Goal: Task Accomplishment & Management: Manage account settings

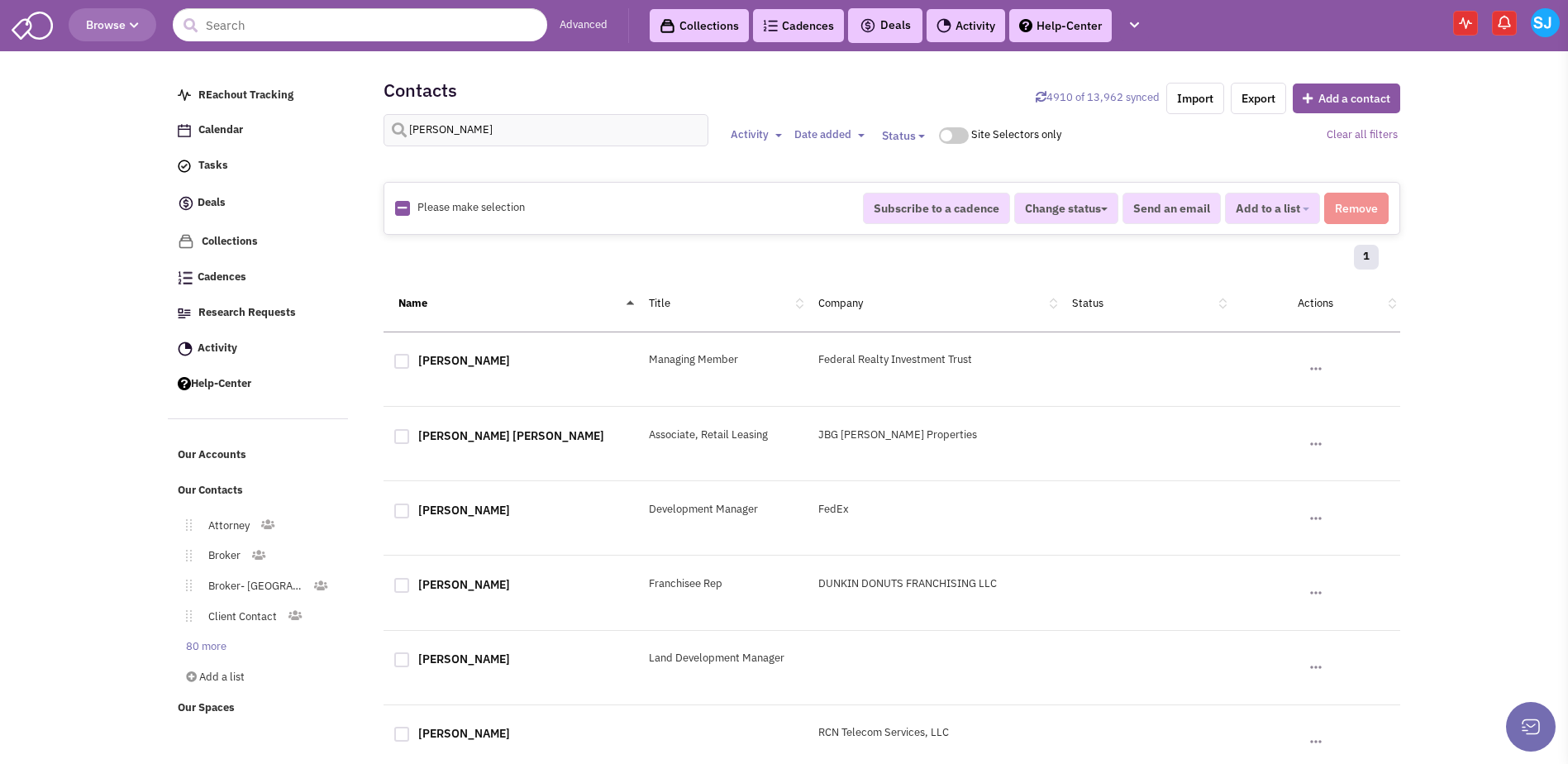
select select
click at [467, 135] on input "[PERSON_NAME]" at bounding box center [546, 130] width 325 height 33
type input "lacey"
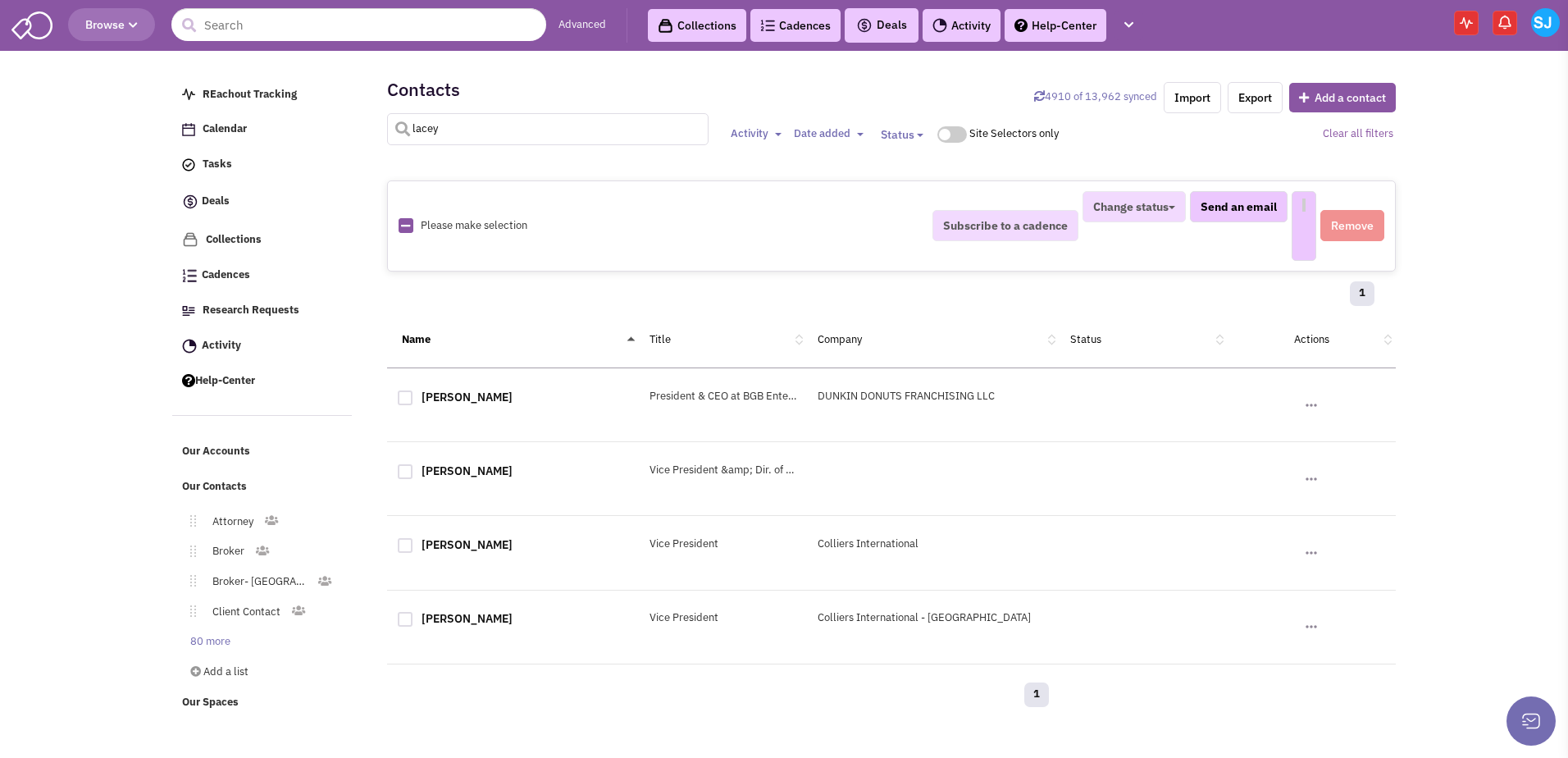
select select
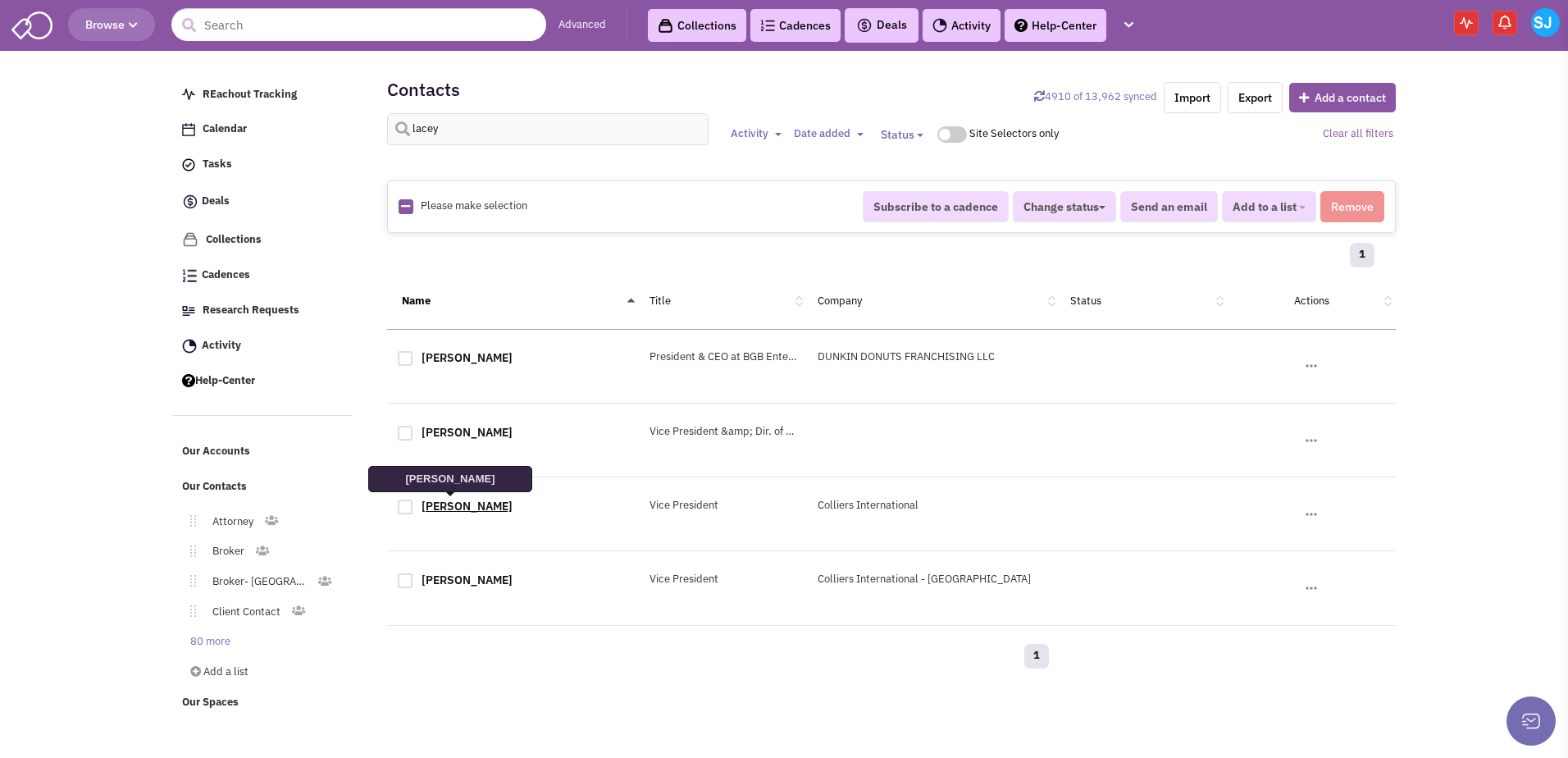
click at [449, 509] on link "[PERSON_NAME]" at bounding box center [467, 505] width 91 height 15
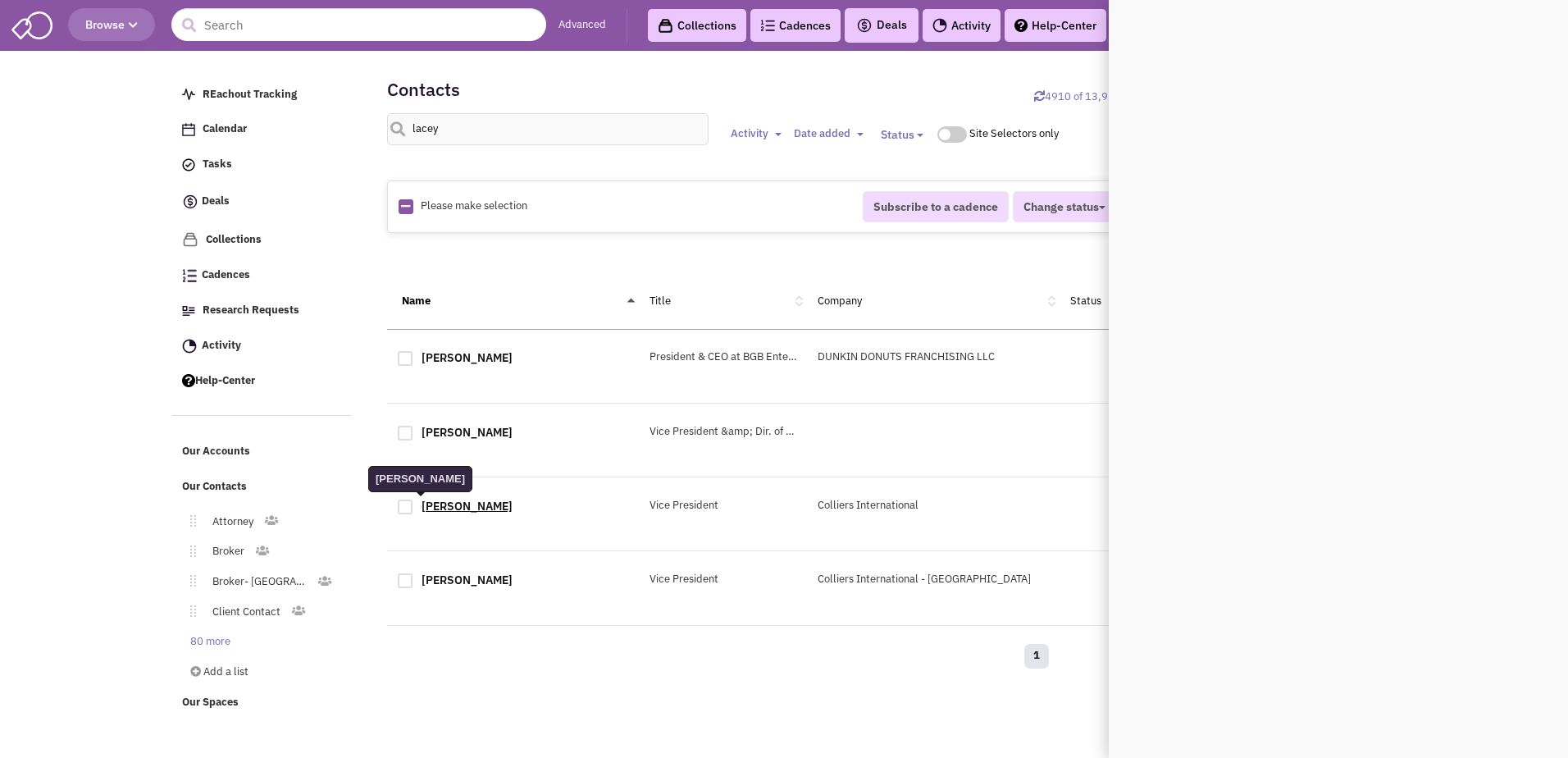
scroll to position [0, 0]
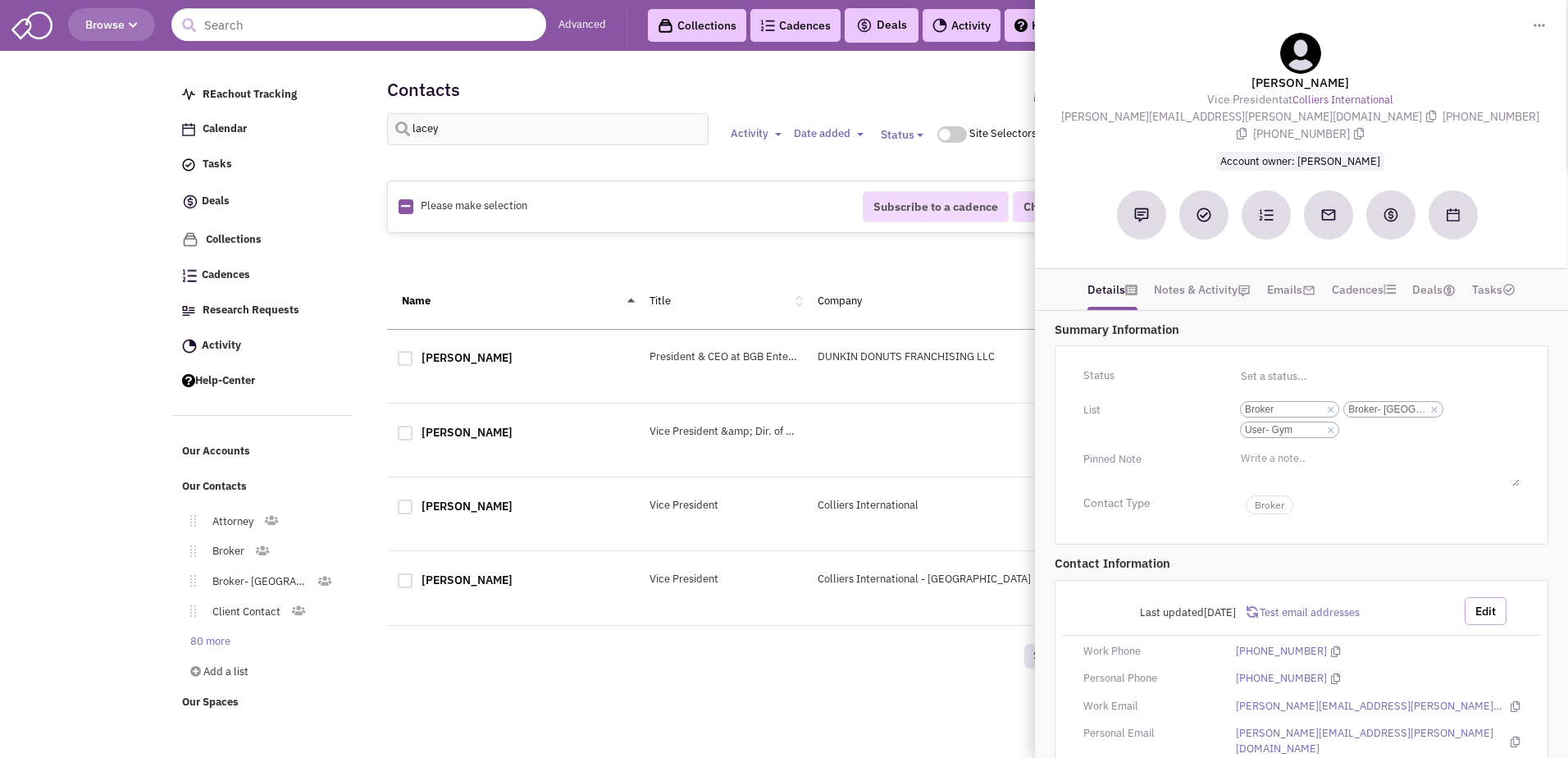
click at [1481, 597] on button "Edit" at bounding box center [1485, 611] width 42 height 27
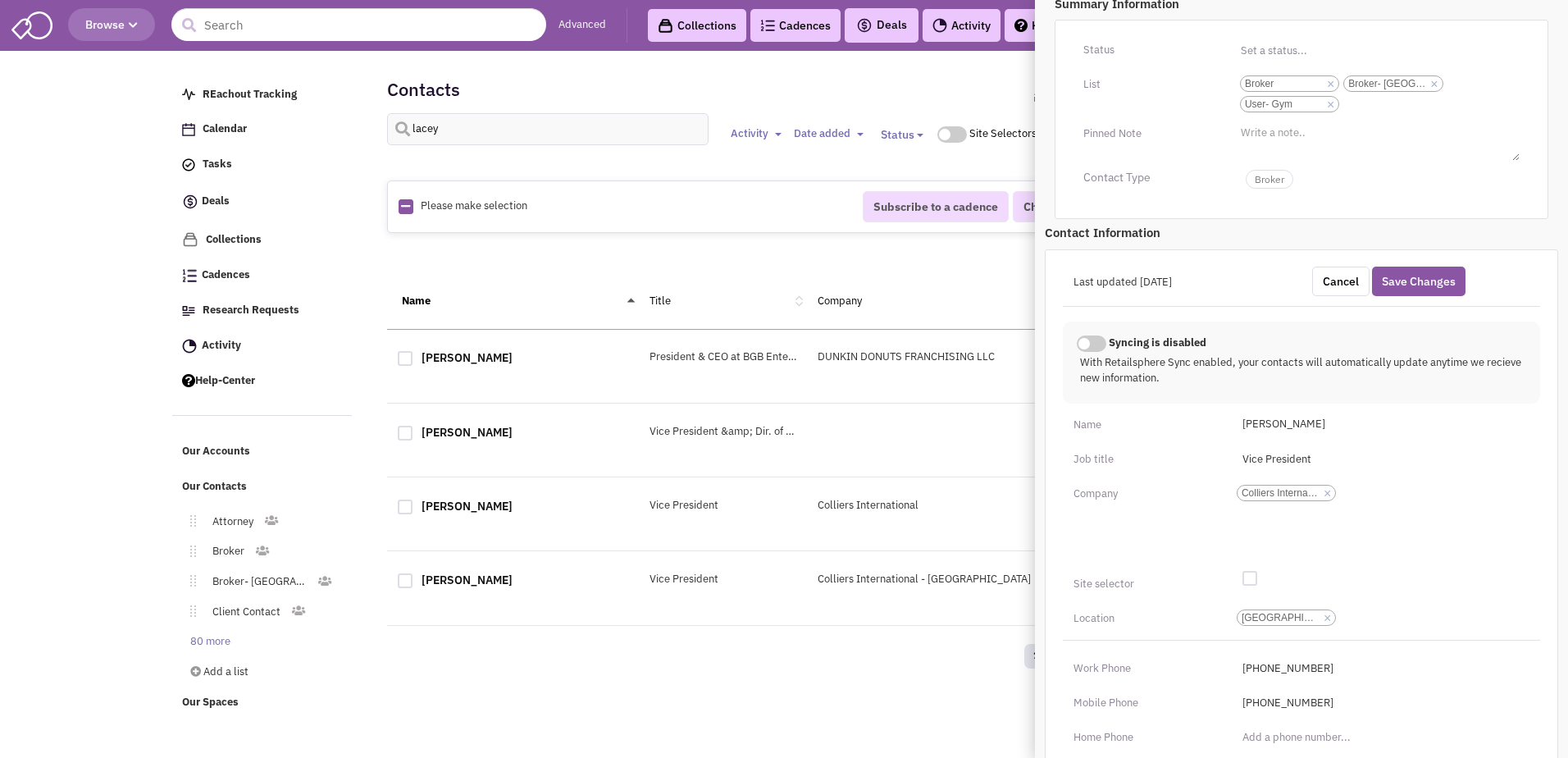
scroll to position [1, 0]
click at [1286, 690] on input "[PHONE_NUMBER]" at bounding box center [1380, 703] width 297 height 26
type input "[PHONE_NUMBER]"
click at [1291, 655] on input "[PHONE_NUMBER]" at bounding box center [1380, 668] width 297 height 26
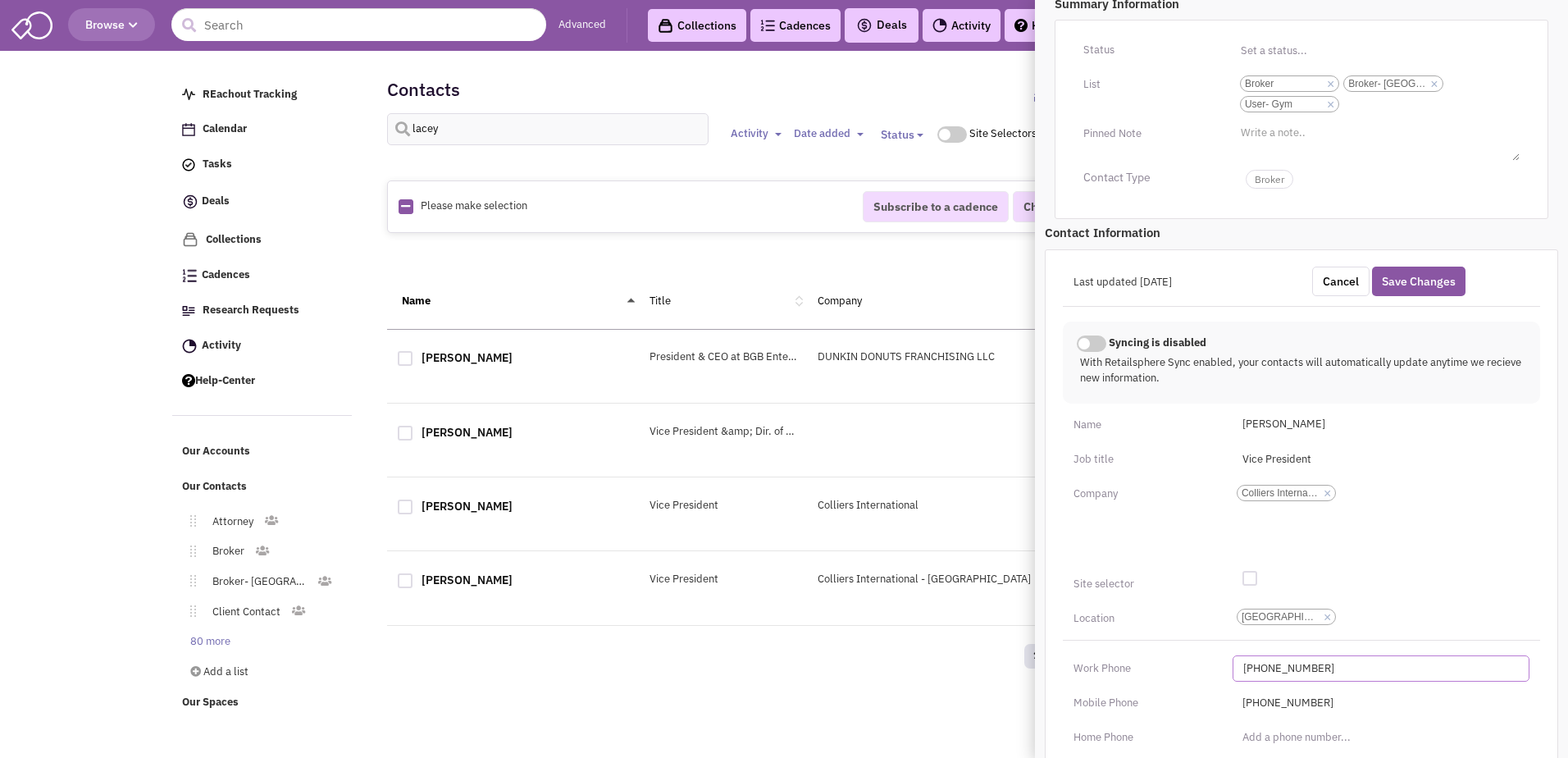
click at [1291, 655] on input "[PHONE_NUMBER]" at bounding box center [1380, 668] width 297 height 26
type input "[PHONE_NUMBER]"
click at [1135, 610] on div "Location" at bounding box center [1142, 618] width 160 height 26
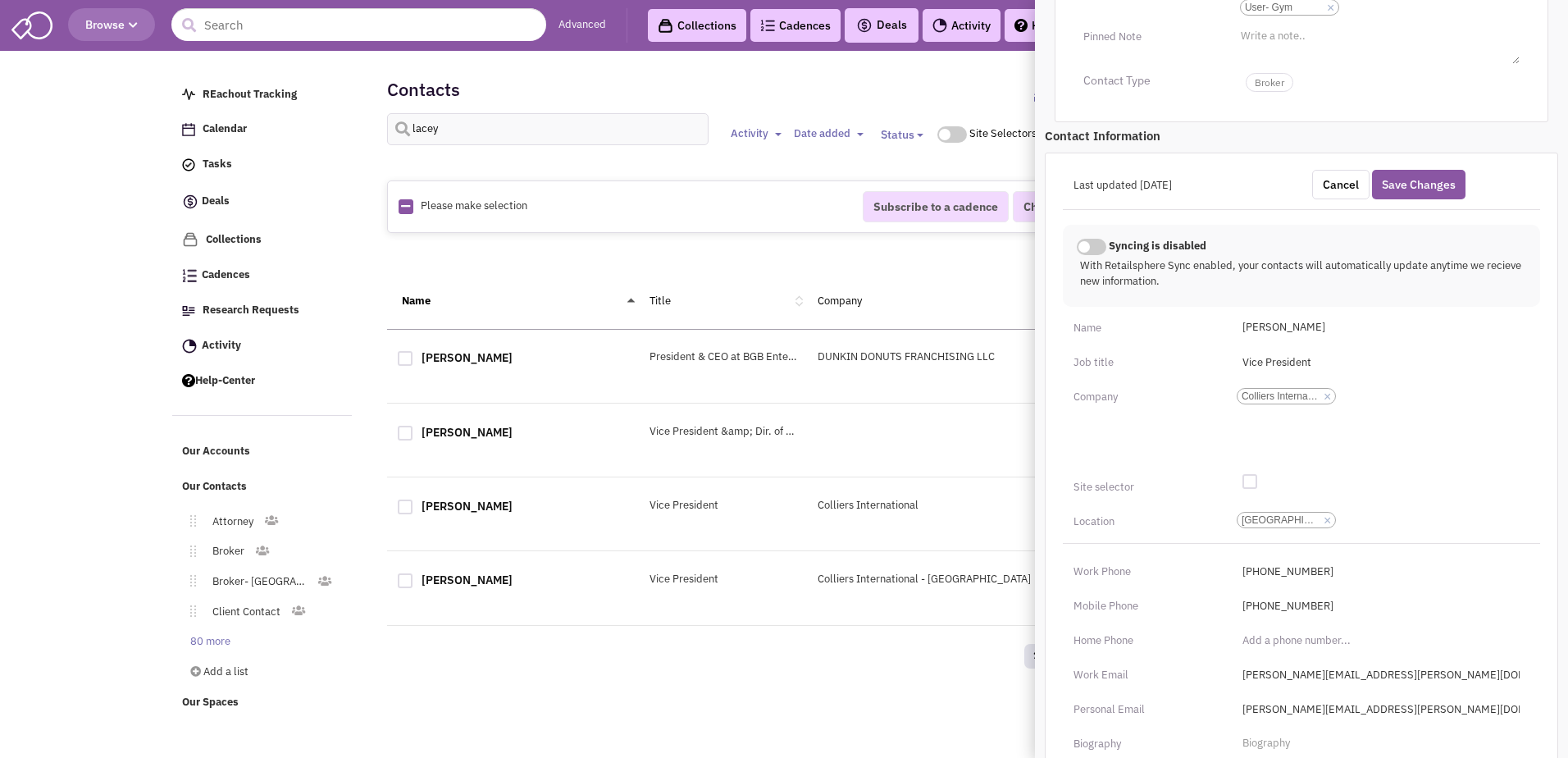
scroll to position [423, 0]
click at [1420, 169] on button "Save Changes" at bounding box center [1419, 184] width 94 height 29
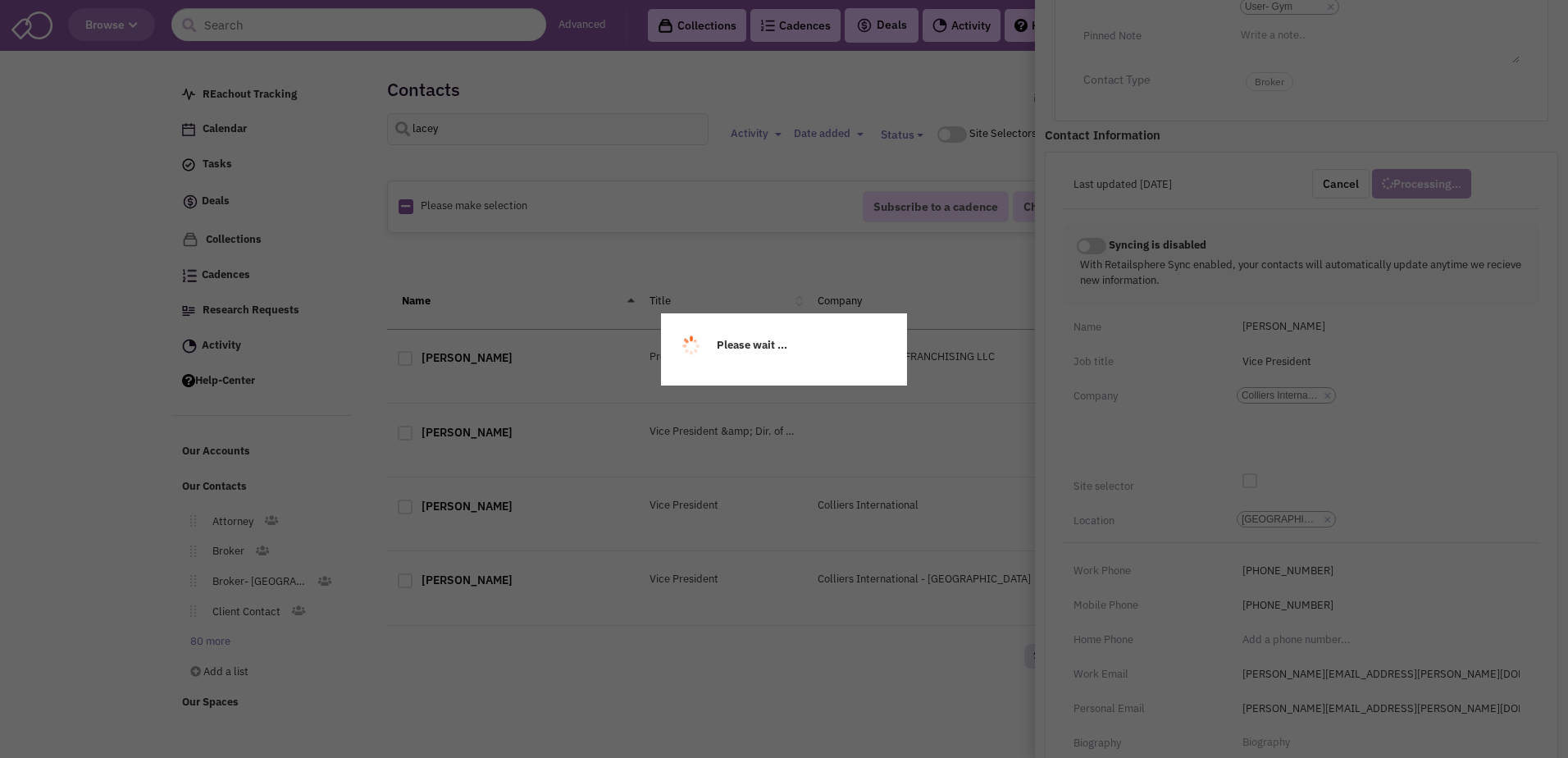
scroll to position [169, 0]
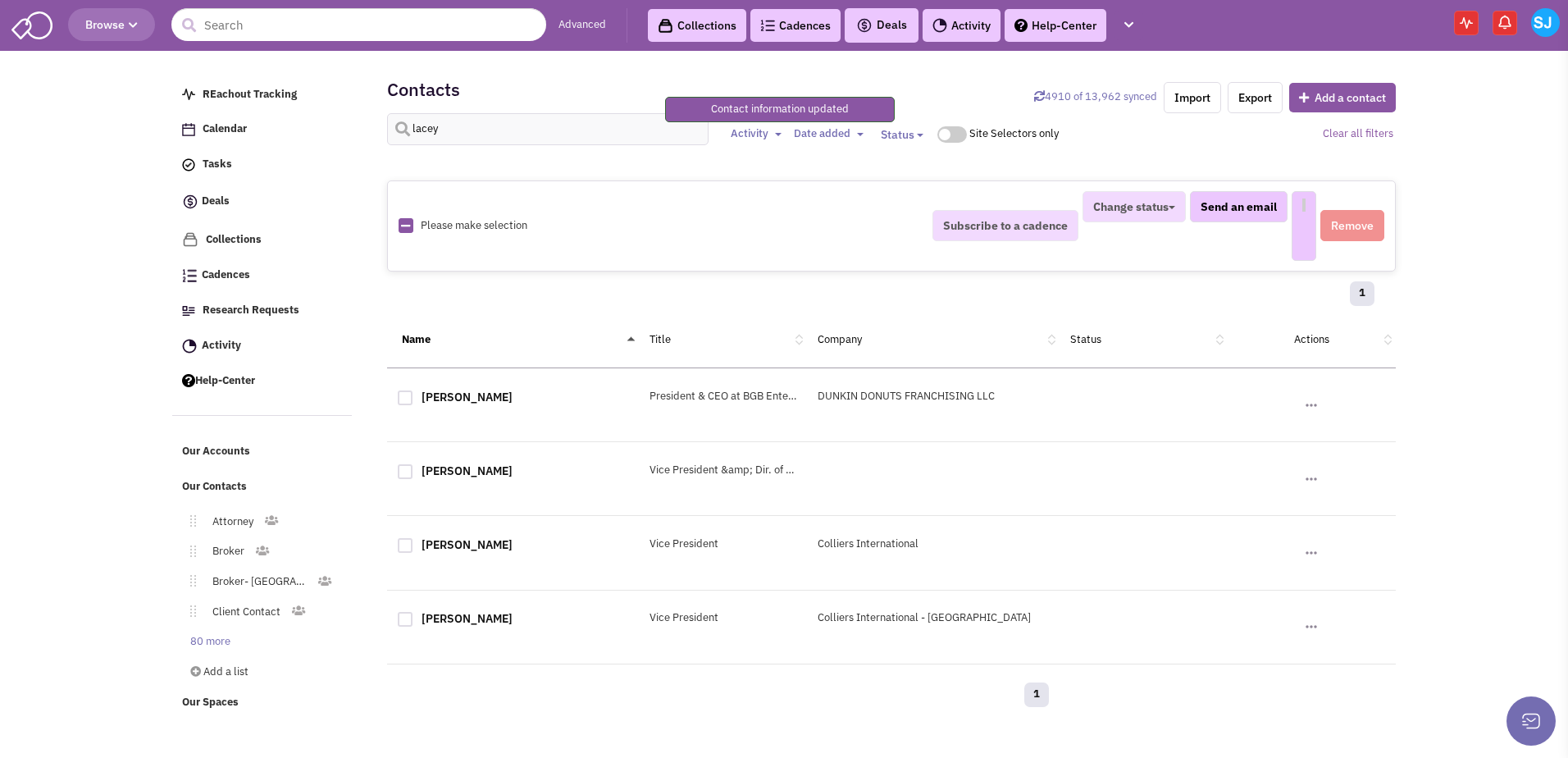
select select
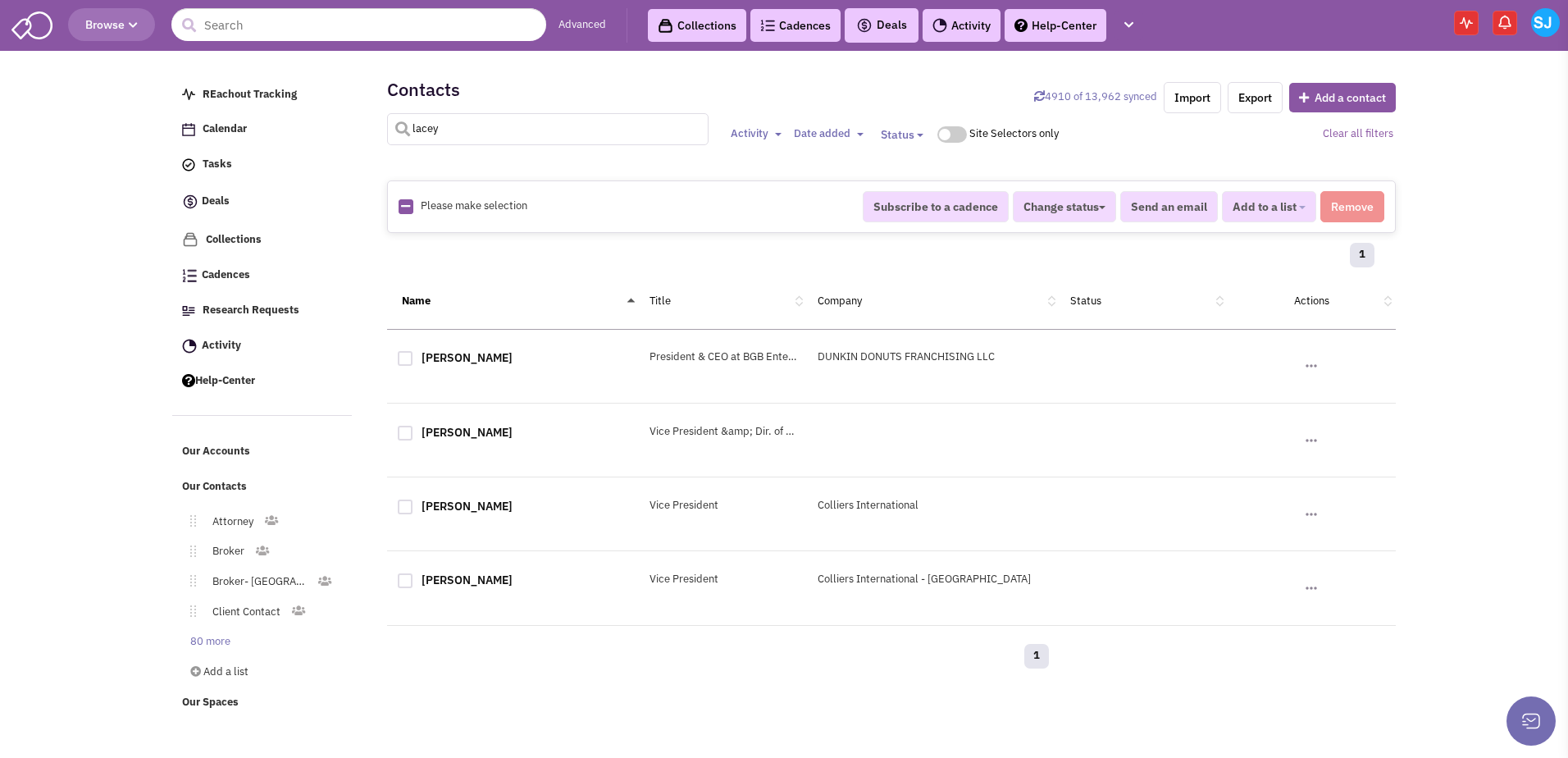
click at [496, 132] on input "lacey" at bounding box center [547, 129] width 322 height 32
type input "[PERSON_NAME]"
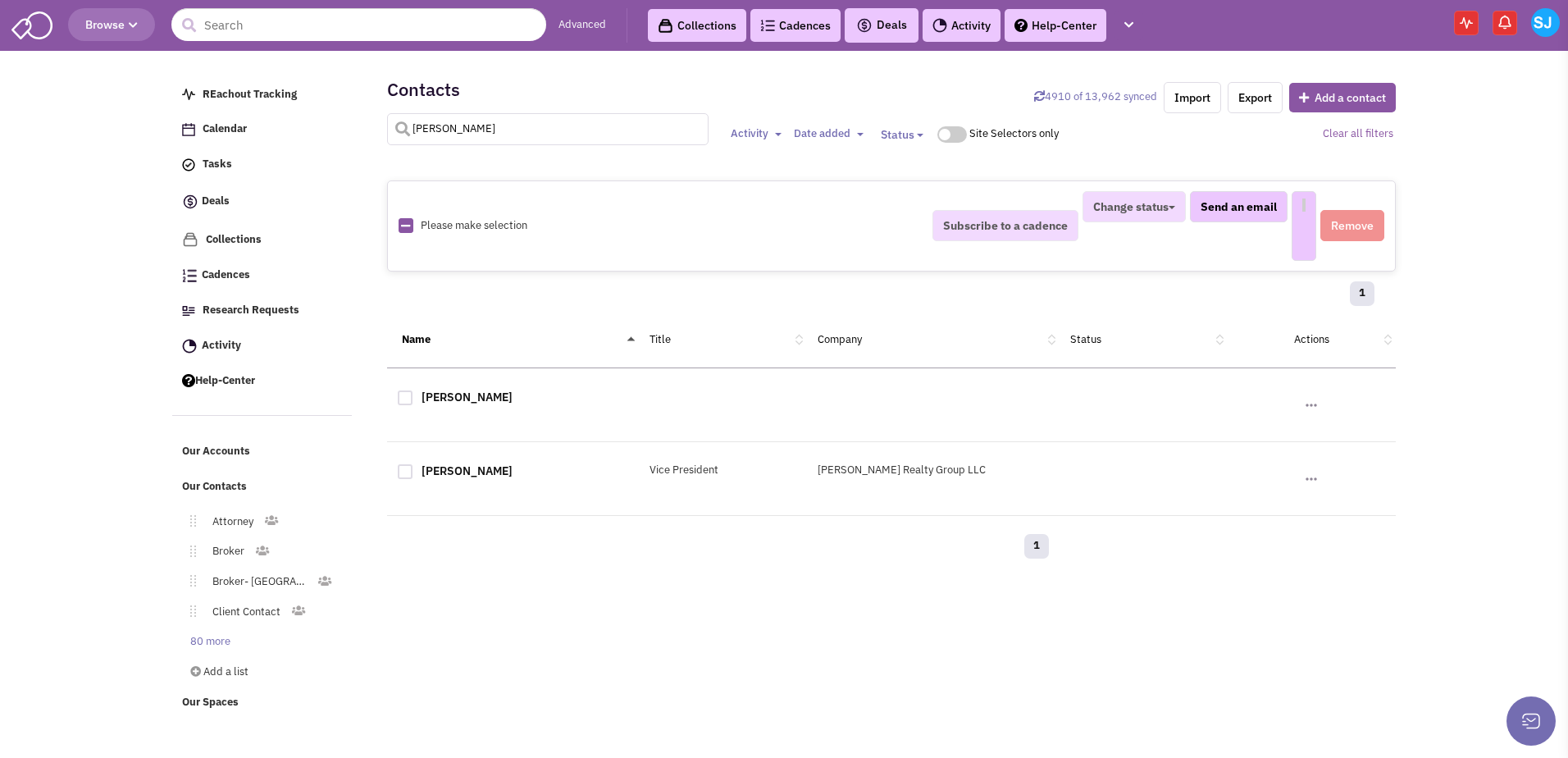
select select
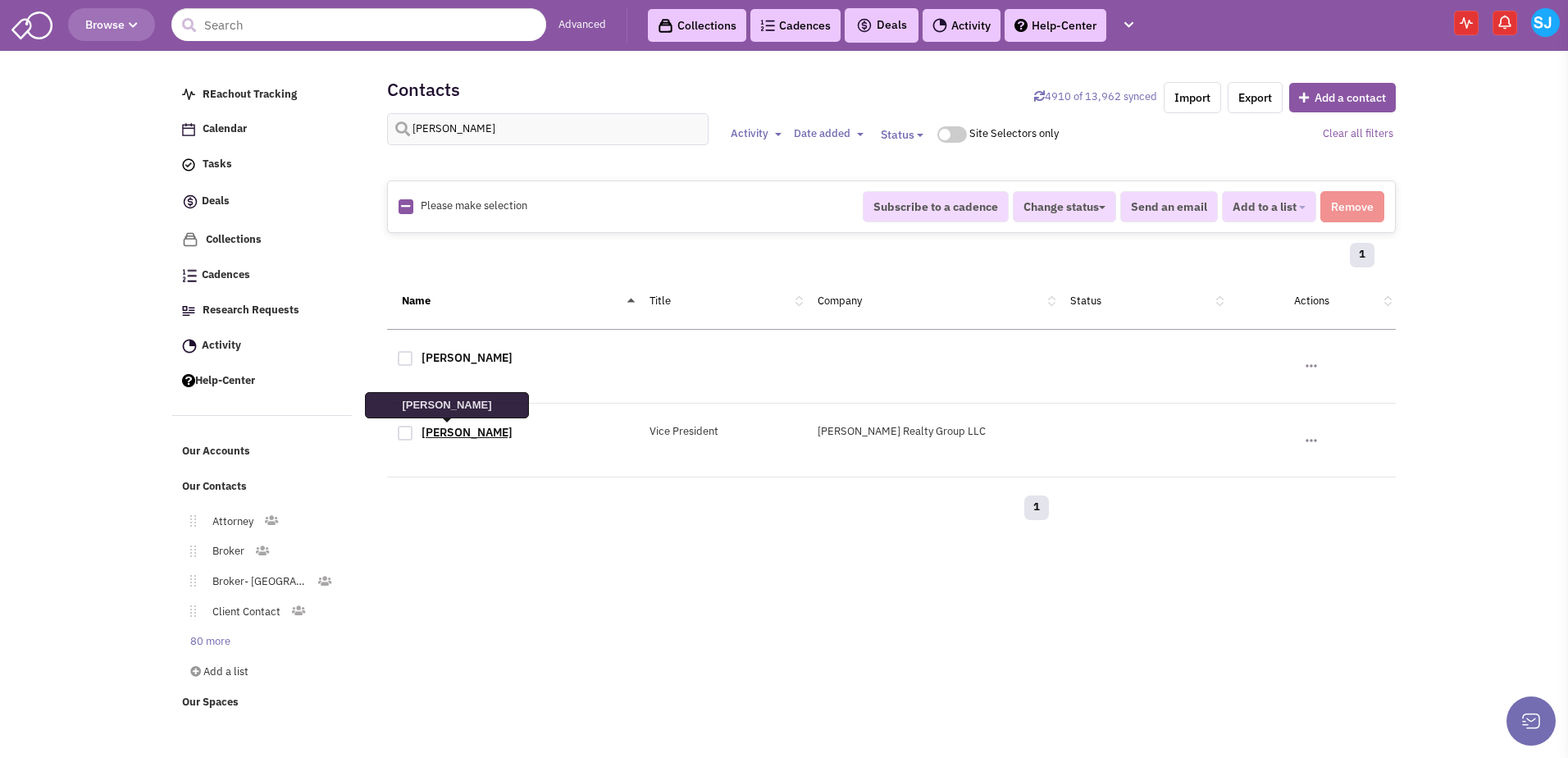
click at [452, 432] on link "[PERSON_NAME]" at bounding box center [467, 432] width 91 height 15
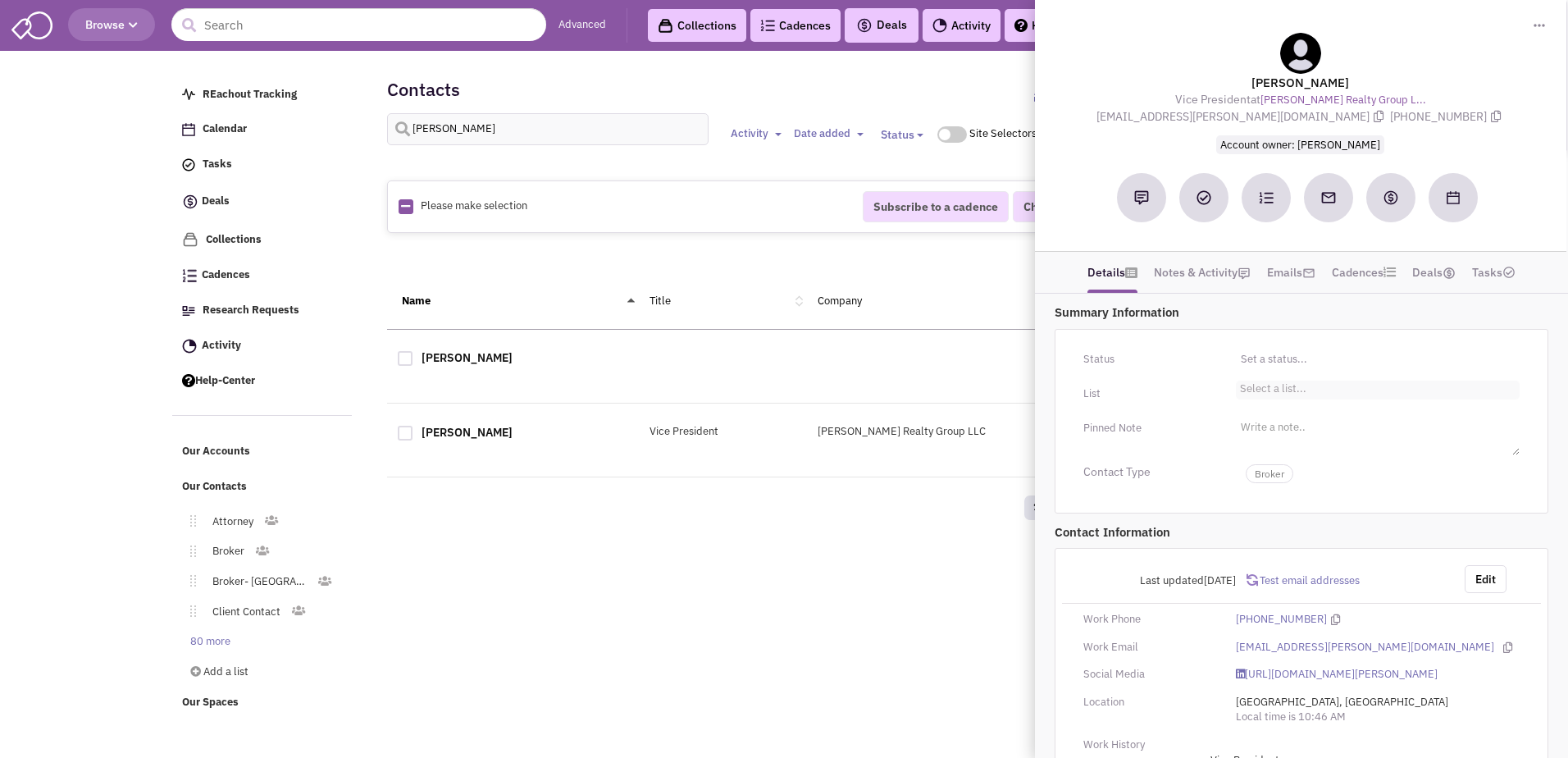
click at [1237, 391] on li "Select a list..." at bounding box center [1271, 387] width 70 height 13
click at [0, 0] on select "Select a list..." at bounding box center [0, 0] width 0 height 0
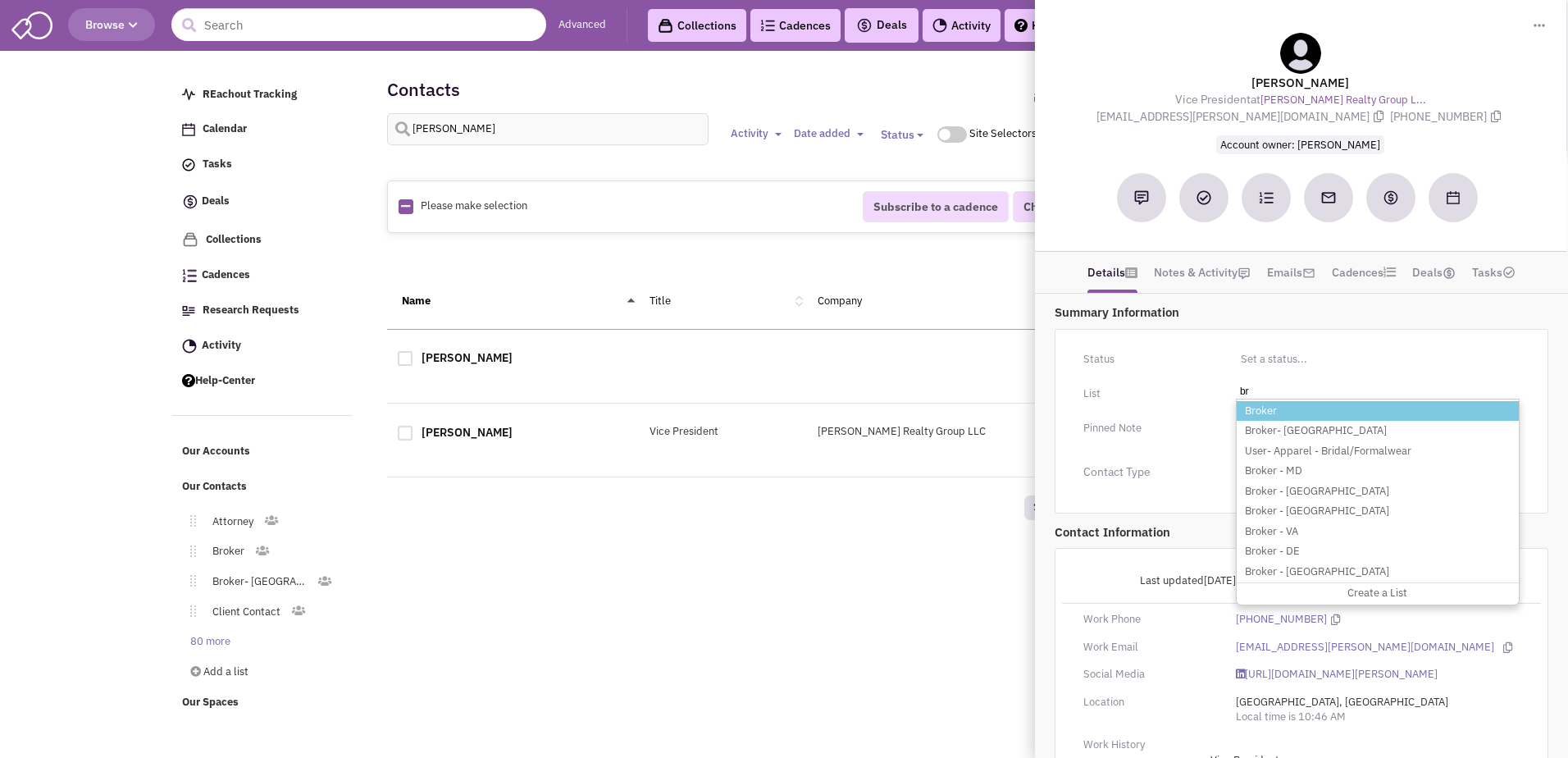
type input "br"
click at [1250, 411] on li "Broker" at bounding box center [1377, 411] width 282 height 21
click at [0, 0] on select "Select a list..." at bounding box center [0, 0] width 0 height 0
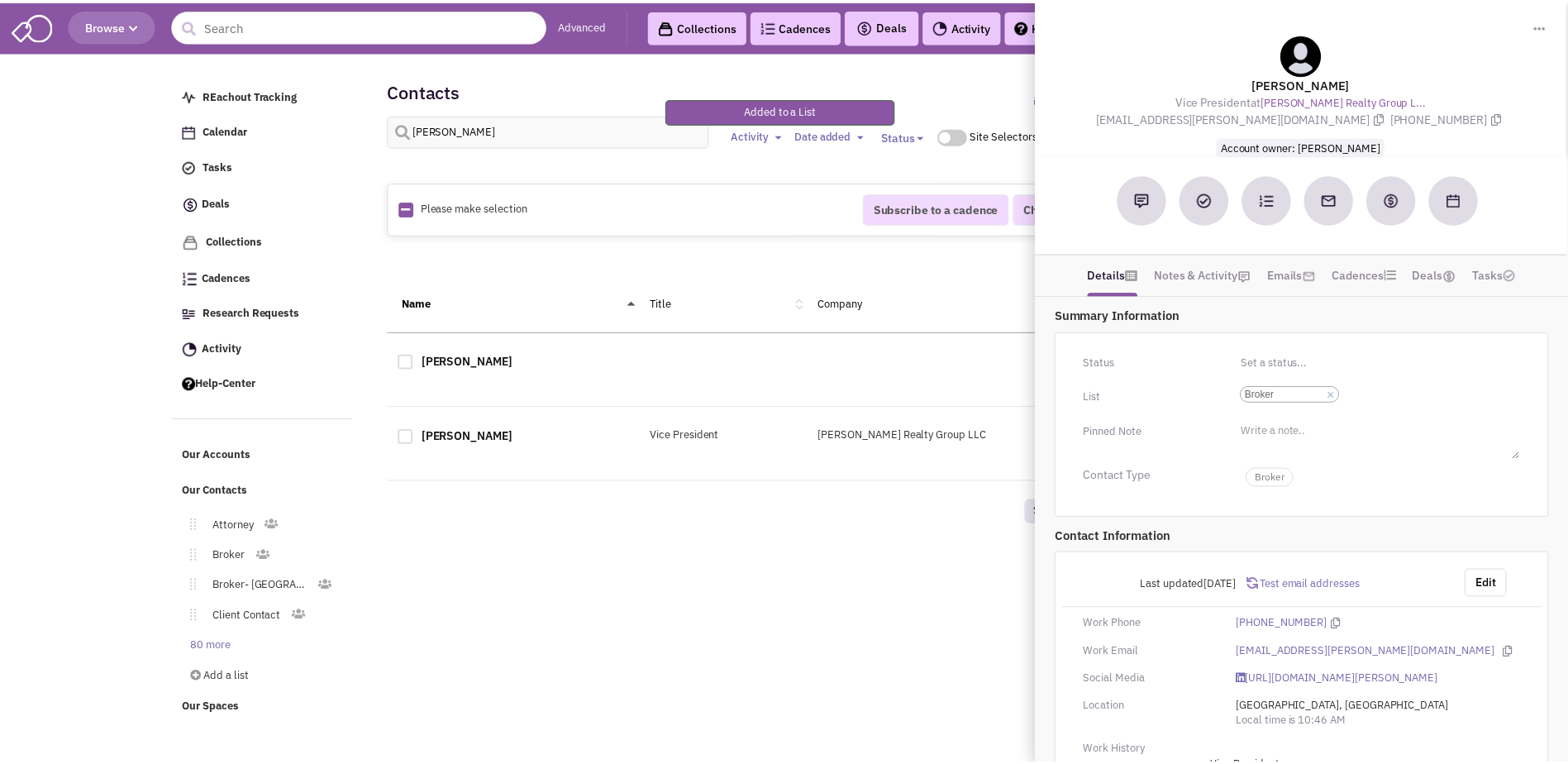
scroll to position [100, 0]
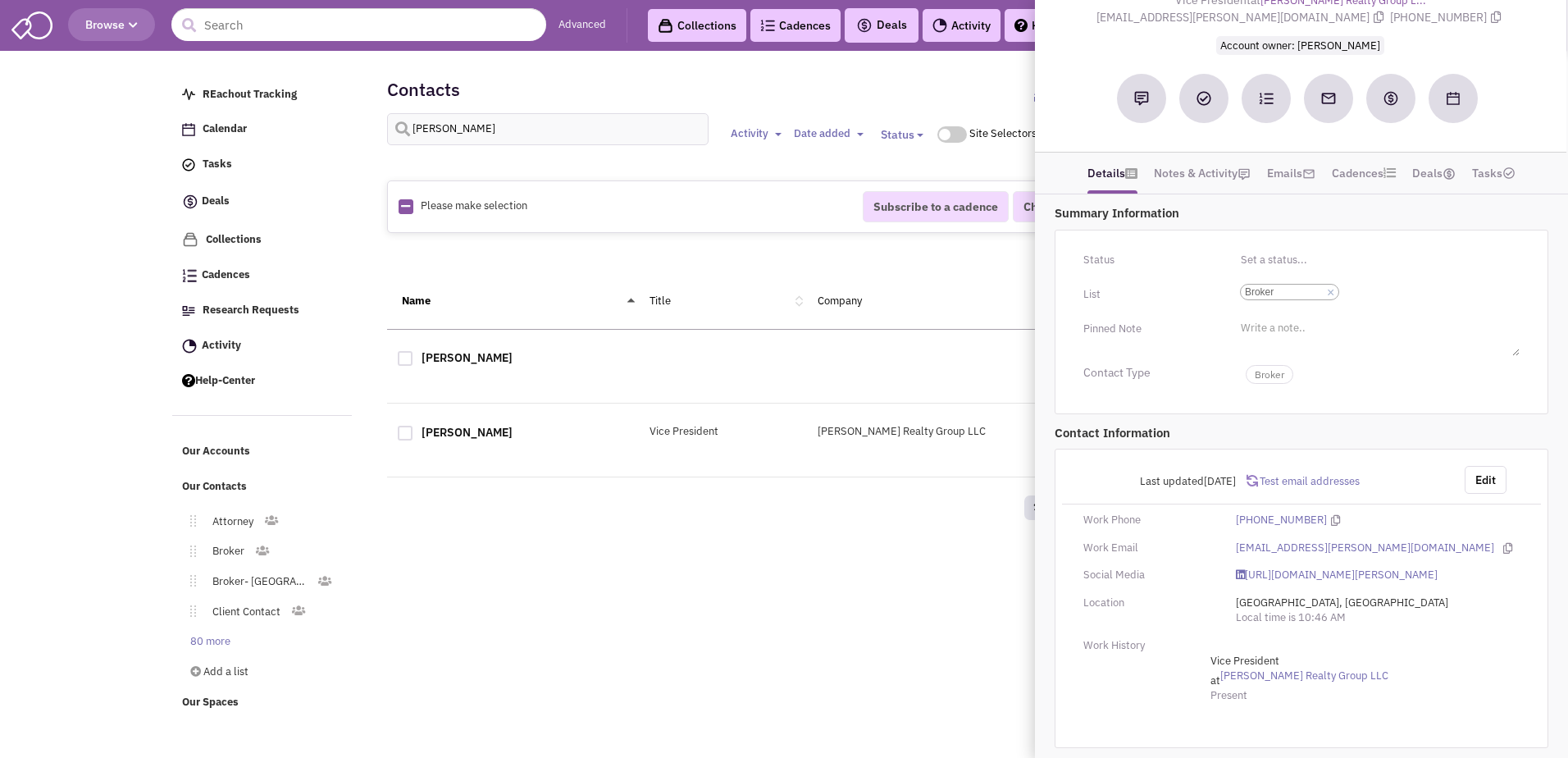
click at [923, 508] on div "1" at bounding box center [722, 510] width 672 height 33
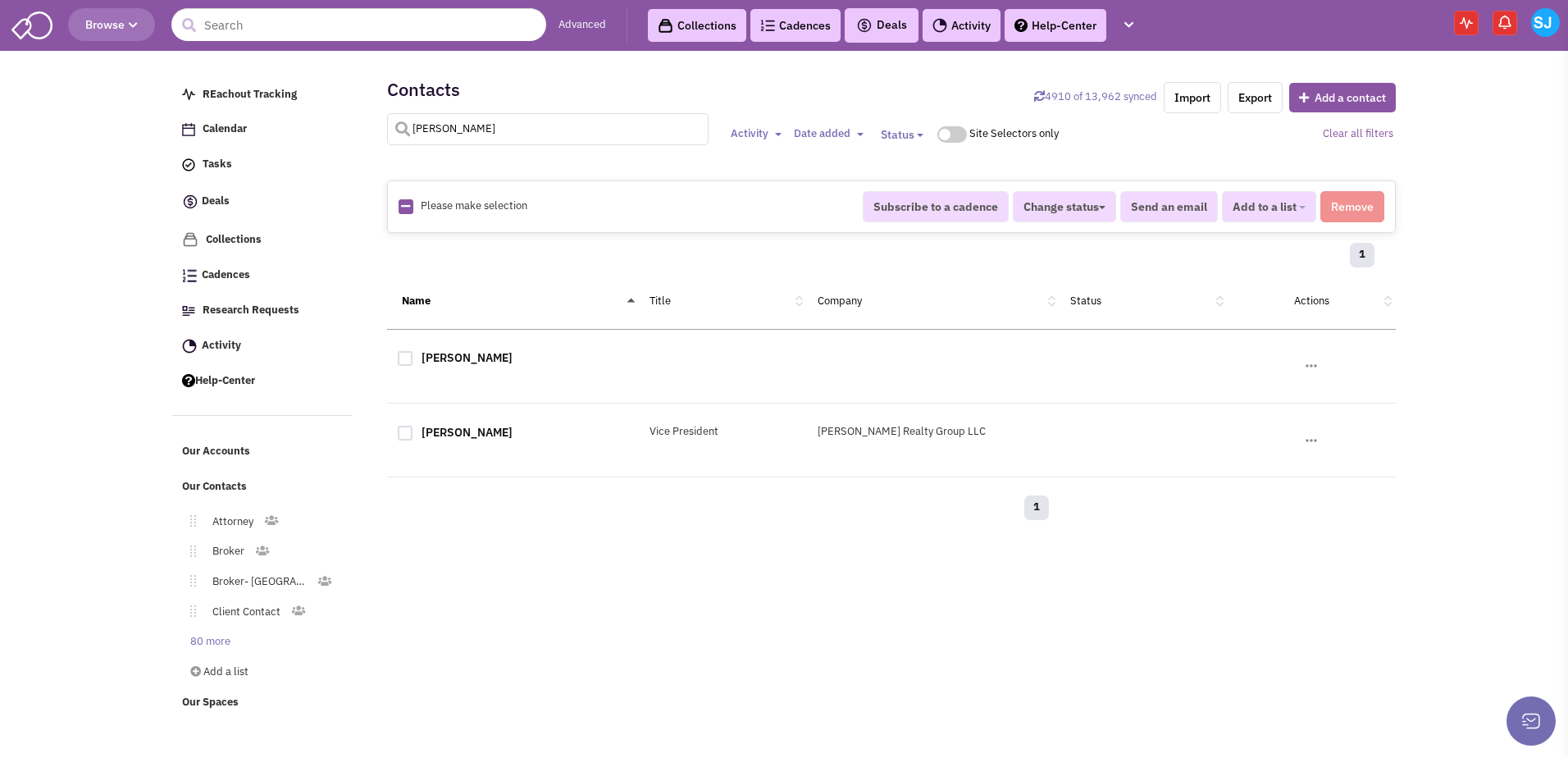
click at [497, 134] on input "[PERSON_NAME]" at bounding box center [547, 129] width 322 height 32
type input "young"
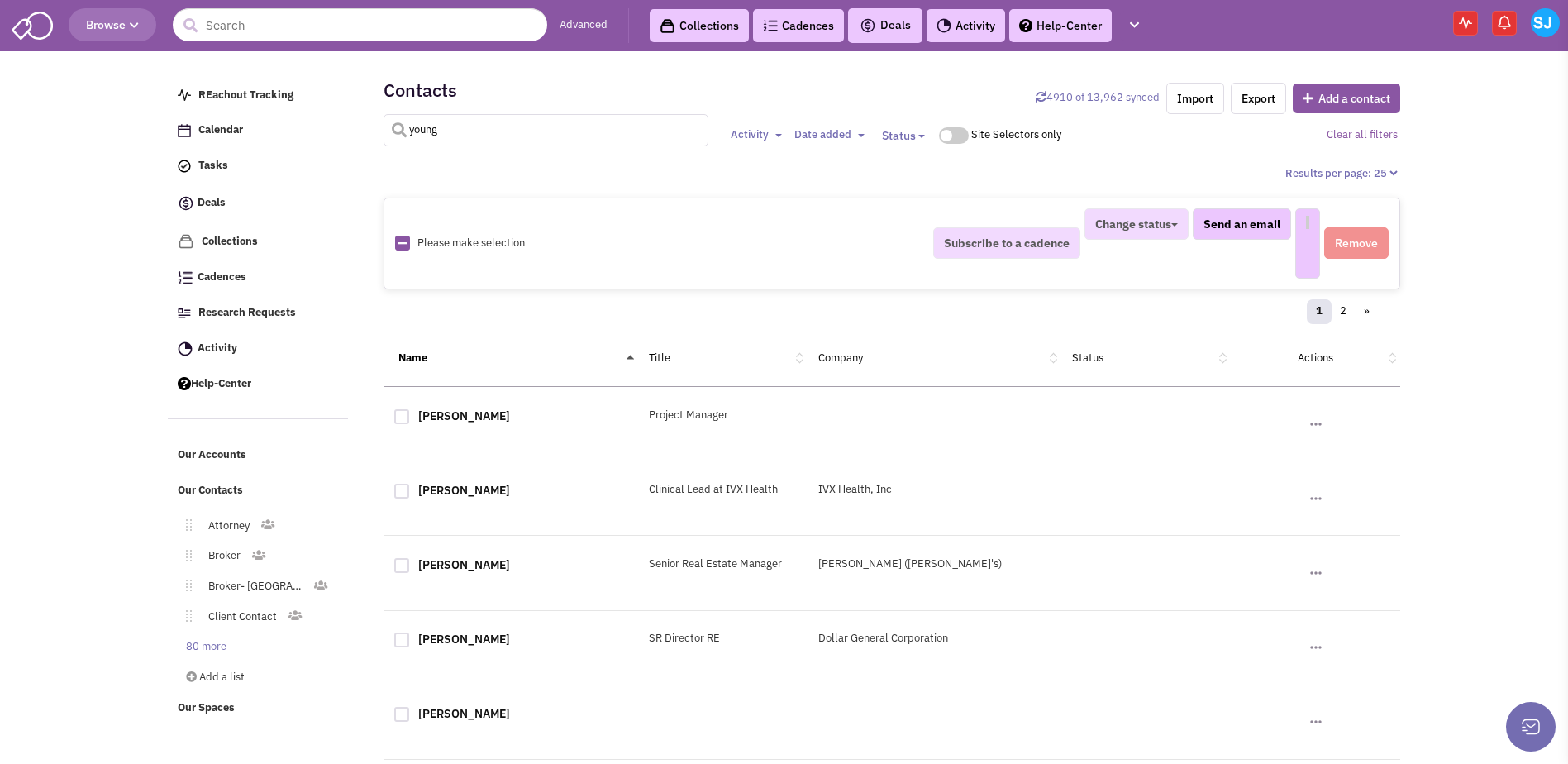
select select
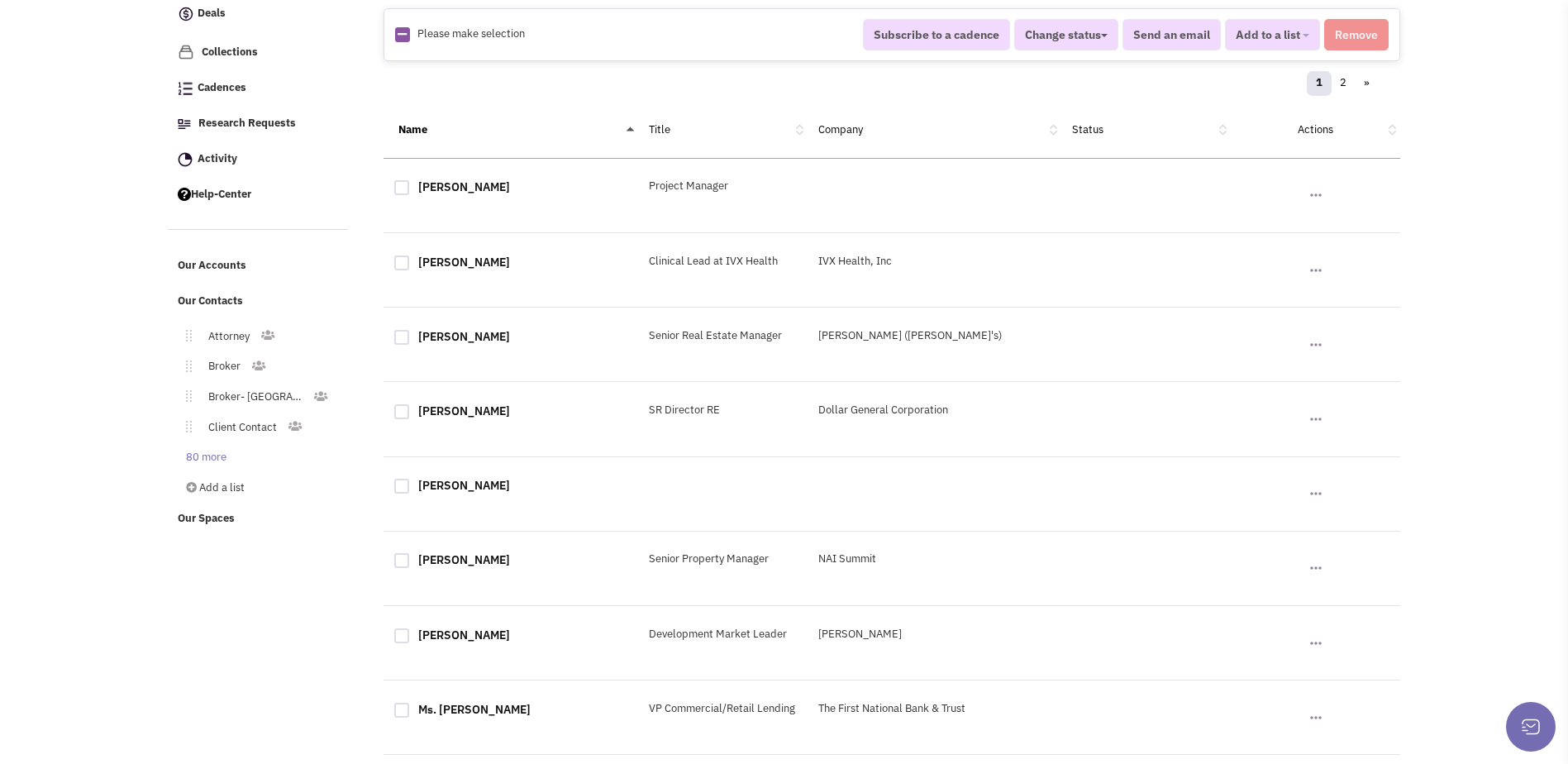
scroll to position [0, 0]
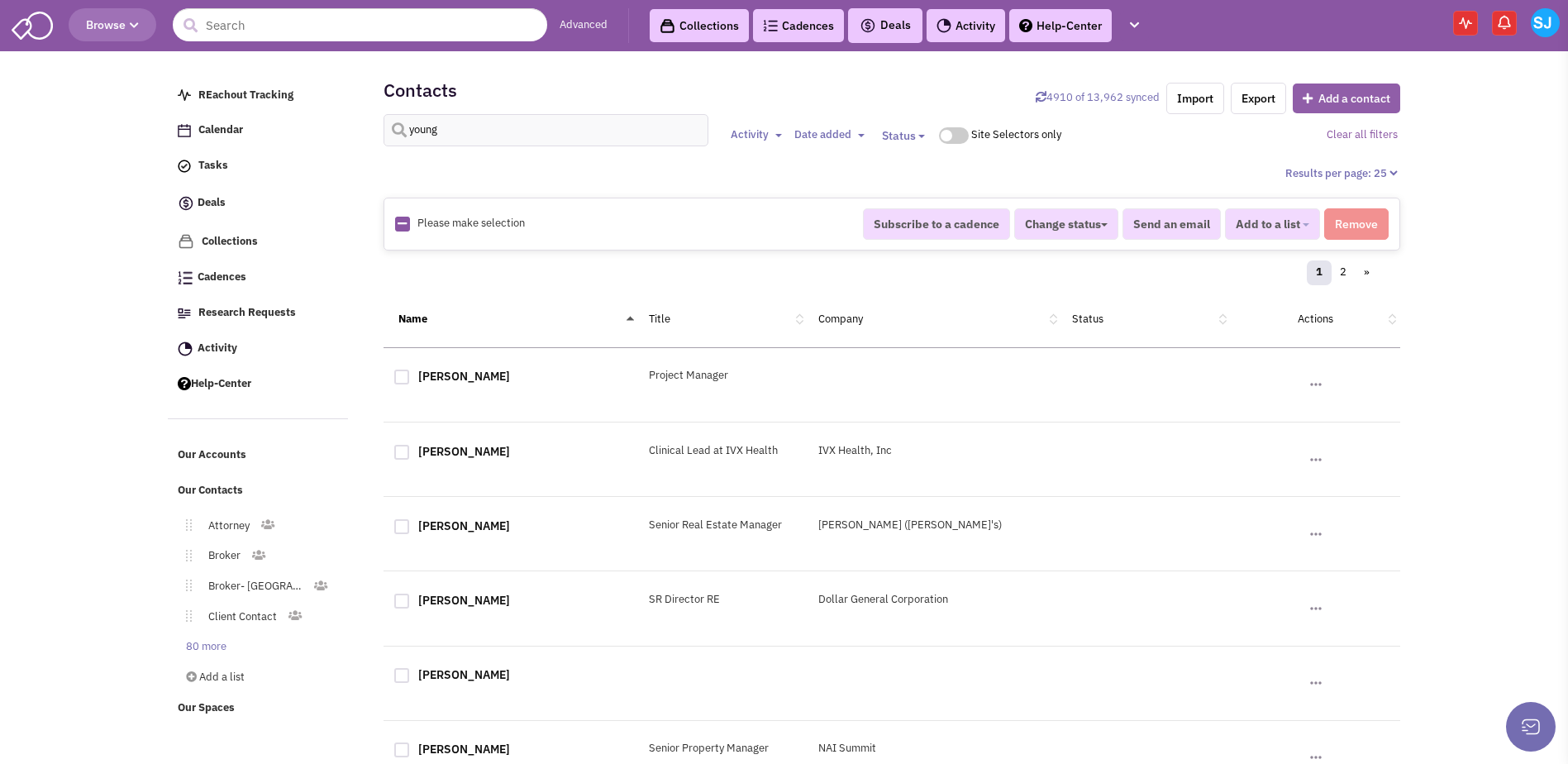
click at [1340, 98] on button "Add a contact" at bounding box center [1346, 99] width 108 height 30
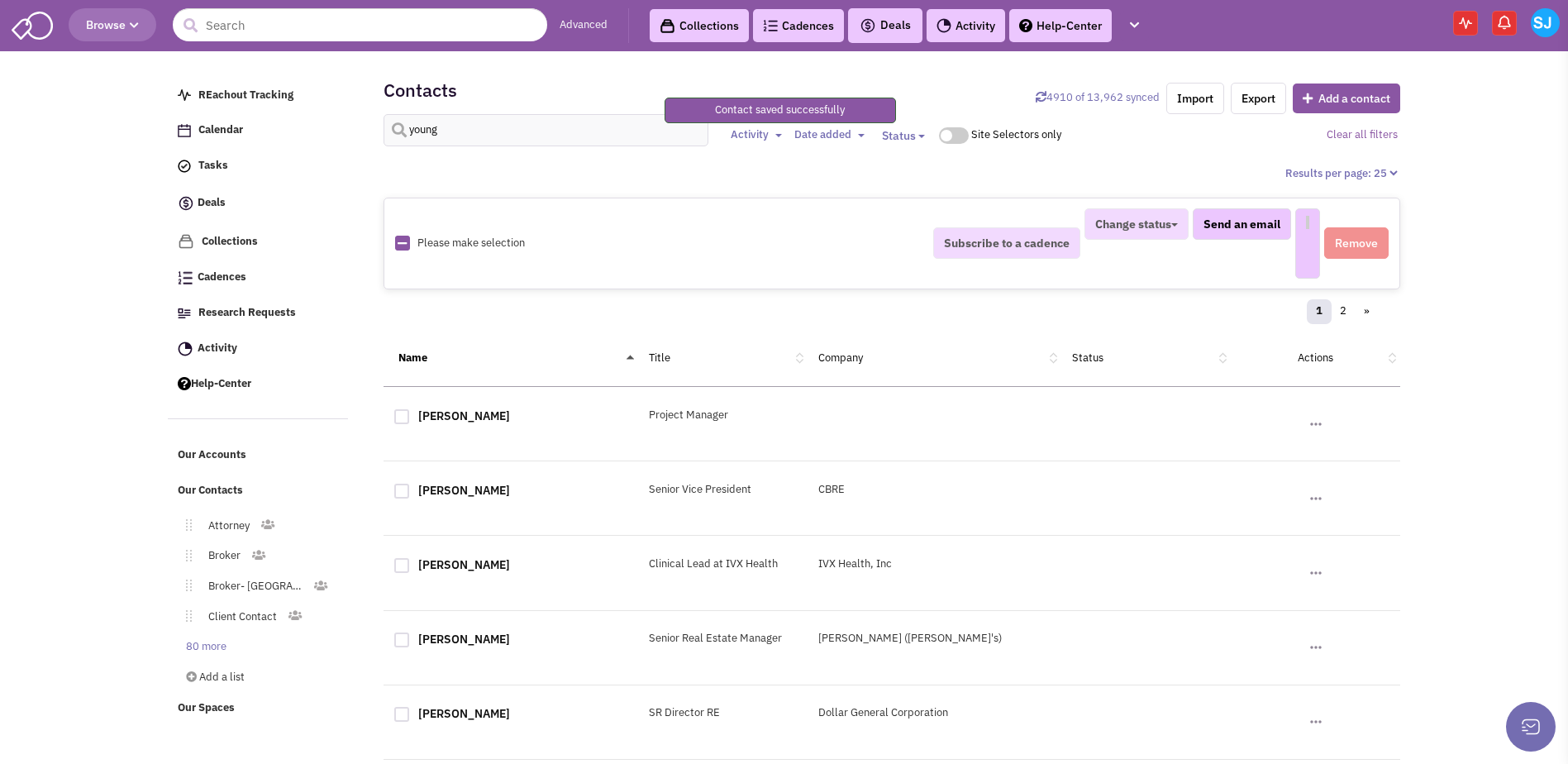
select select
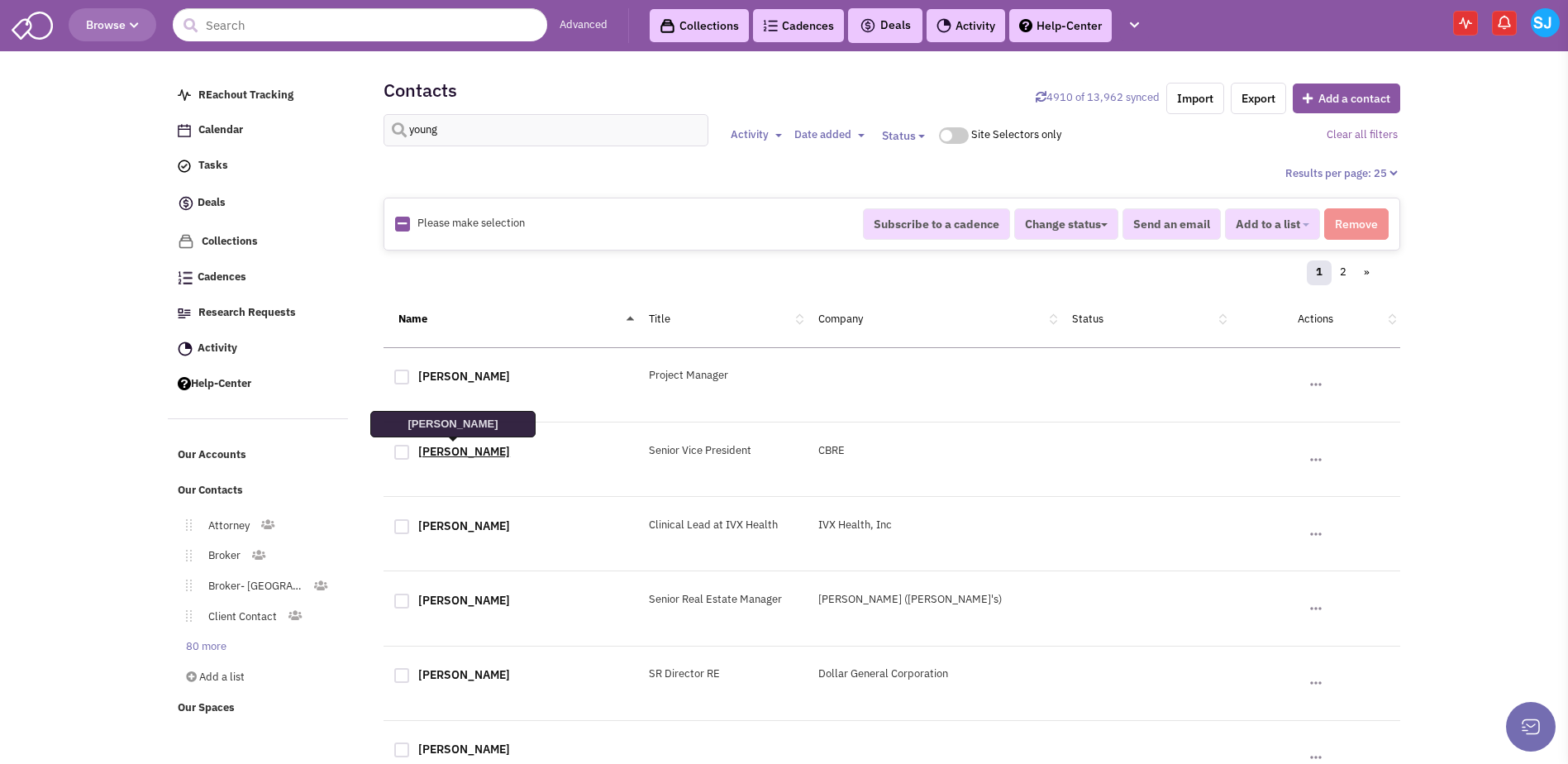
click at [468, 448] on link "[PERSON_NAME]" at bounding box center [464, 451] width 92 height 15
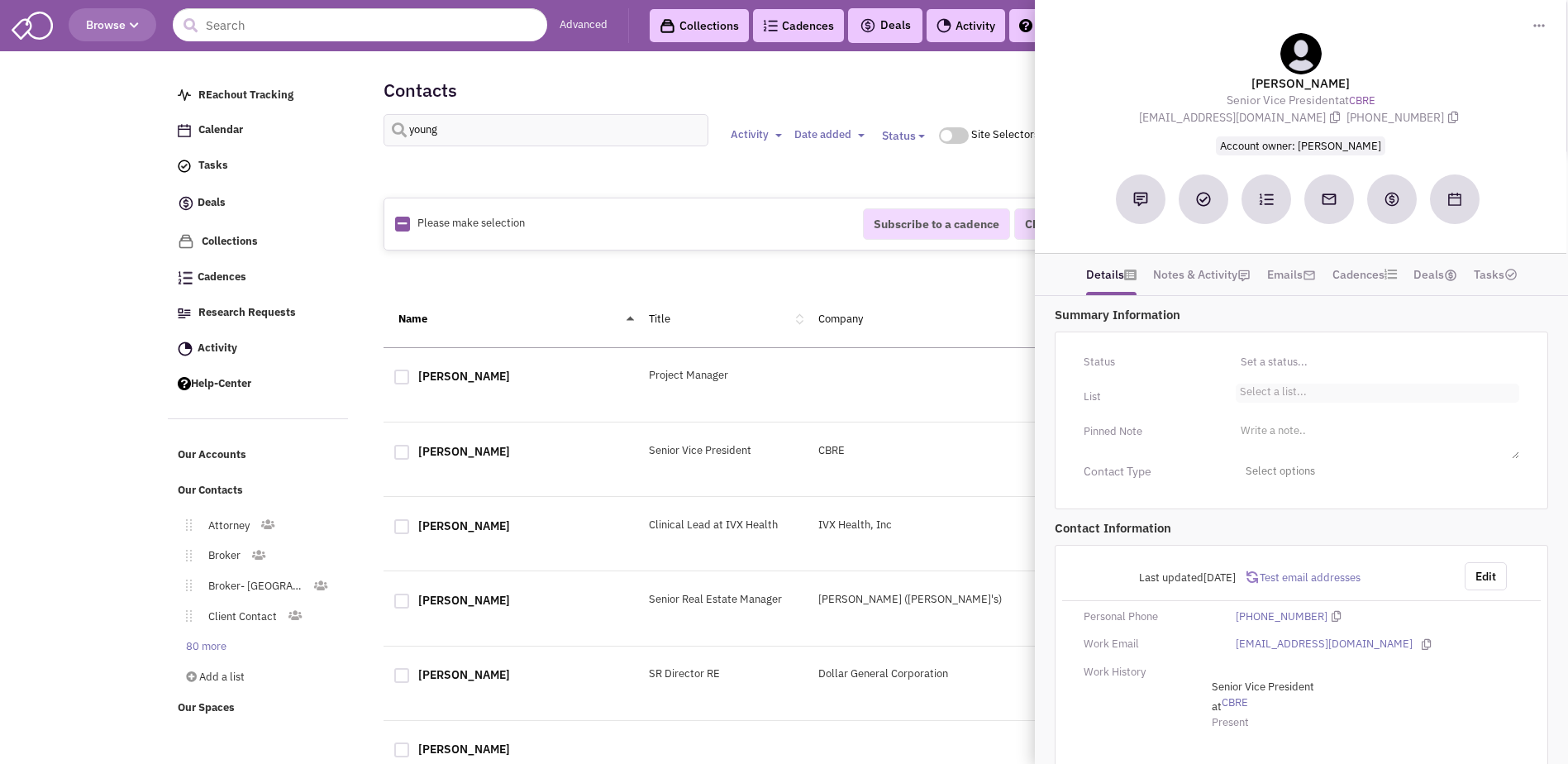
click at [1305, 395] on li "Select a list..." at bounding box center [1271, 390] width 71 height 13
click at [0, 0] on select "Select a list..." at bounding box center [0, 0] width 0 height 0
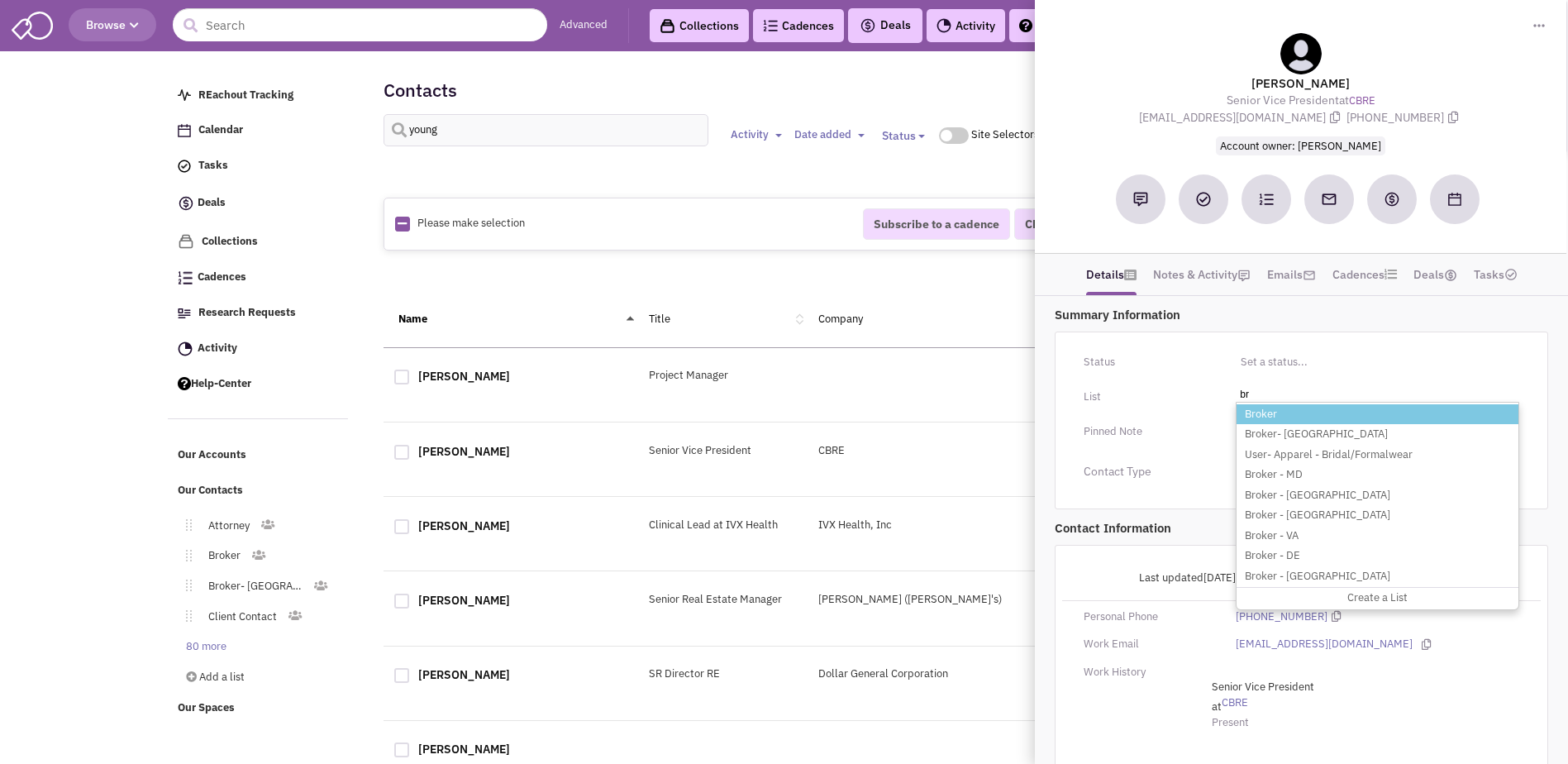
type input "br"
click at [1278, 406] on li "Broker" at bounding box center [1378, 415] width 282 height 21
click at [0, 0] on select "Select a list..." at bounding box center [0, 0] width 0 height 0
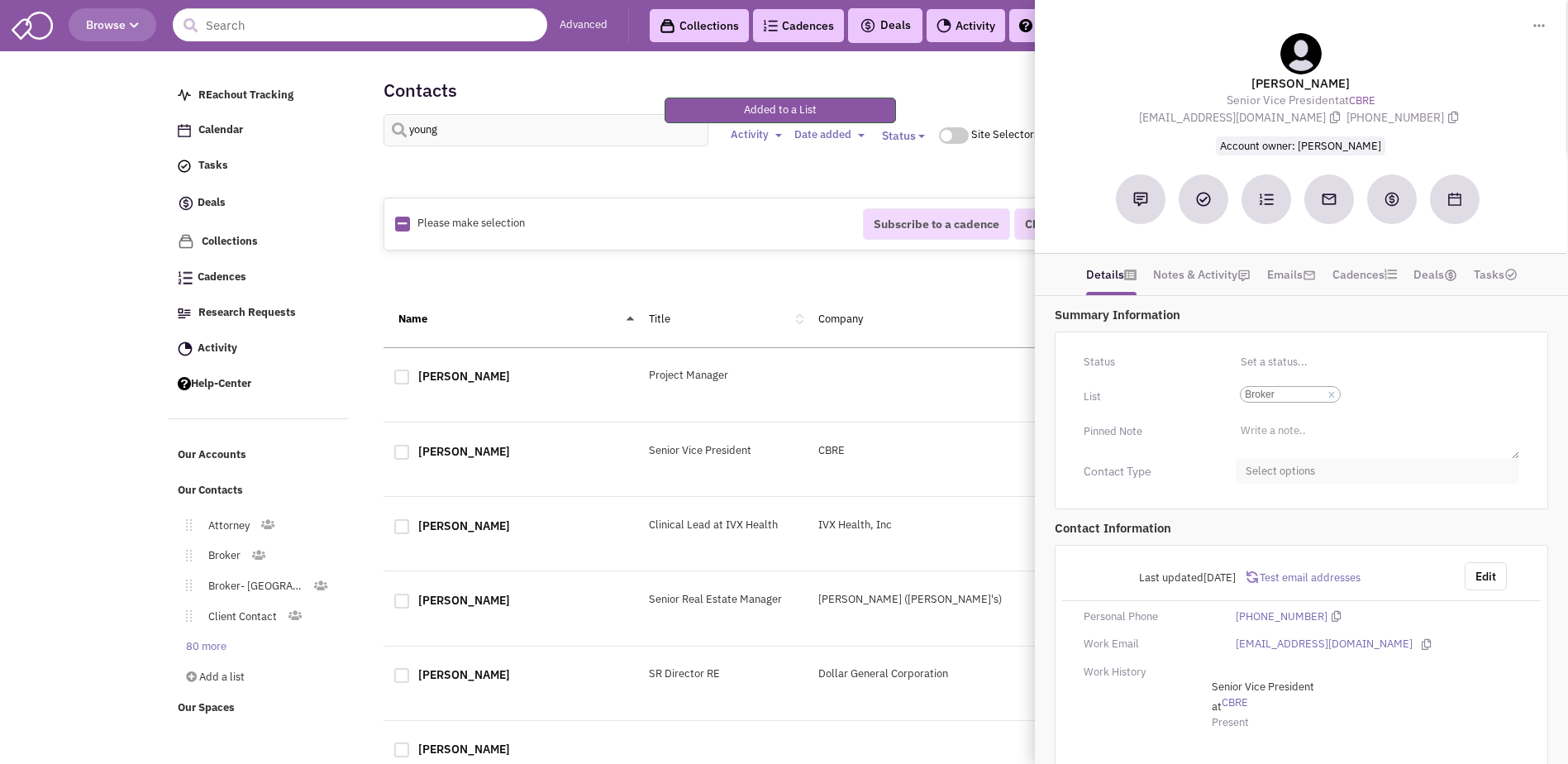
click at [1279, 472] on span "Select options" at bounding box center [1377, 472] width 283 height 26
click at [1256, 533] on div at bounding box center [1252, 536] width 15 height 15
checkbox input "true"
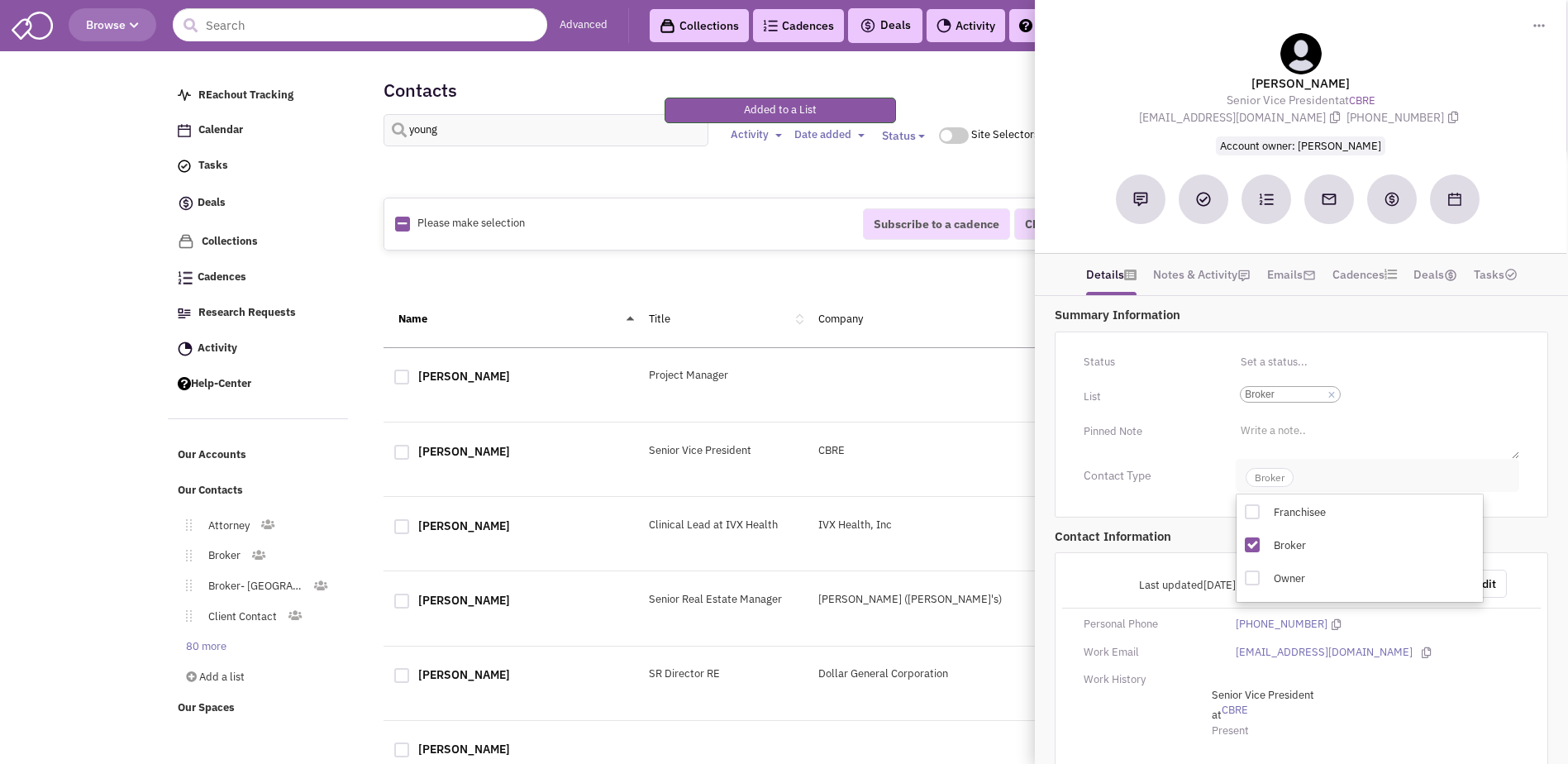
click at [1263, 478] on span "Broker" at bounding box center [1270, 477] width 48 height 19
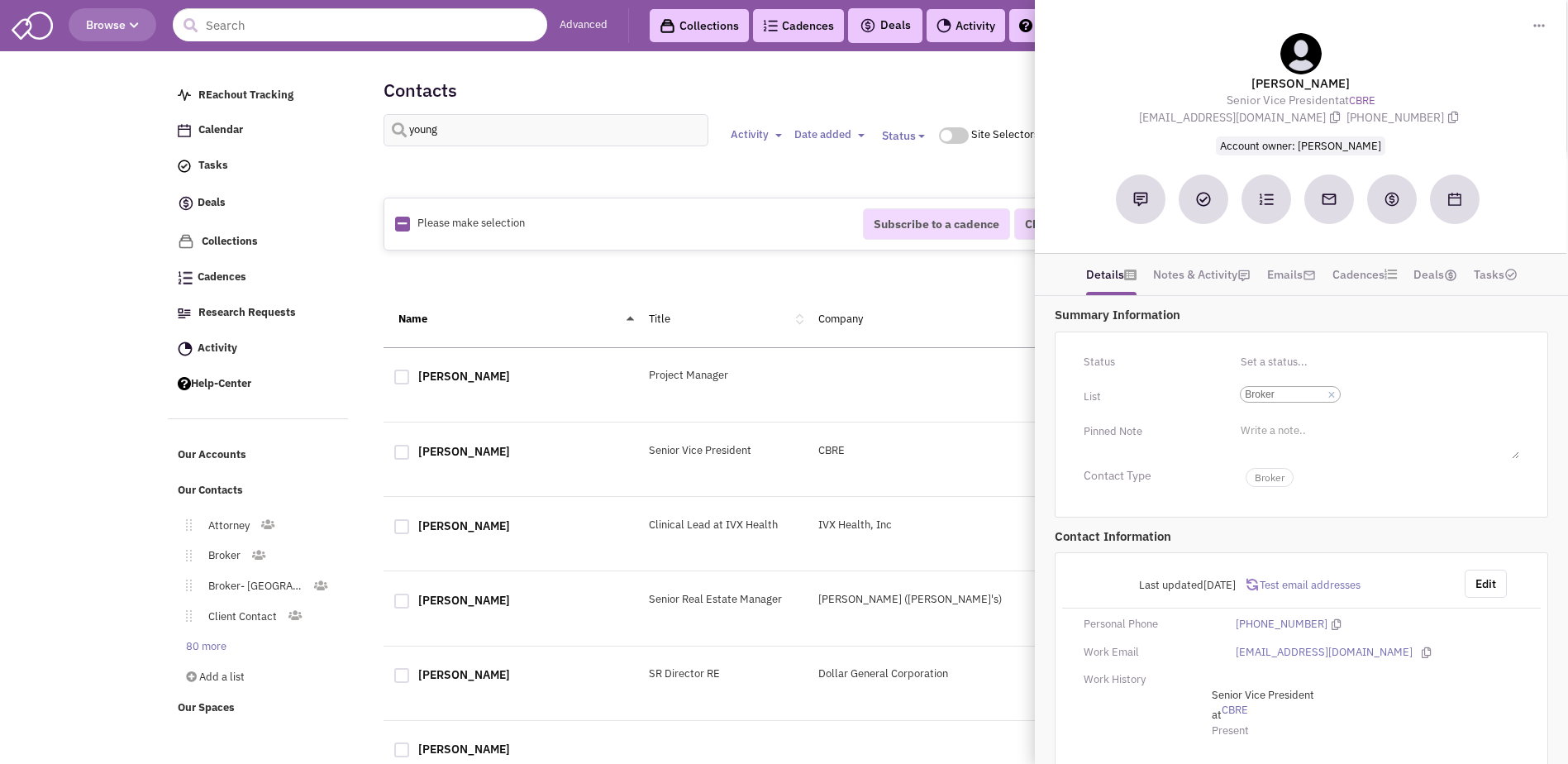
scroll to position [30, 0]
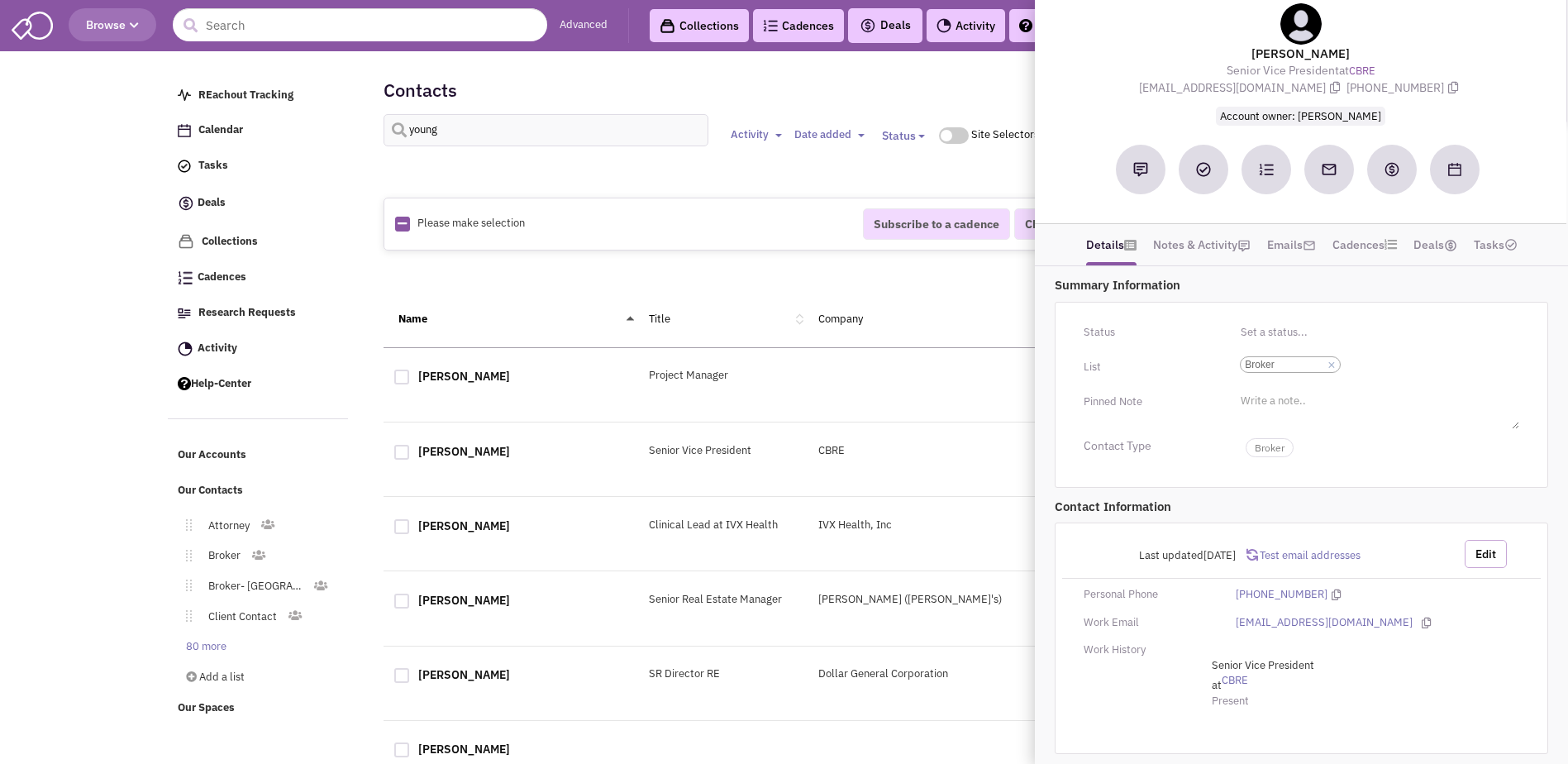
click at [1489, 551] on button "Edit" at bounding box center [1486, 554] width 42 height 28
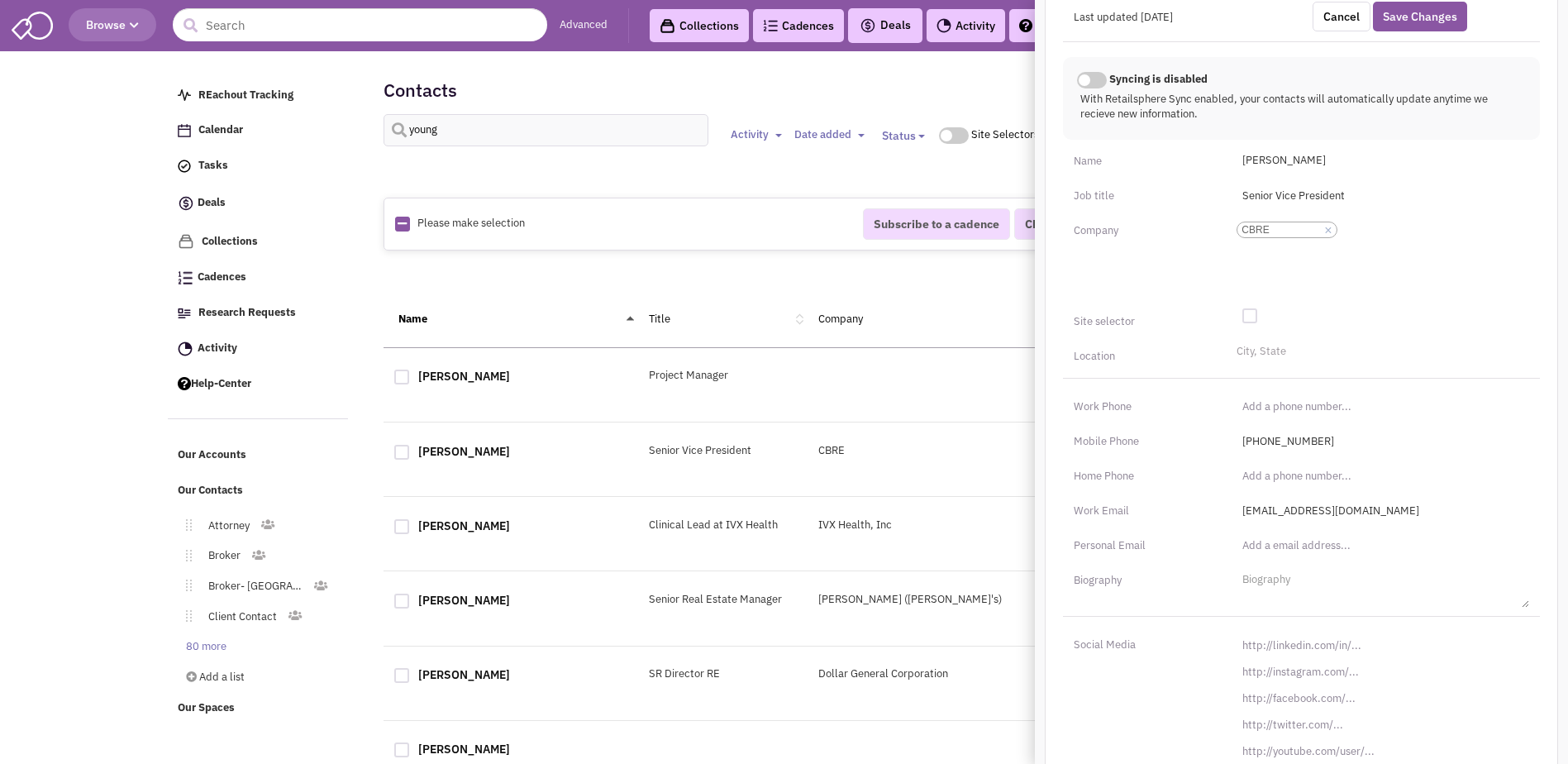
scroll to position [564, 0]
click at [1317, 640] on input "[URL][DOMAIN_NAME]" at bounding box center [1381, 644] width 297 height 27
paste input "s://[DOMAIN_NAME][URL][PERSON_NAME]"
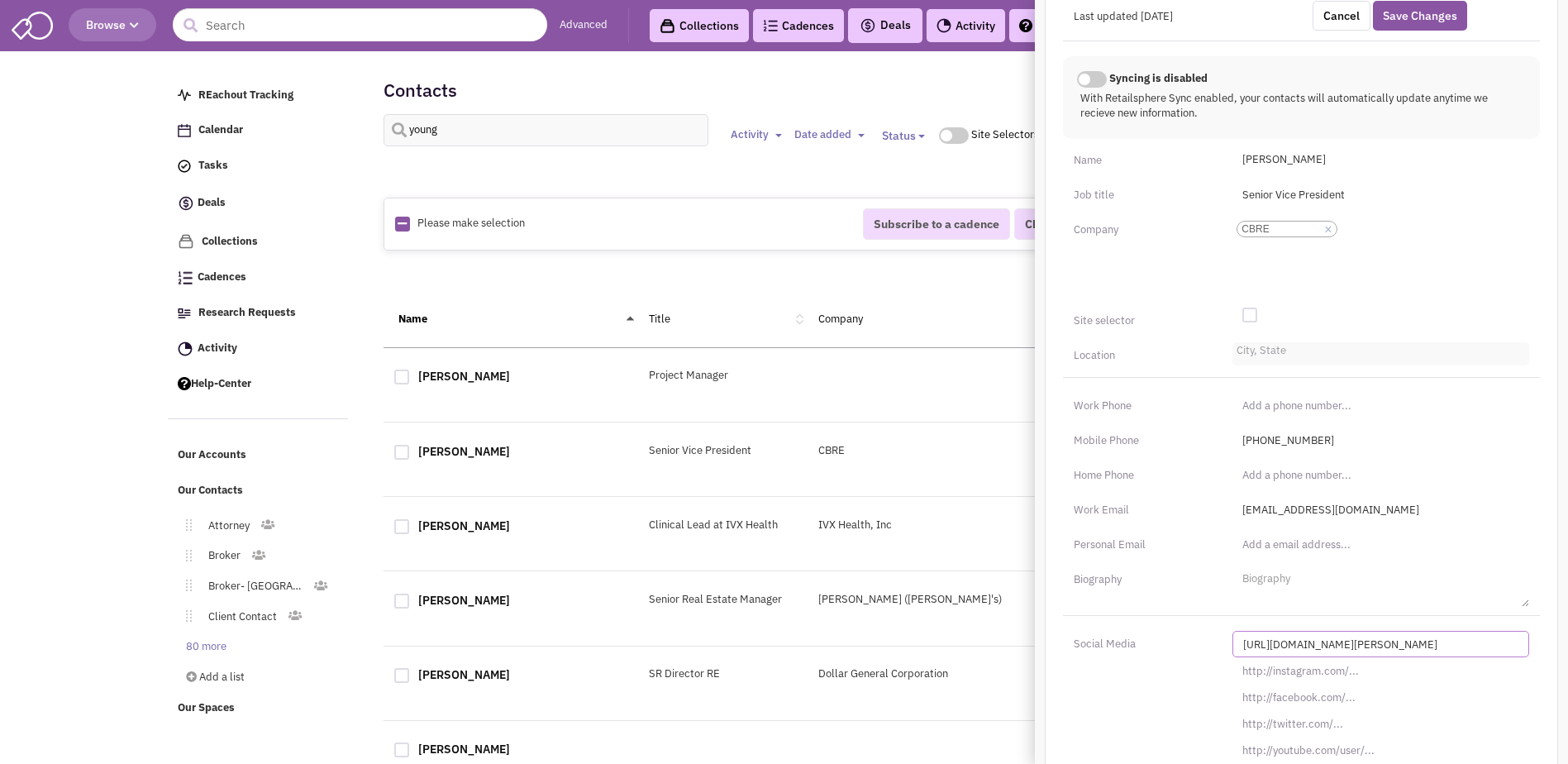
type input "[URL][DOMAIN_NAME][PERSON_NAME]"
click at [1264, 348] on li "City, State" at bounding box center [1259, 348] width 53 height 13
click at [0, 0] on select "City, State" at bounding box center [0, 0] width 0 height 0
type input "[GEOGRAPHIC_DATA][PERSON_NAME]"
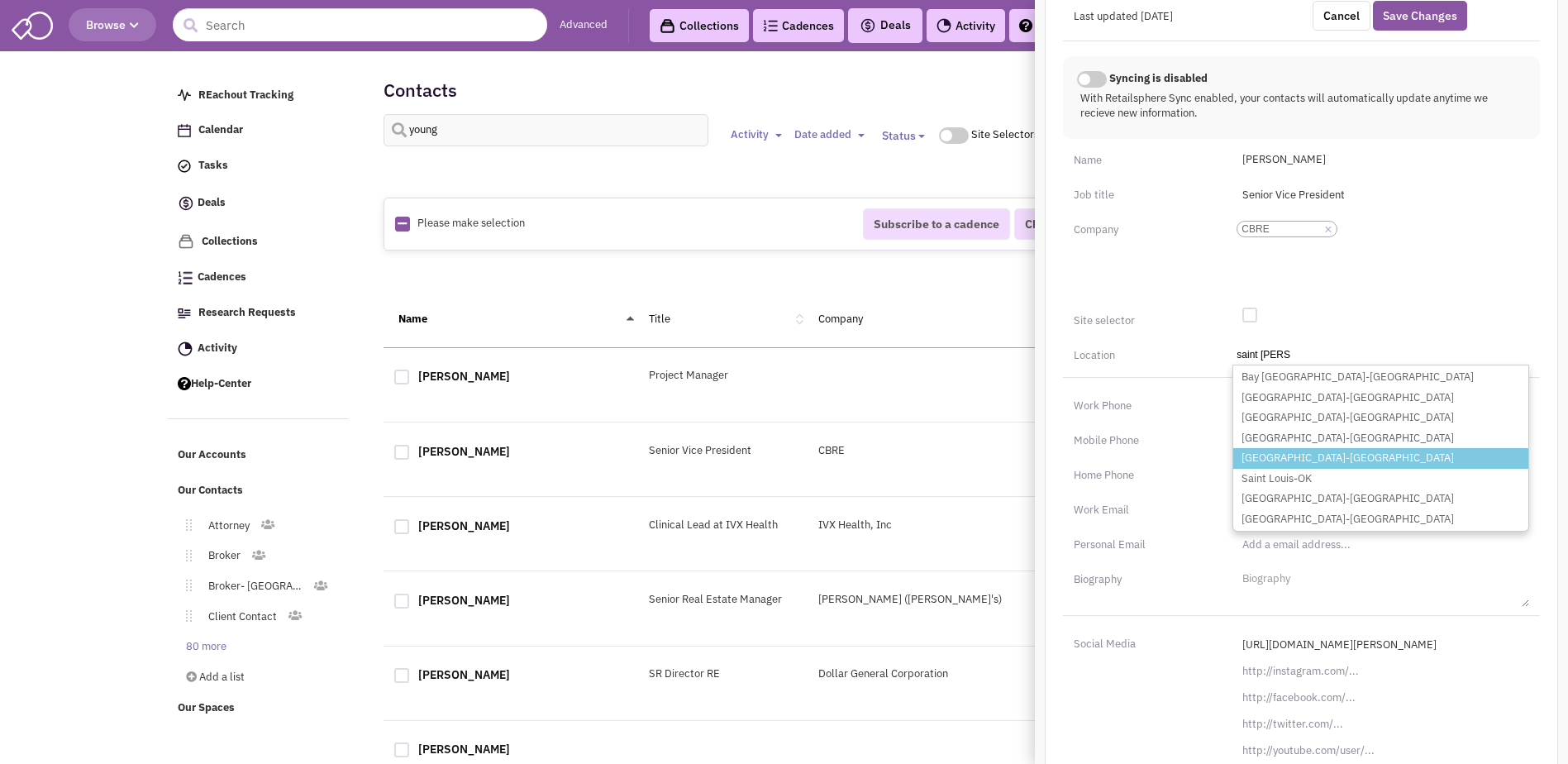
type input "saint [PERSON_NAME]"
click at [1326, 461] on li "[GEOGRAPHIC_DATA]-[GEOGRAPHIC_DATA]" at bounding box center [1381, 458] width 295 height 21
click at [0, 0] on select "City, [GEOGRAPHIC_DATA][PERSON_NAME] [GEOGRAPHIC_DATA]-MS [GEOGRAPHIC_DATA]-[GE…" at bounding box center [0, 0] width 0 height 0
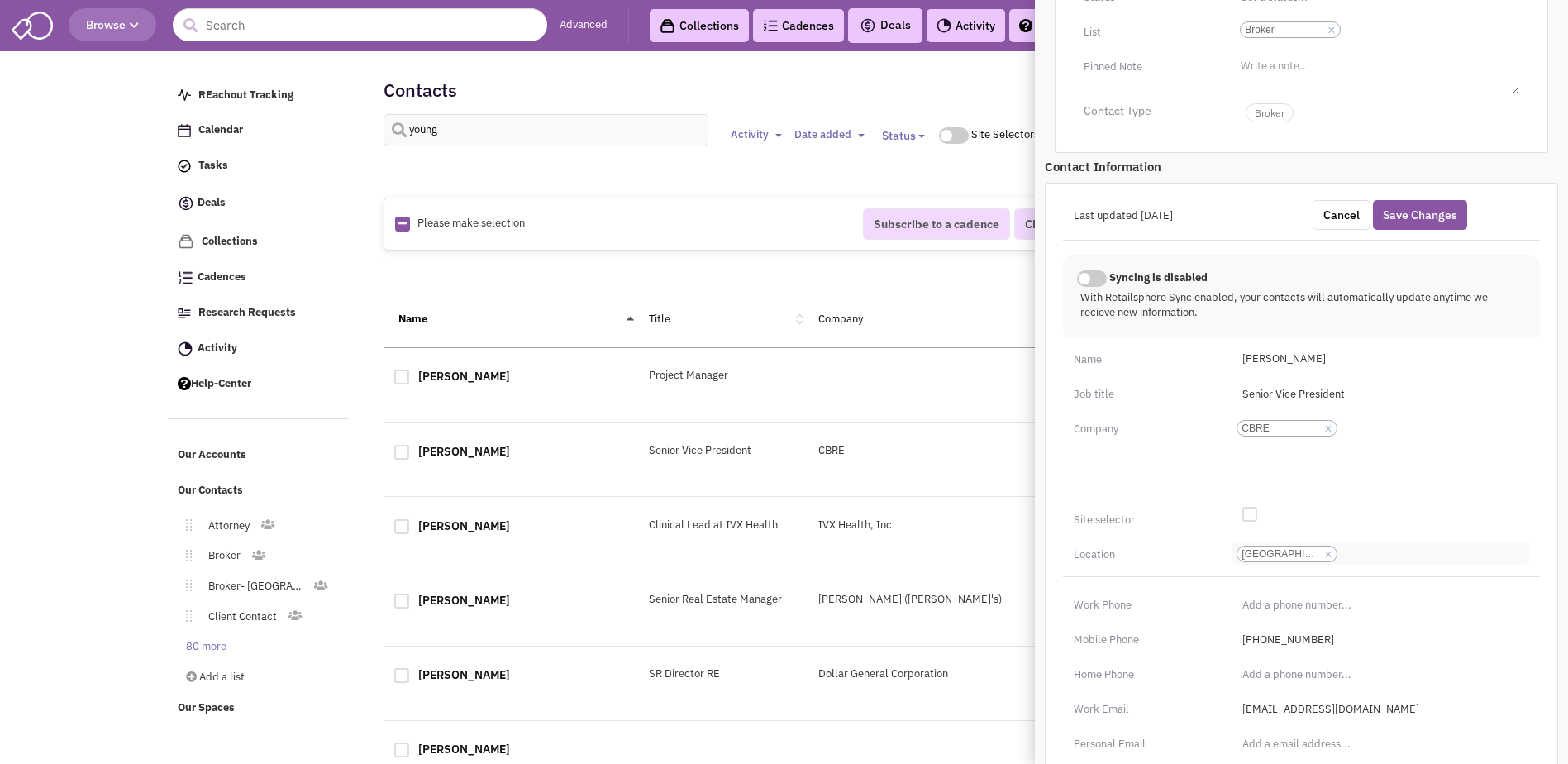
scroll to position [359, 0]
click at [1432, 209] on button "Save Changes" at bounding box center [1421, 220] width 95 height 30
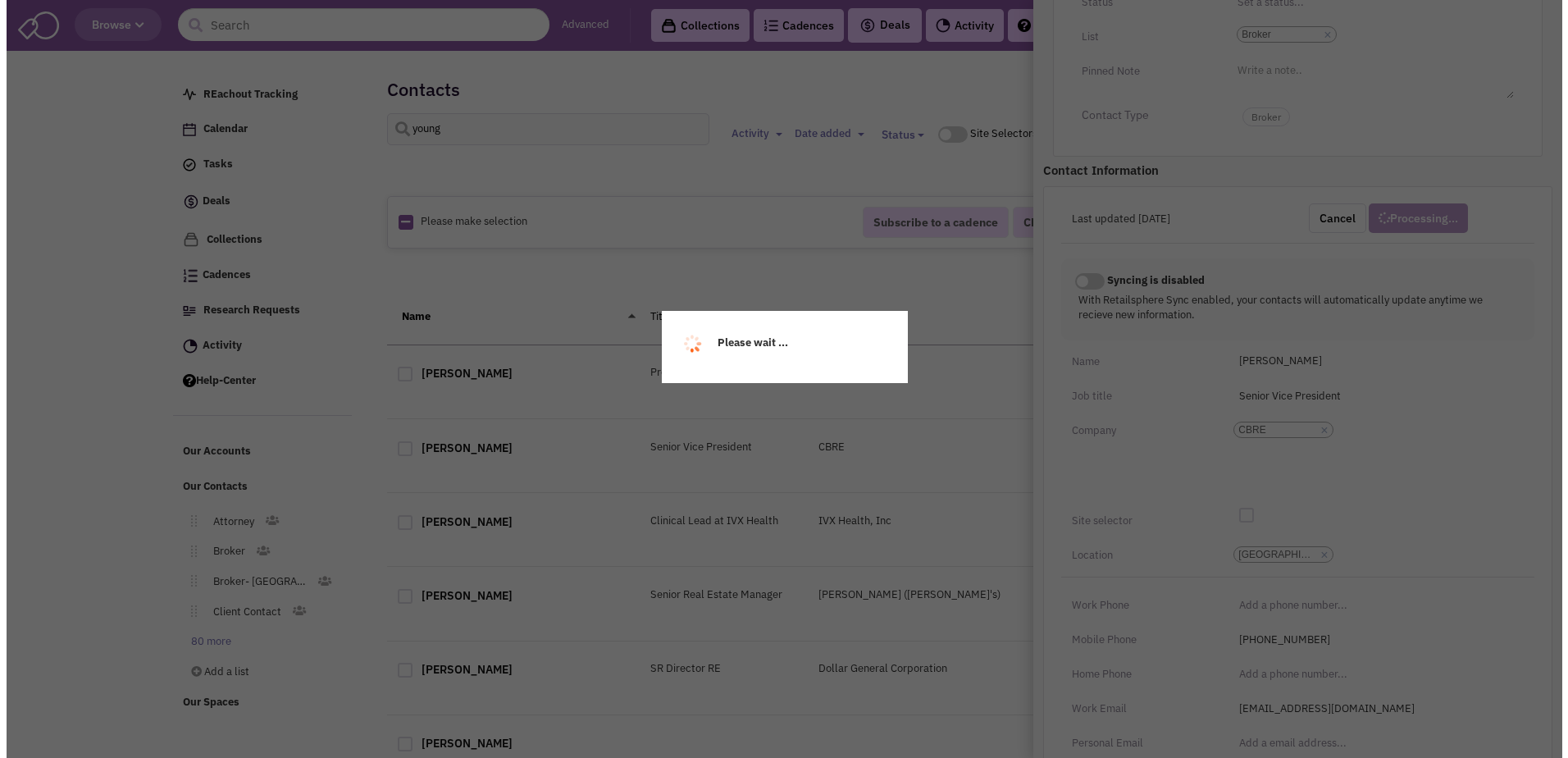
scroll to position [115, 0]
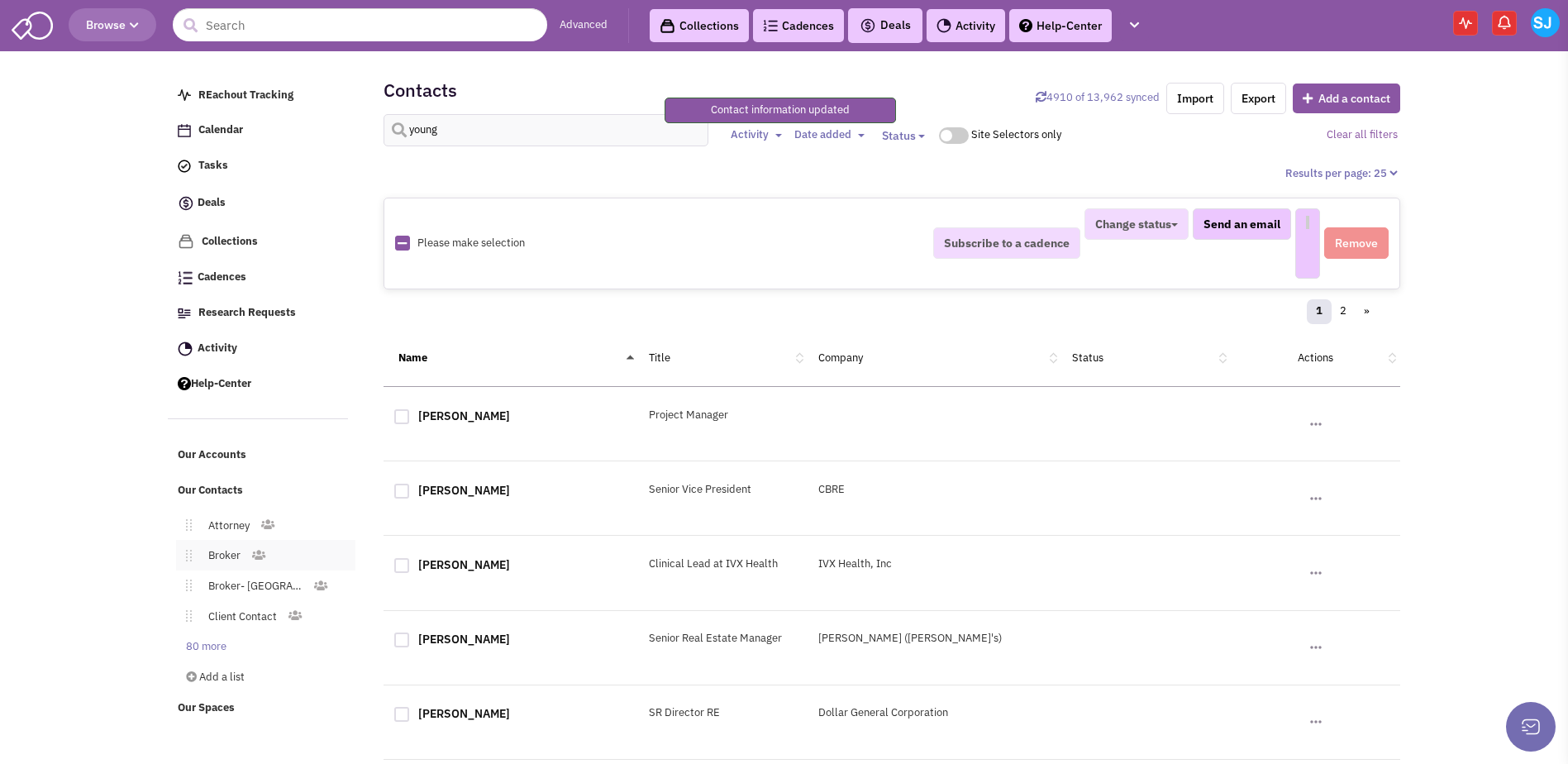
select select
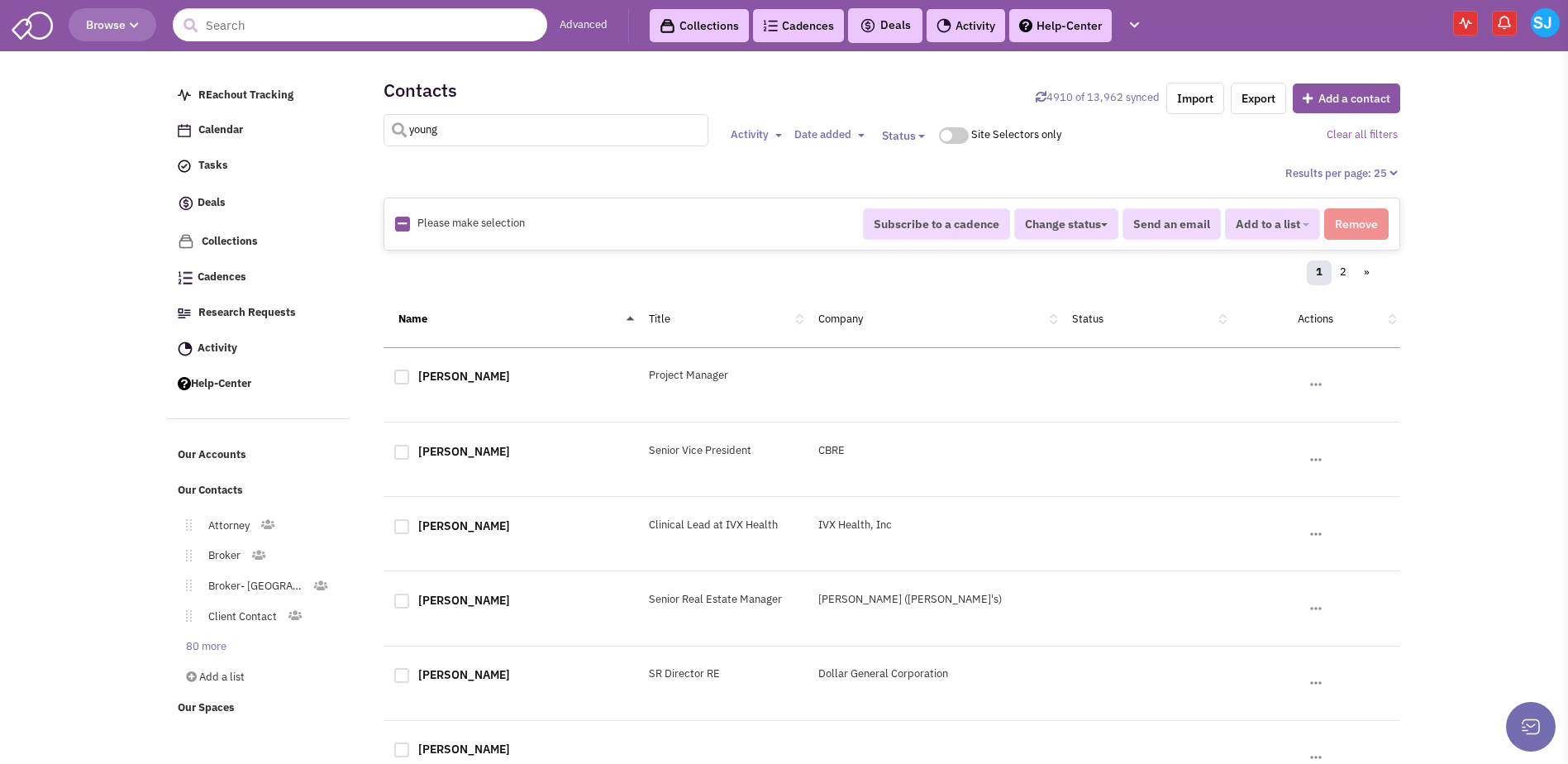
click at [430, 119] on input "young" at bounding box center [546, 130] width 325 height 33
type input "thys"
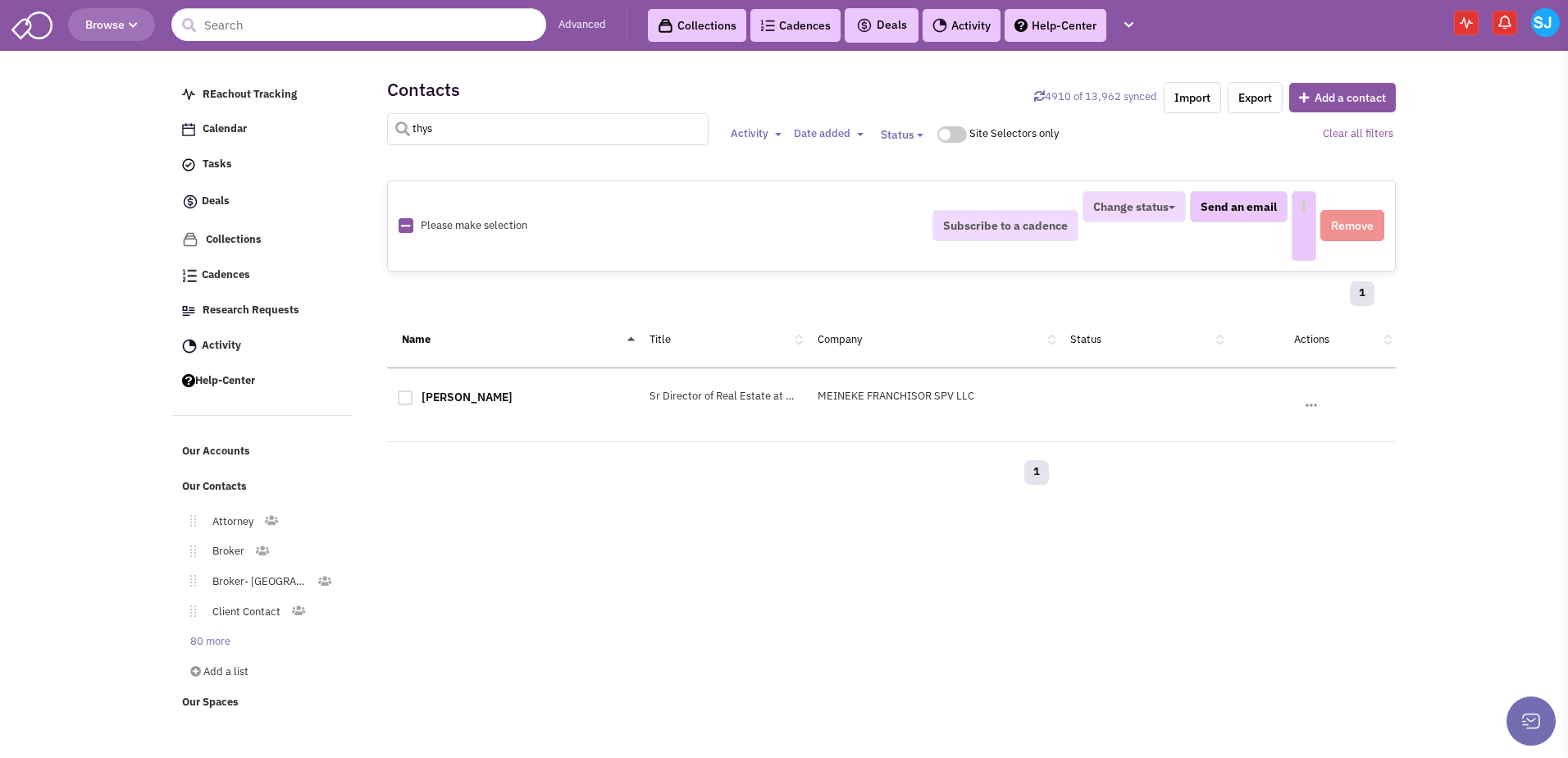
select select
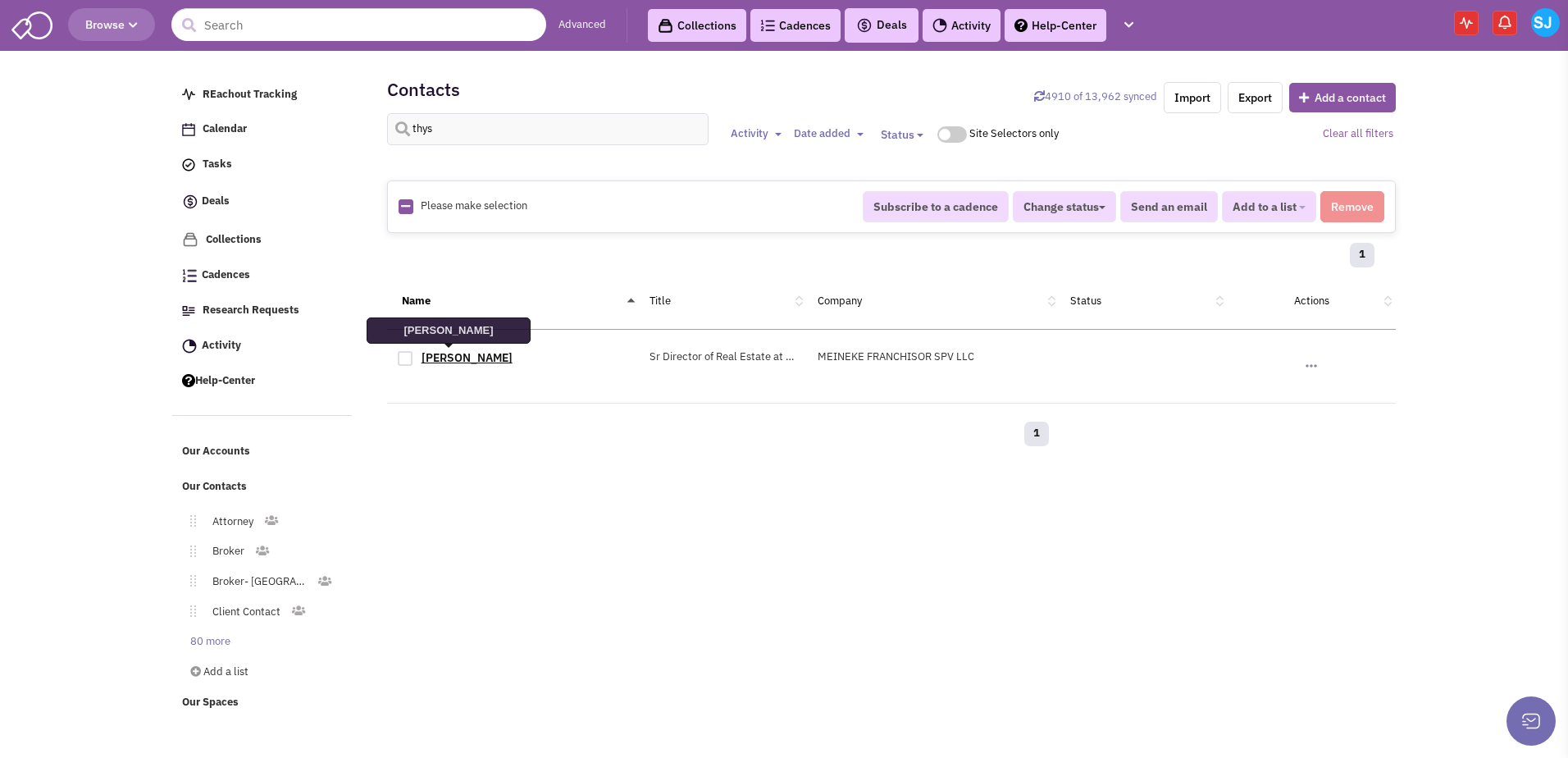
click at [426, 361] on link "[PERSON_NAME]" at bounding box center [467, 357] width 91 height 15
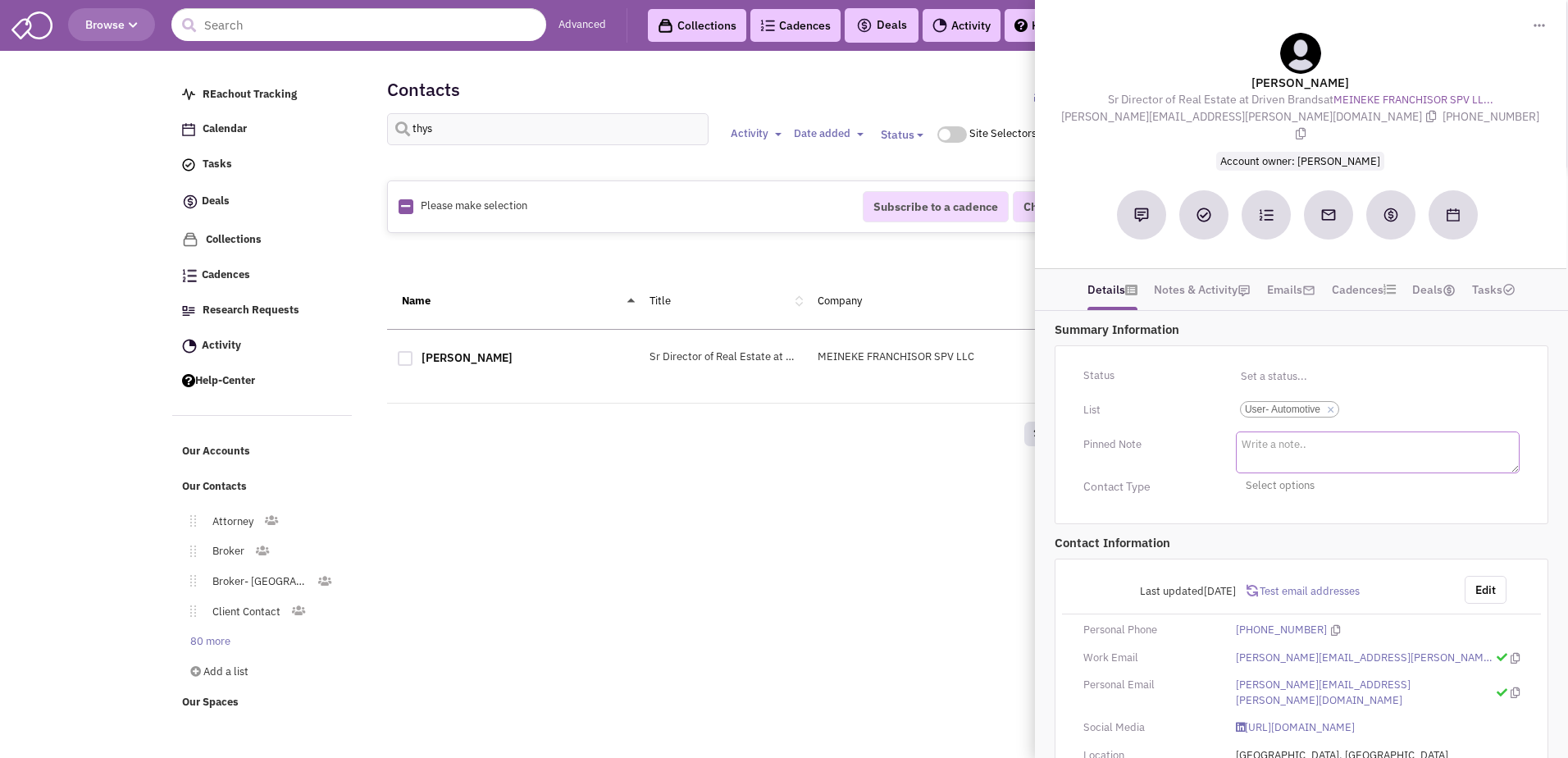
click at [1255, 432] on textarea at bounding box center [1378, 452] width 284 height 42
type textarea "2-3 Bays - for Take 5 Over 3 [PERSON_NAME] Body Shops - Maaco & Carstar"
click at [1208, 479] on div "Contact Type Select options Toggle Dropdown Franchisee" at bounding box center [1301, 485] width 479 height 25
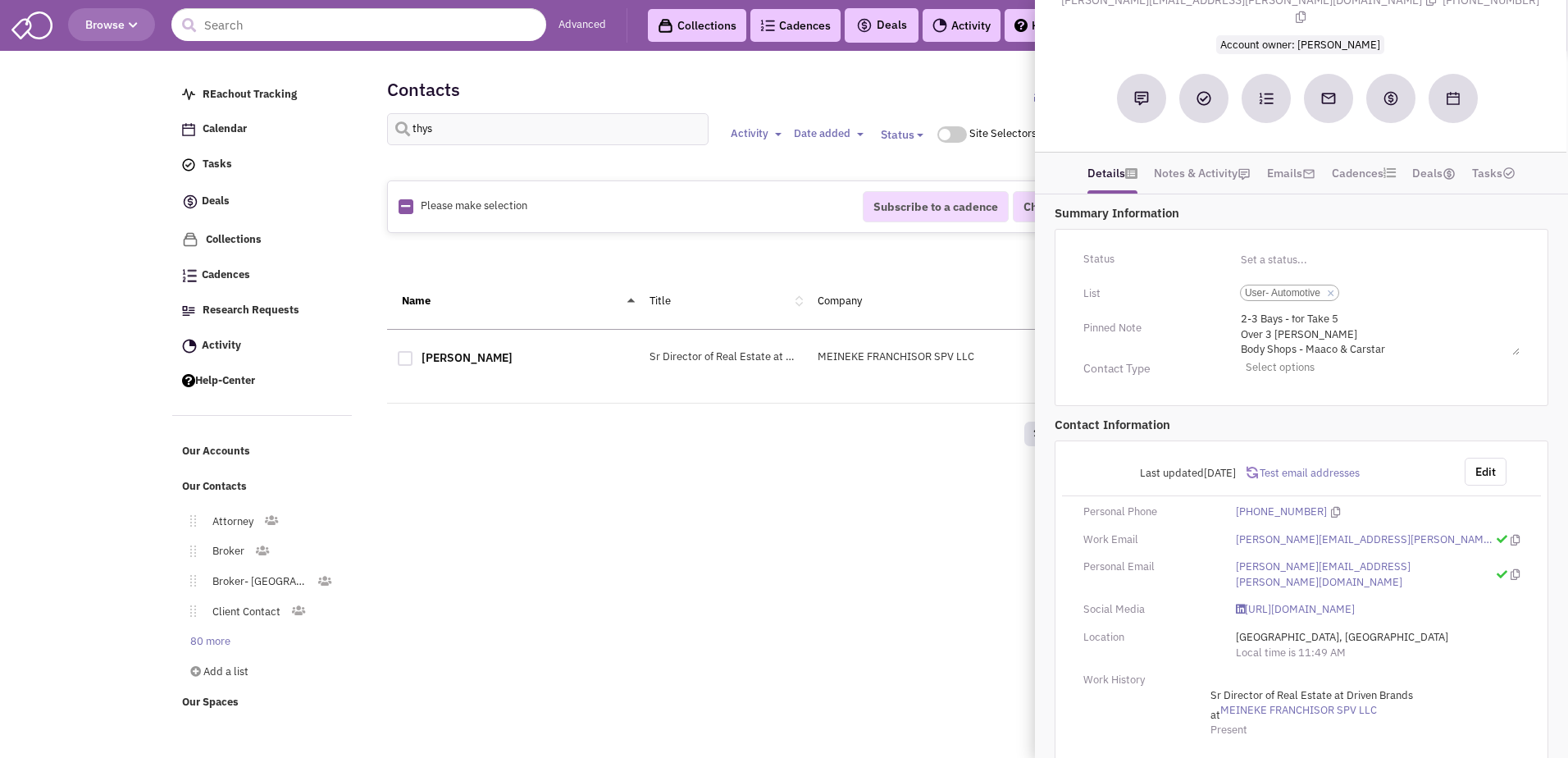
scroll to position [118, 0]
click at [904, 558] on div "Retailsphere Support Message Send REachout Tracking Calendar Tasks Completed Ta…" at bounding box center [784, 389] width 1230 height 666
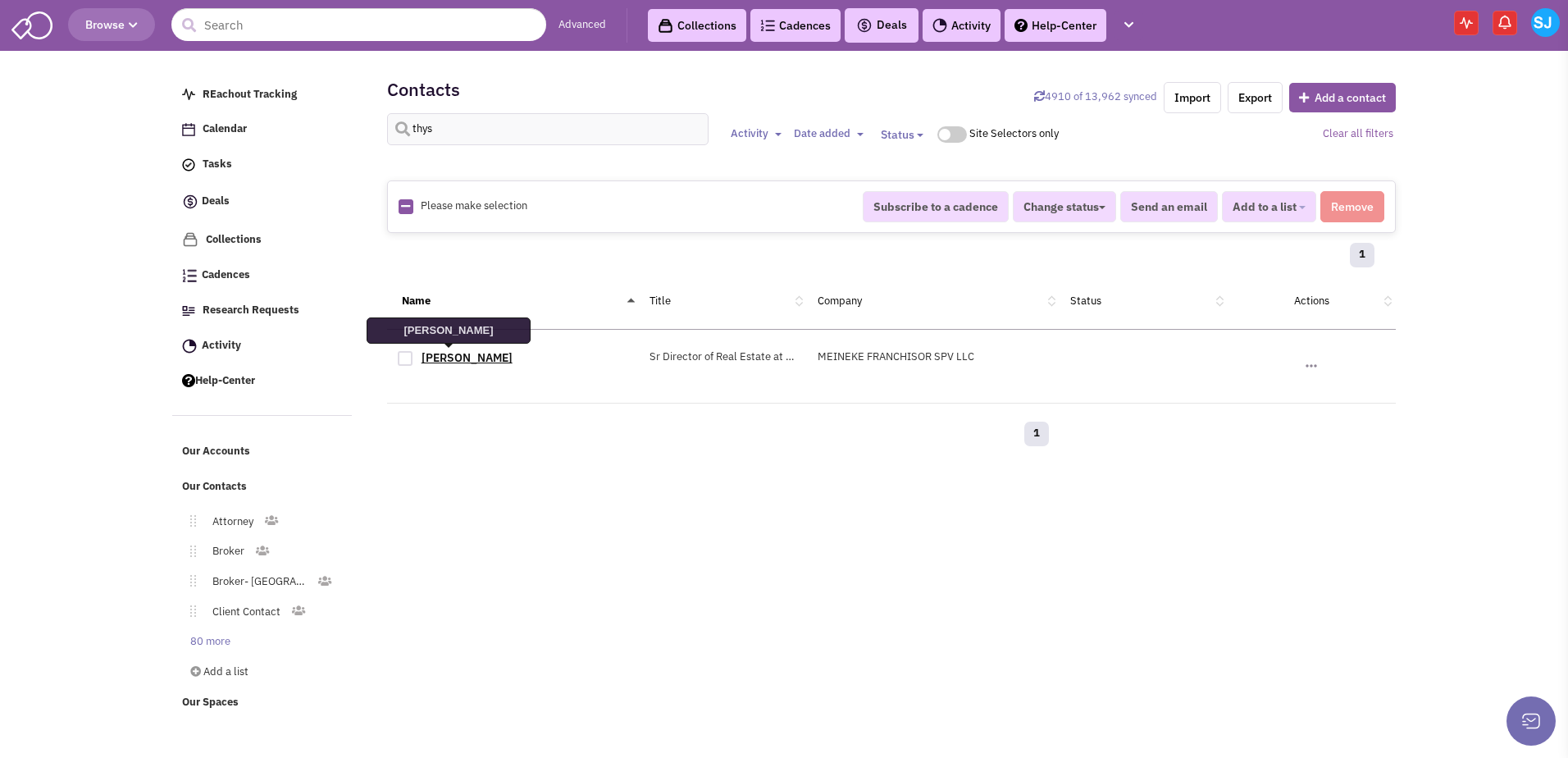
click at [442, 361] on link "[PERSON_NAME]" at bounding box center [467, 357] width 91 height 15
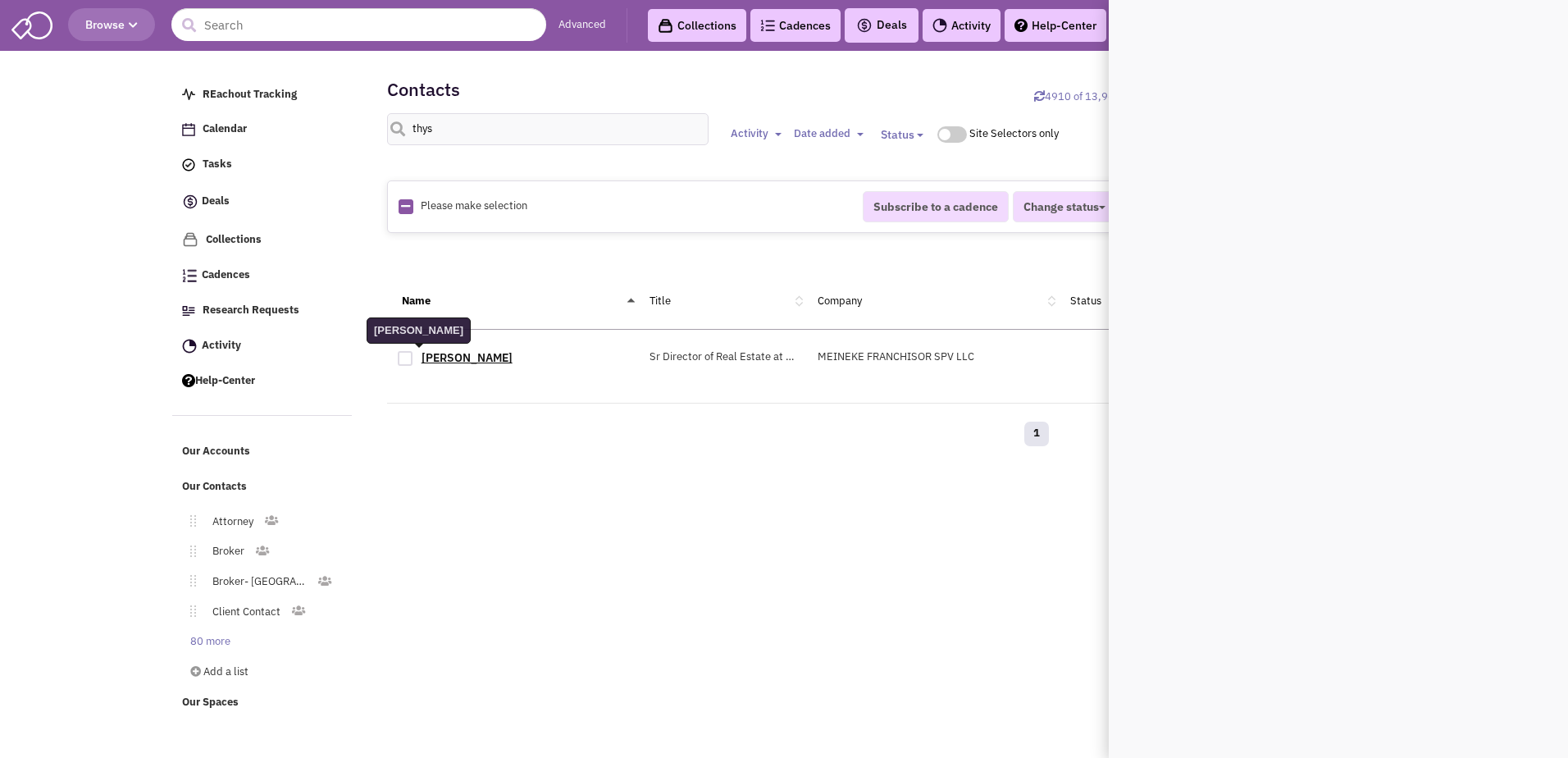
scroll to position [0, 0]
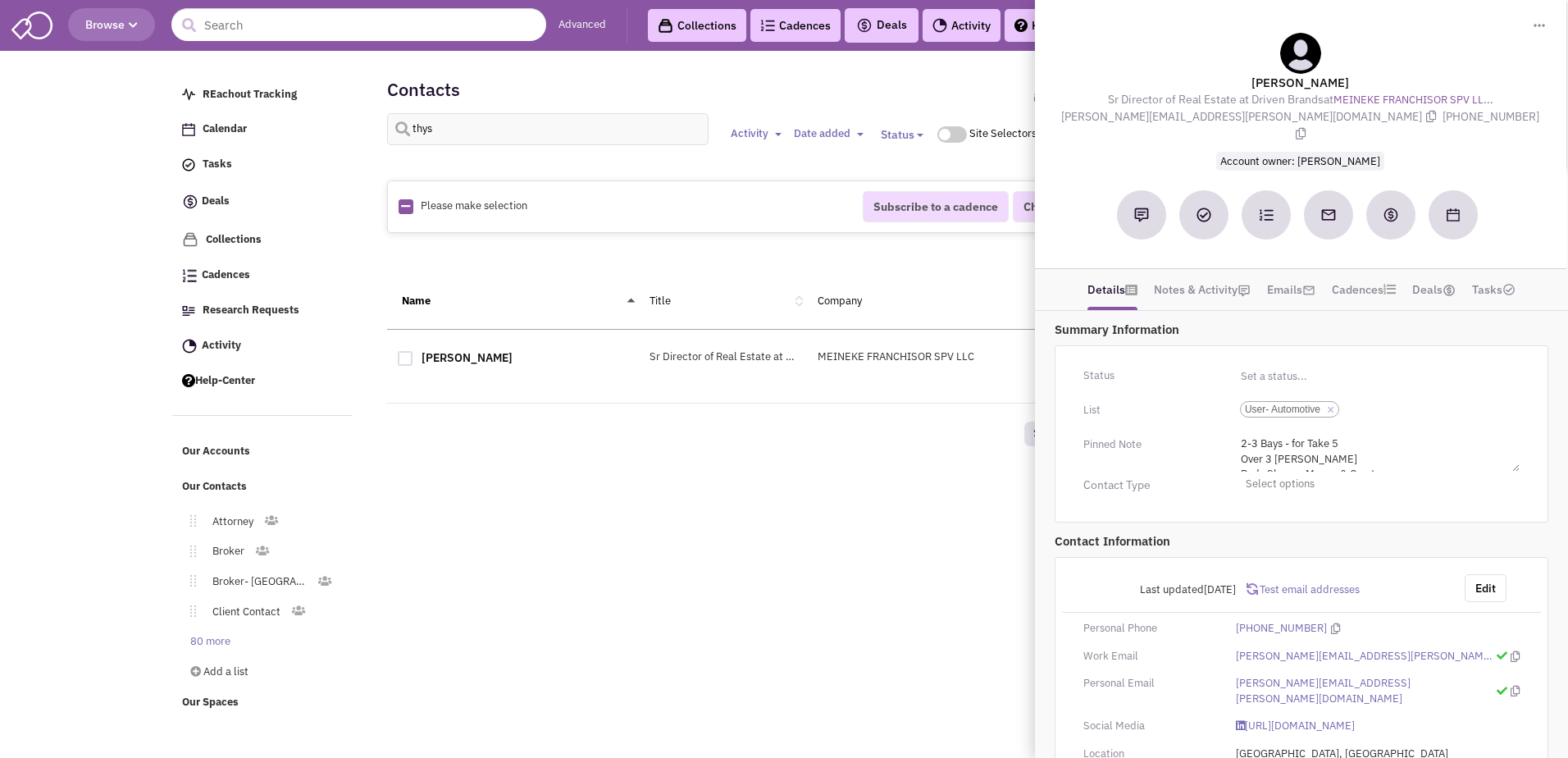
click at [735, 548] on div "Retailsphere Support Message Send REachout Tracking Calendar Tasks Completed Ta…" at bounding box center [784, 389] width 1230 height 666
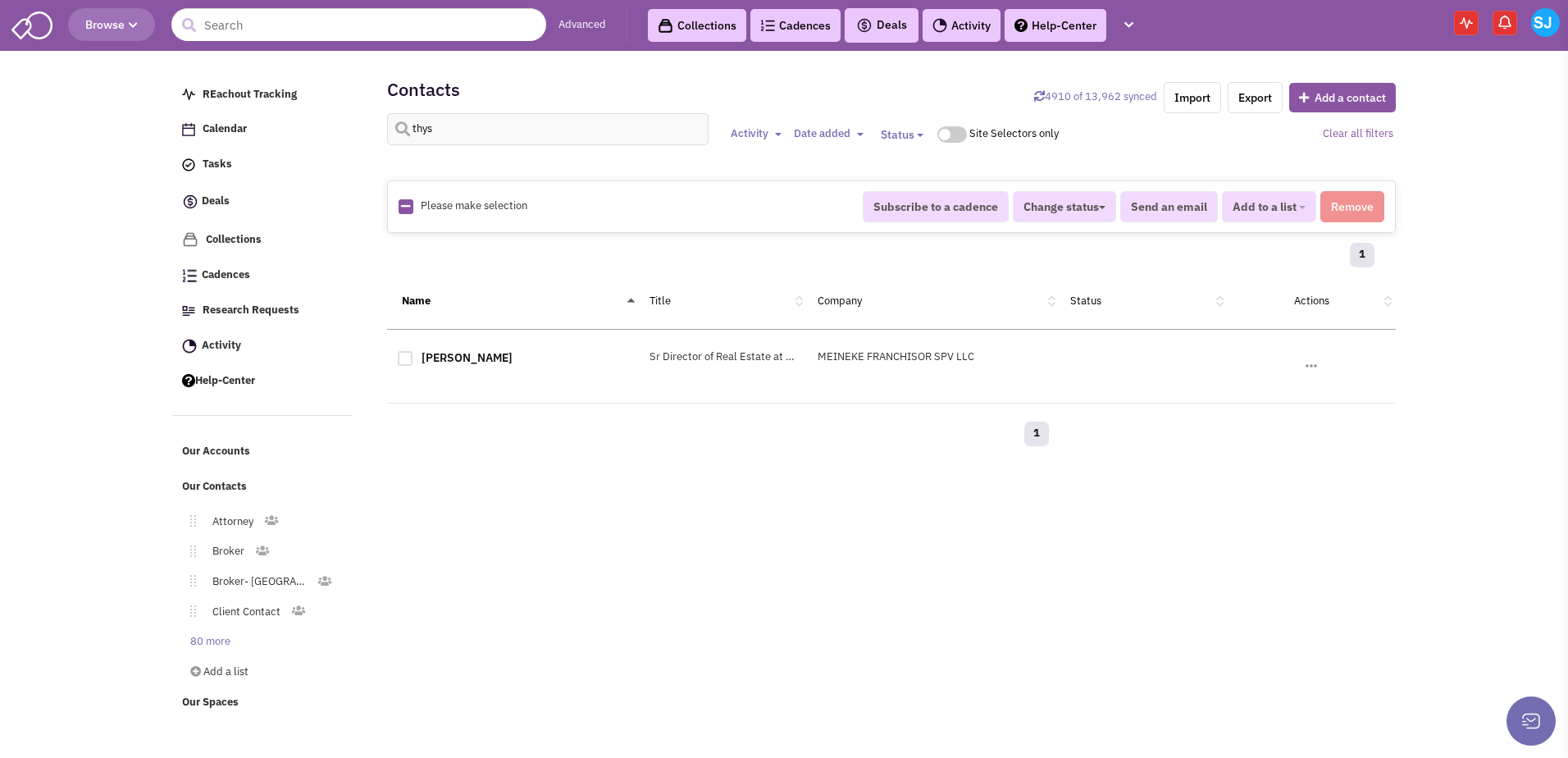
click at [468, 148] on div "thys Activity Toggle Dropdown Any activity and" at bounding box center [892, 139] width 1030 height 51
click at [452, 131] on input "thys" at bounding box center [547, 129] width 322 height 32
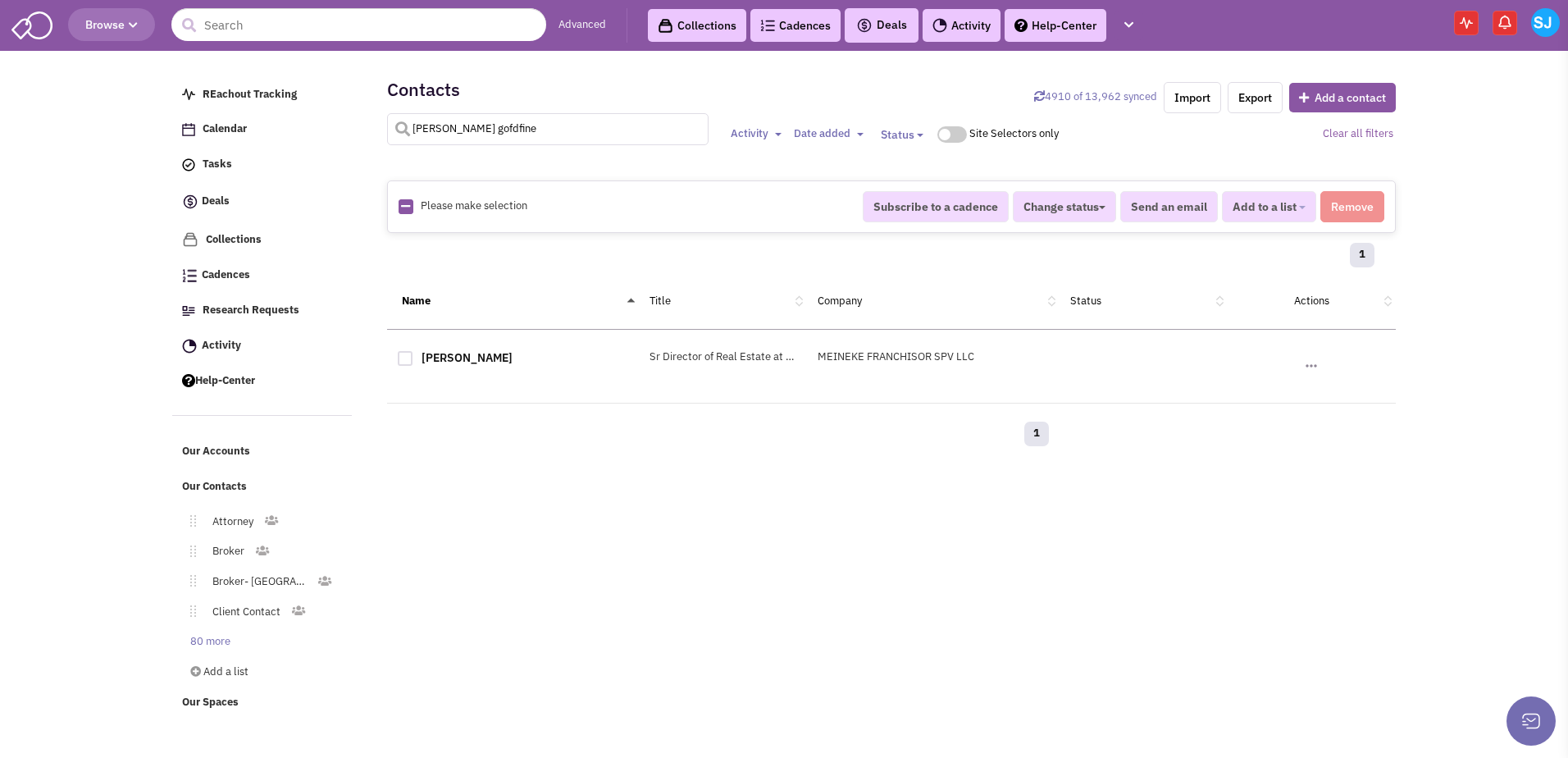
type input "[PERSON_NAME] gofdfine"
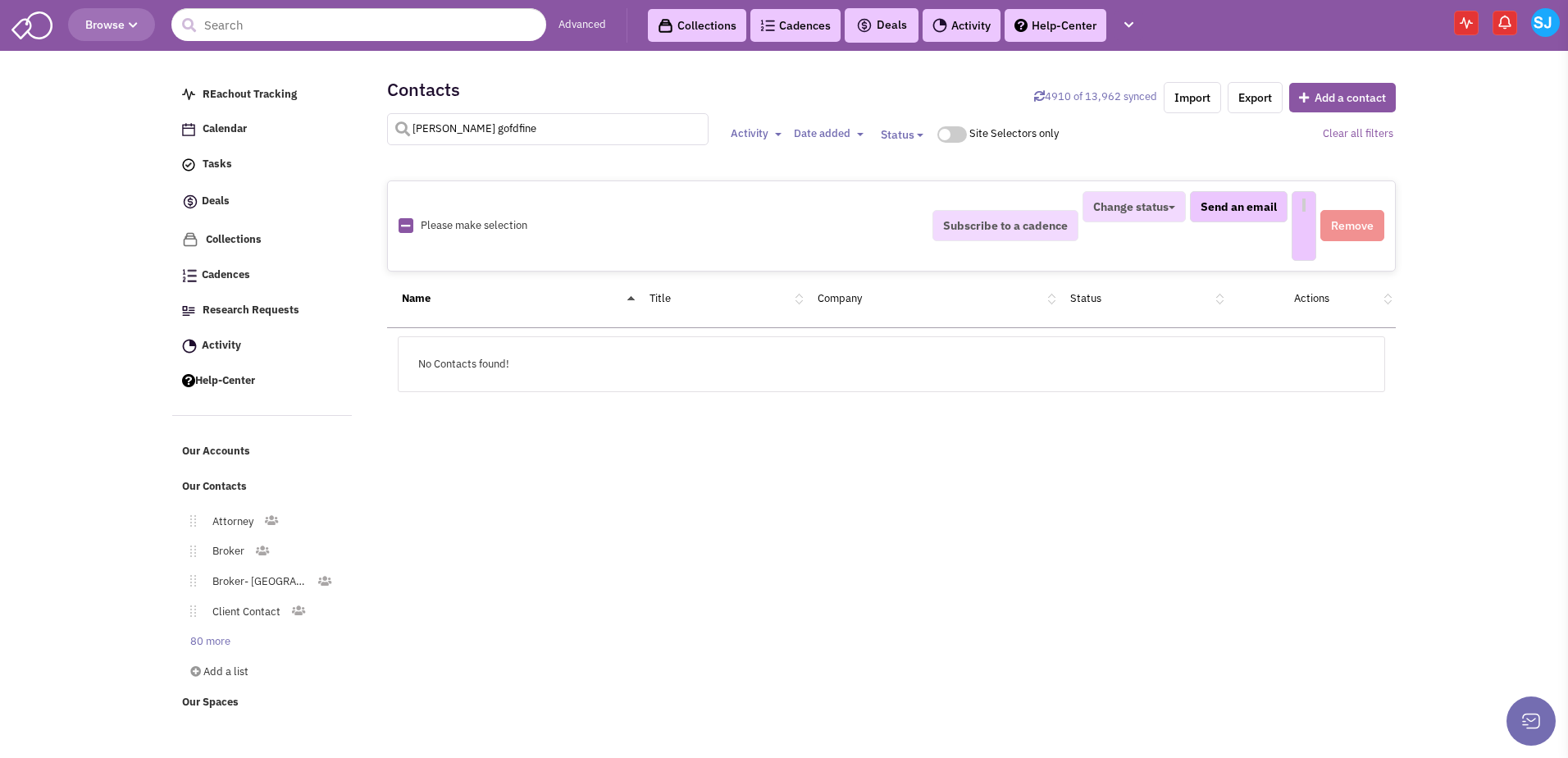
select select
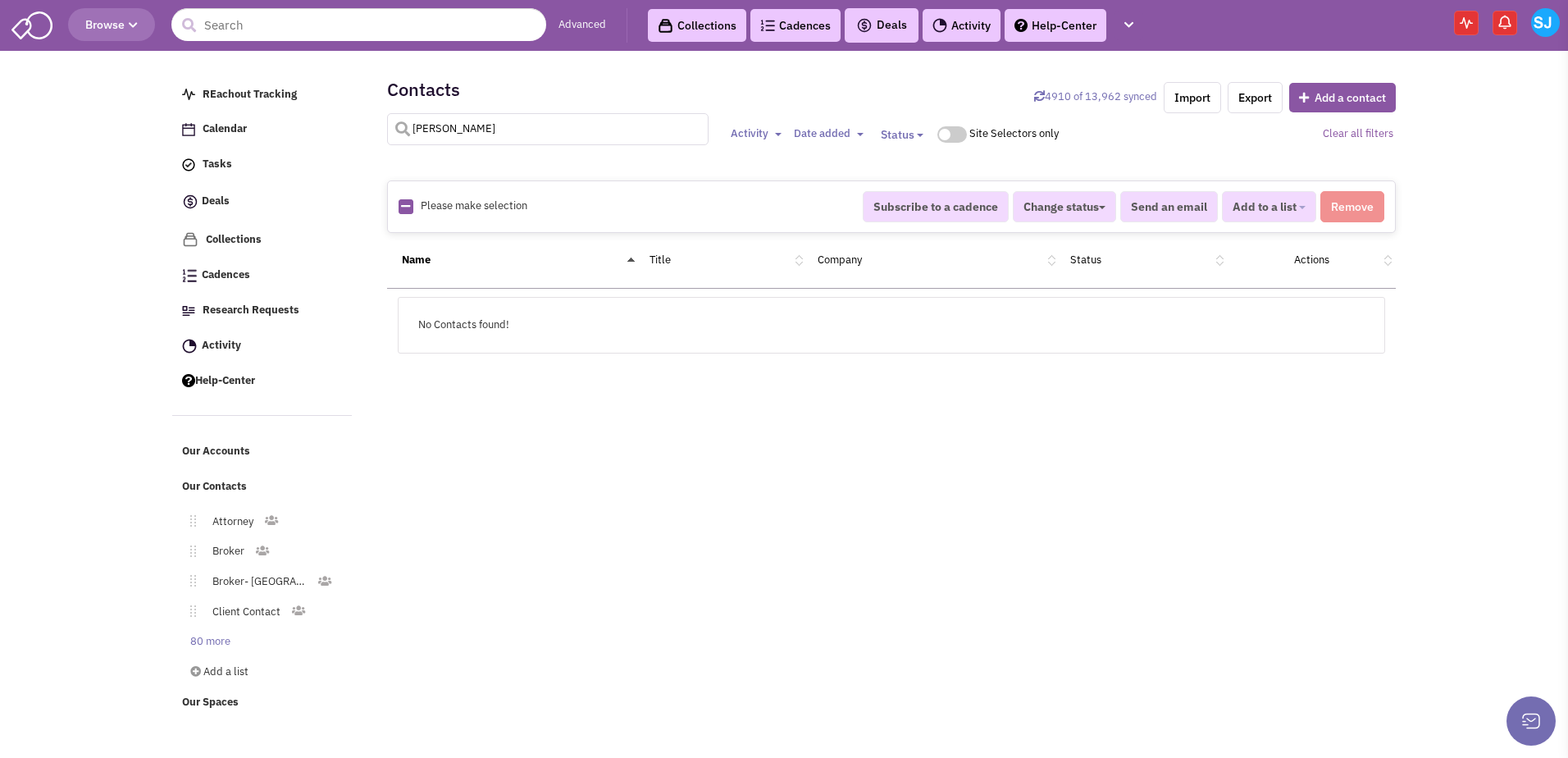
type input "[PERSON_NAME]"
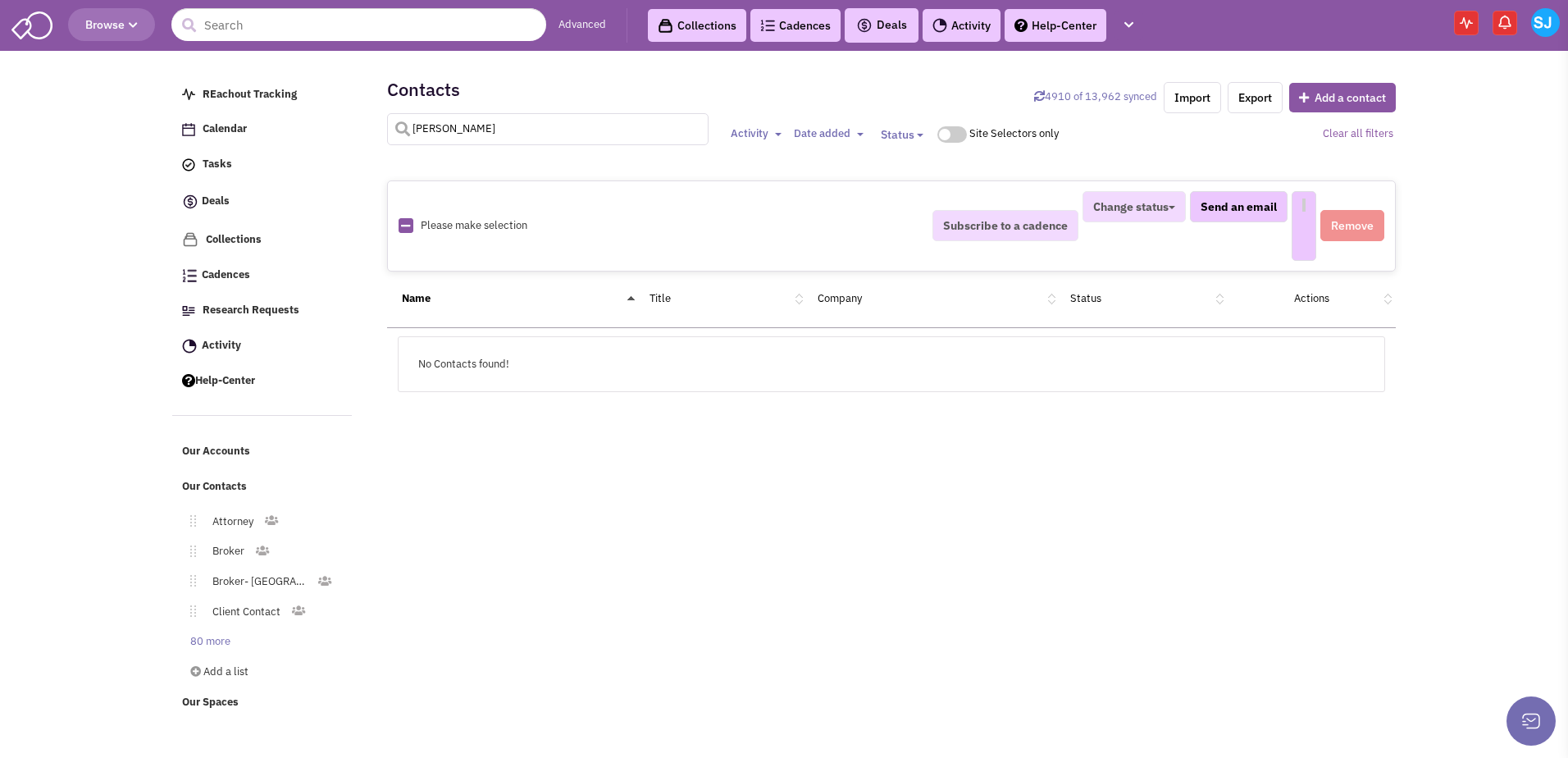
select select
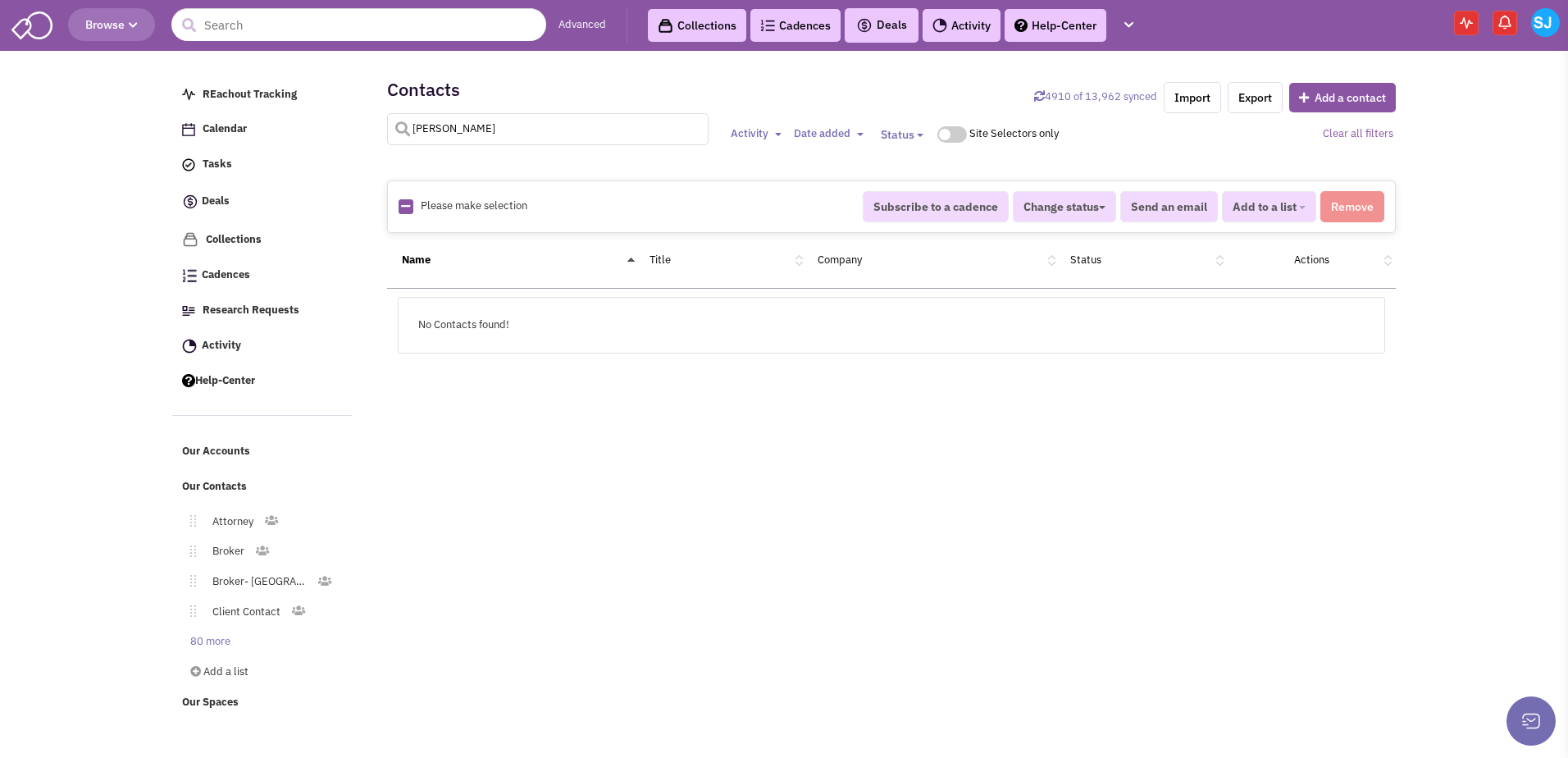
type input "[PERSON_NAME]"
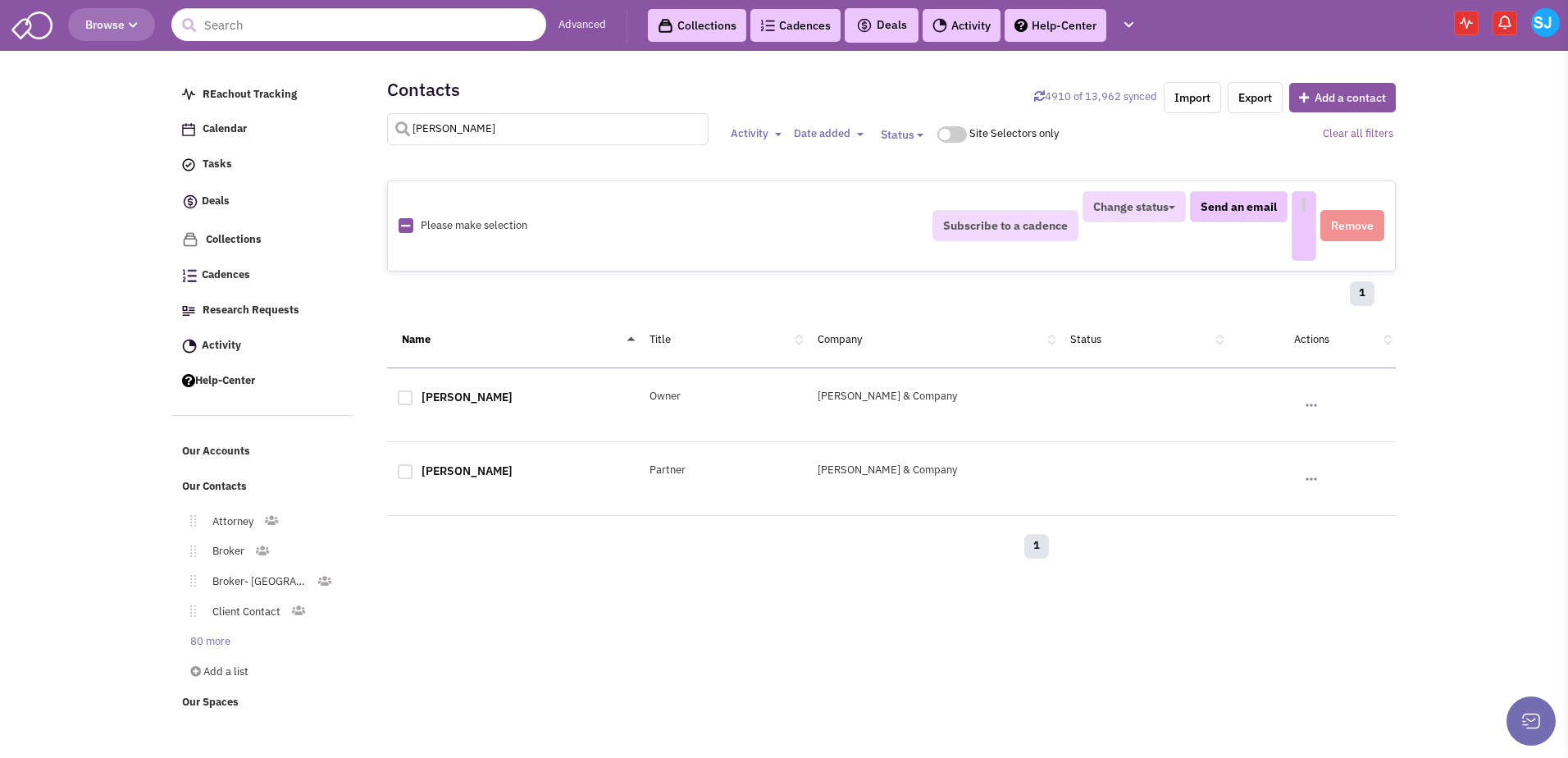
select select
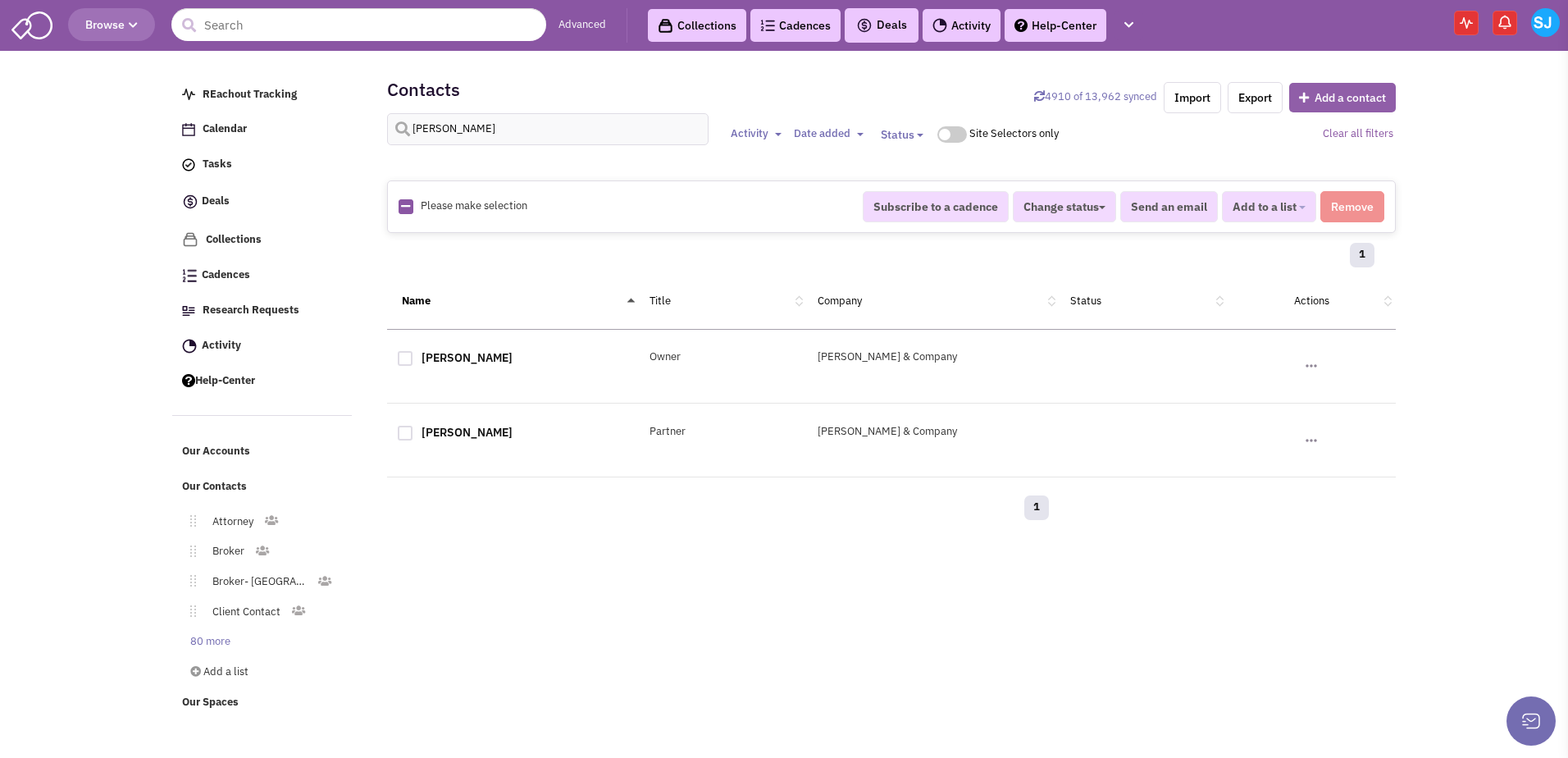
click at [1326, 89] on button "Add a contact" at bounding box center [1342, 98] width 107 height 29
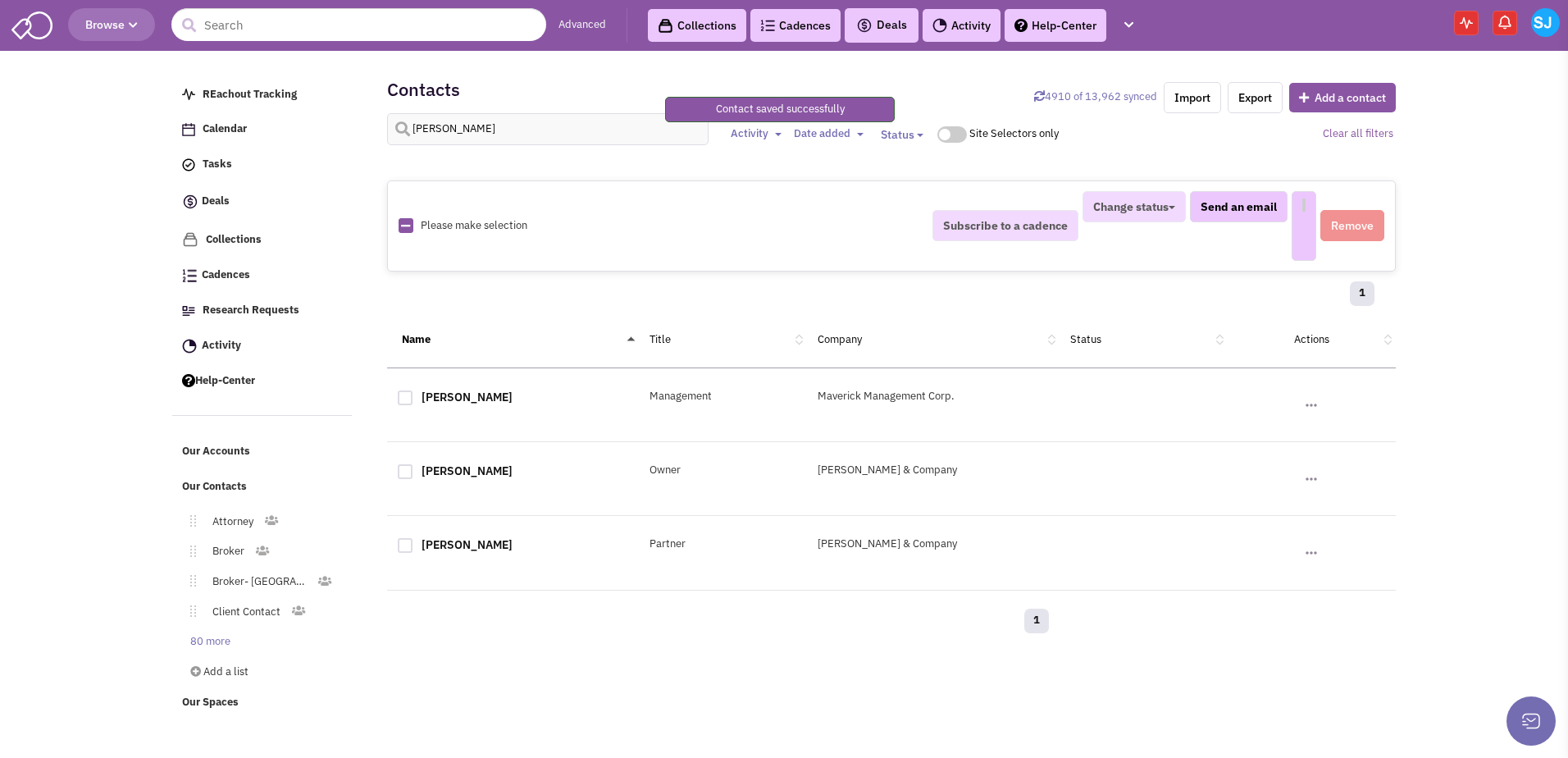
select select
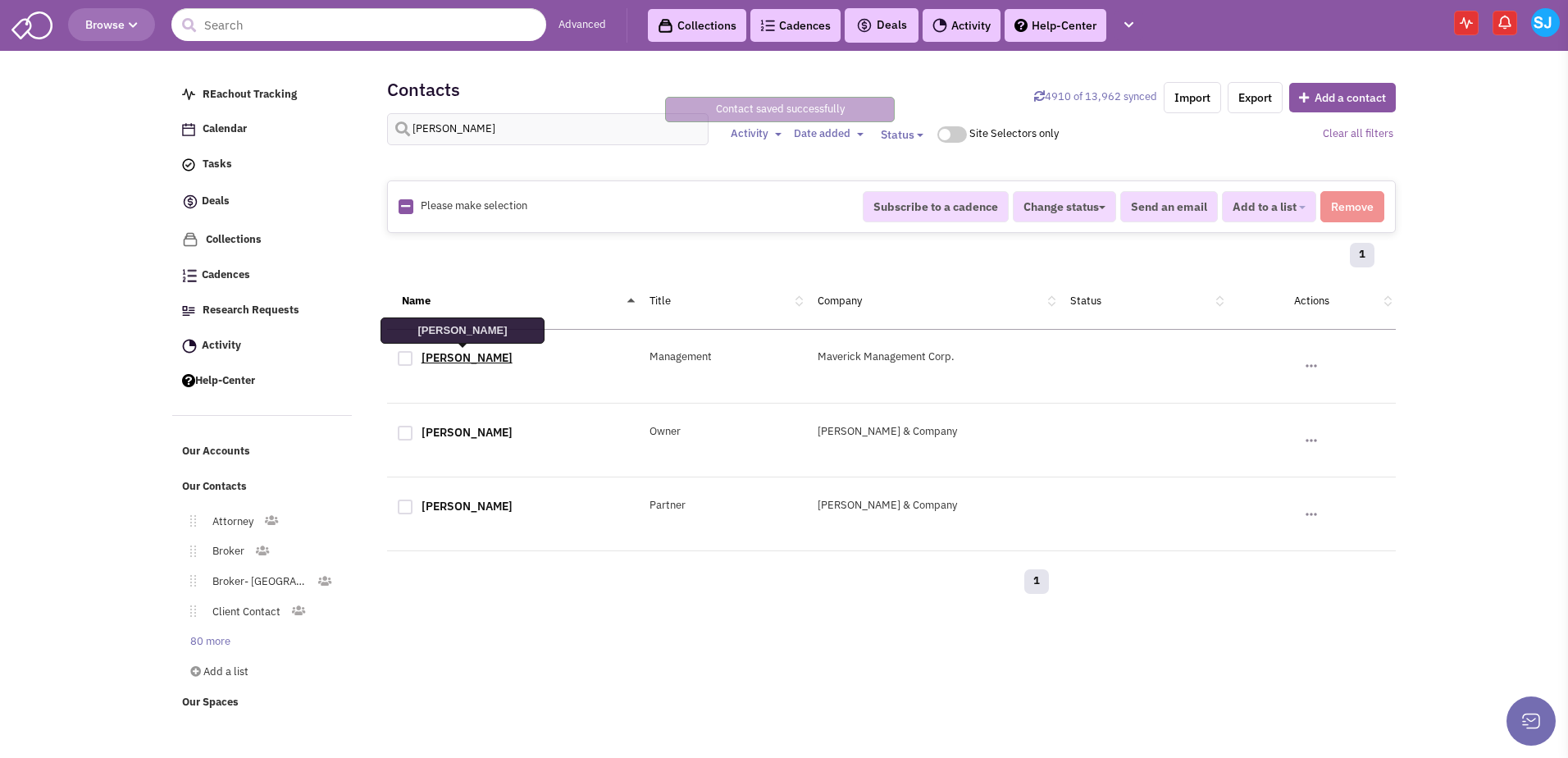
click at [462, 358] on link "[PERSON_NAME]" at bounding box center [467, 357] width 91 height 15
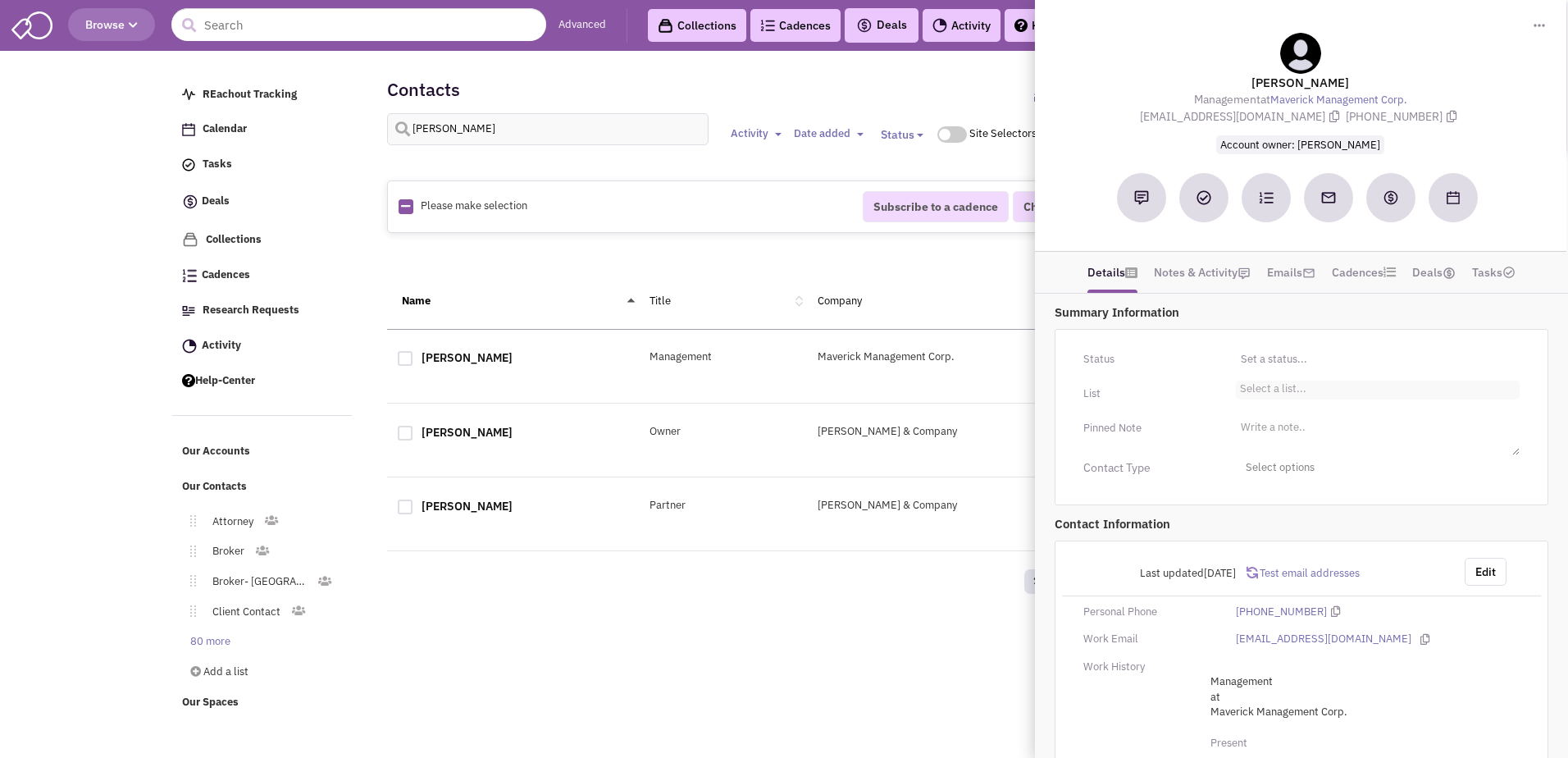
click at [1337, 396] on ul "Select a list..." at bounding box center [1378, 390] width 284 height 19
click at [0, 0] on select "Select a list..." at bounding box center [0, 0] width 0 height 0
type input "ow"
click at [1329, 403] on li "Owner/Developer" at bounding box center [1377, 411] width 282 height 21
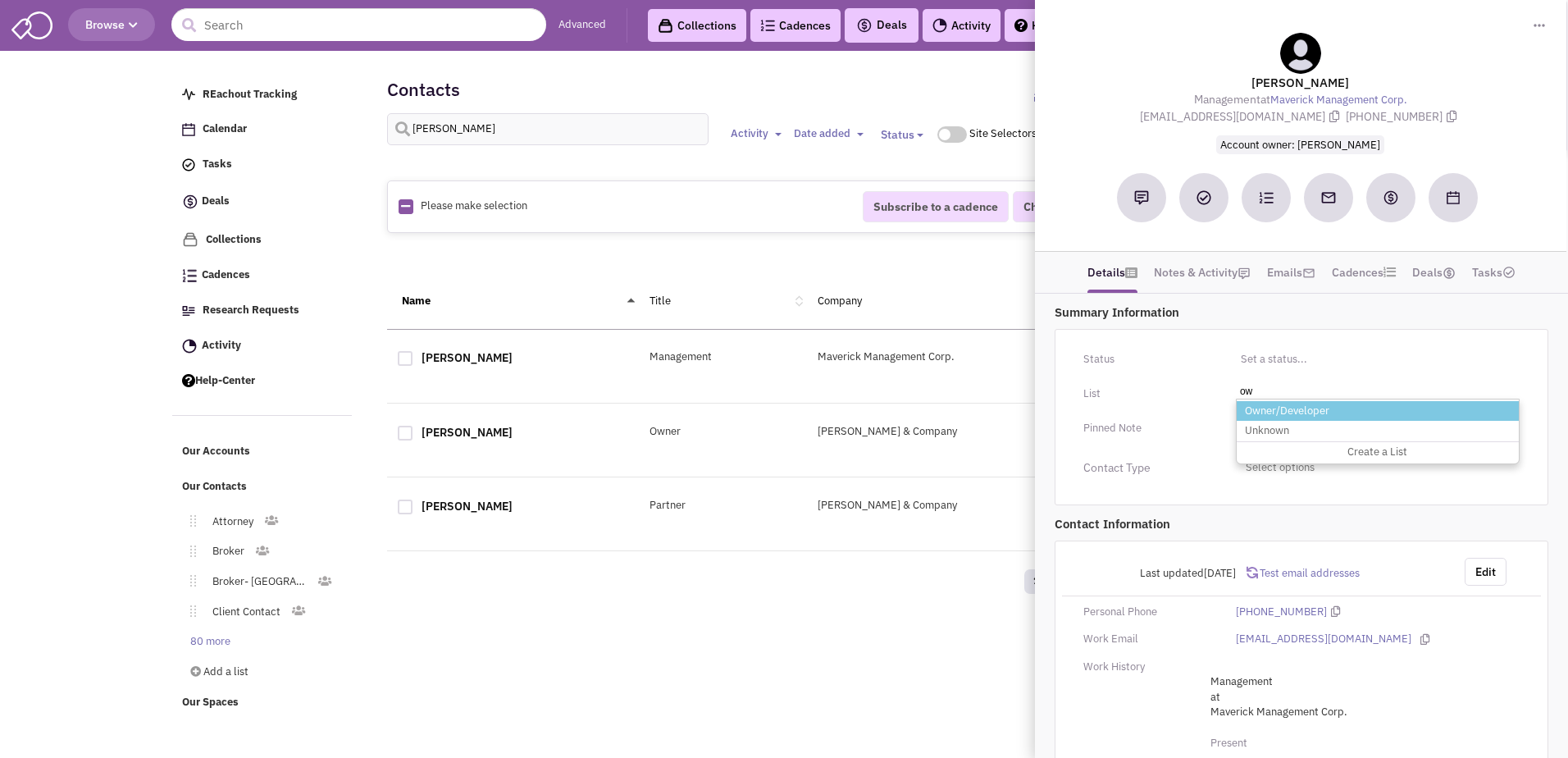
click at [0, 0] on select "Select a list..." at bounding box center [0, 0] width 0 height 0
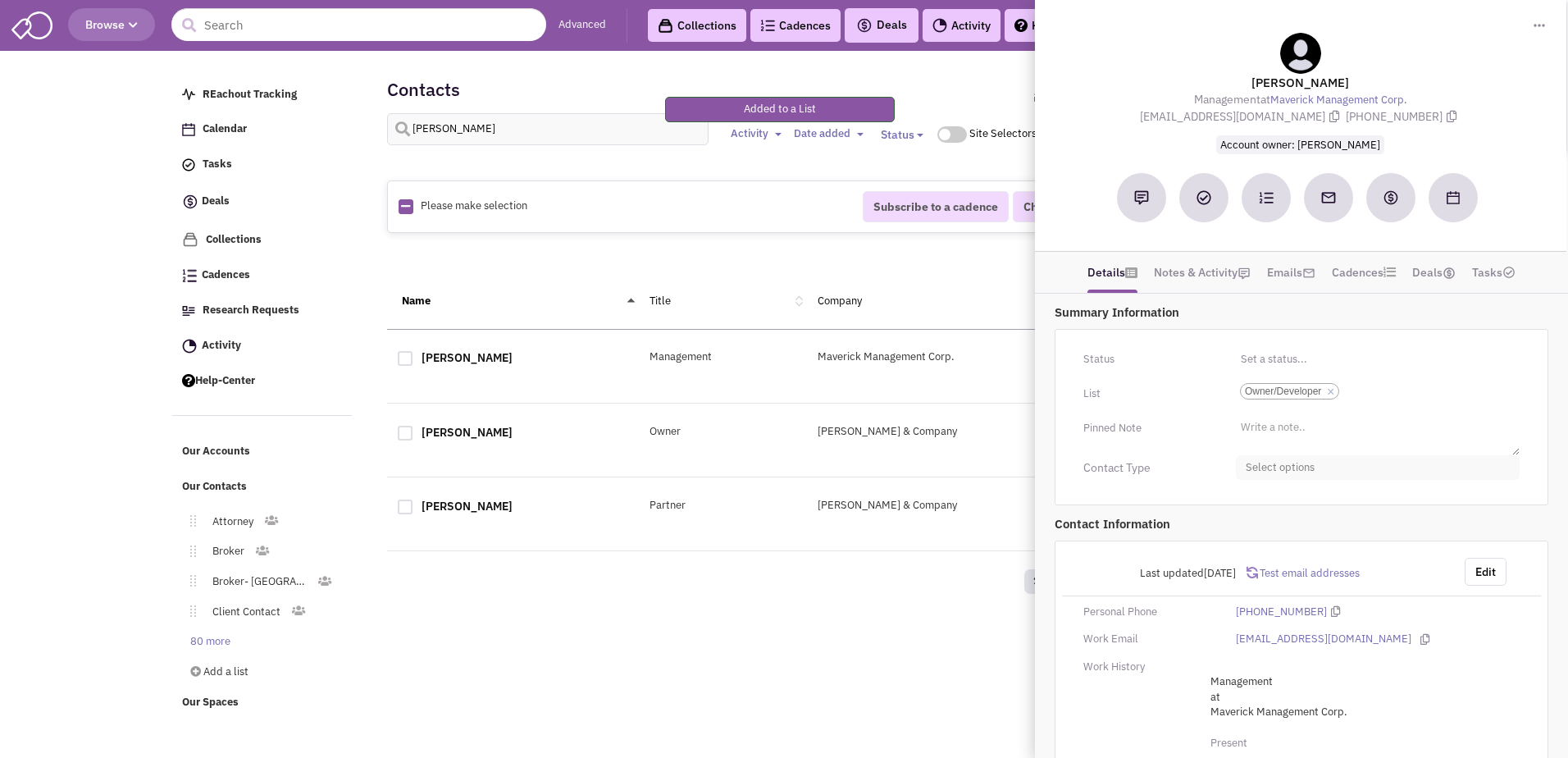
click at [1294, 455] on span "Select options" at bounding box center [1378, 468] width 284 height 25
click at [1253, 559] on div at bounding box center [1252, 565] width 15 height 15
checkbox input "true"
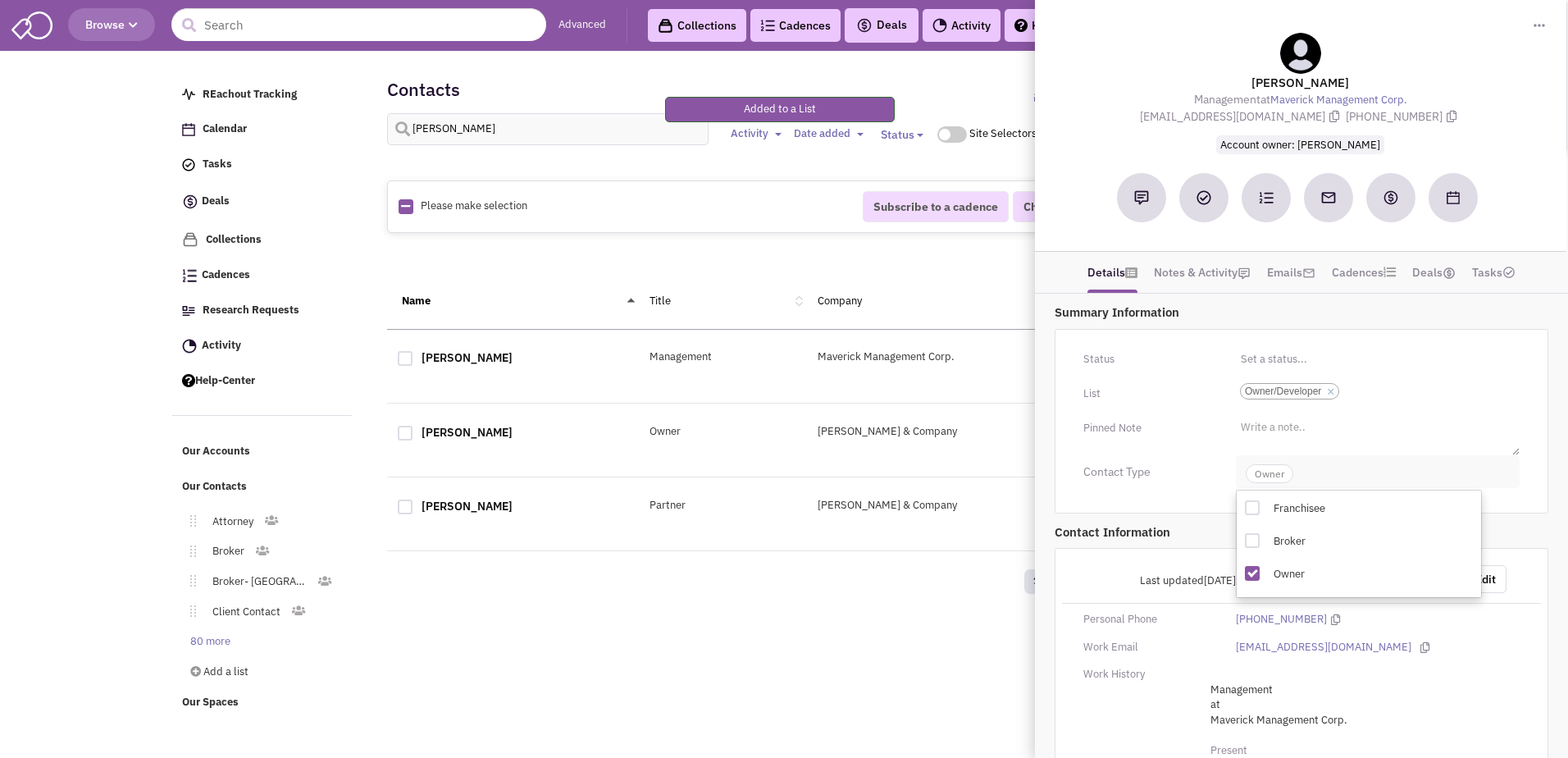
click at [1267, 471] on span "Owner" at bounding box center [1269, 473] width 48 height 19
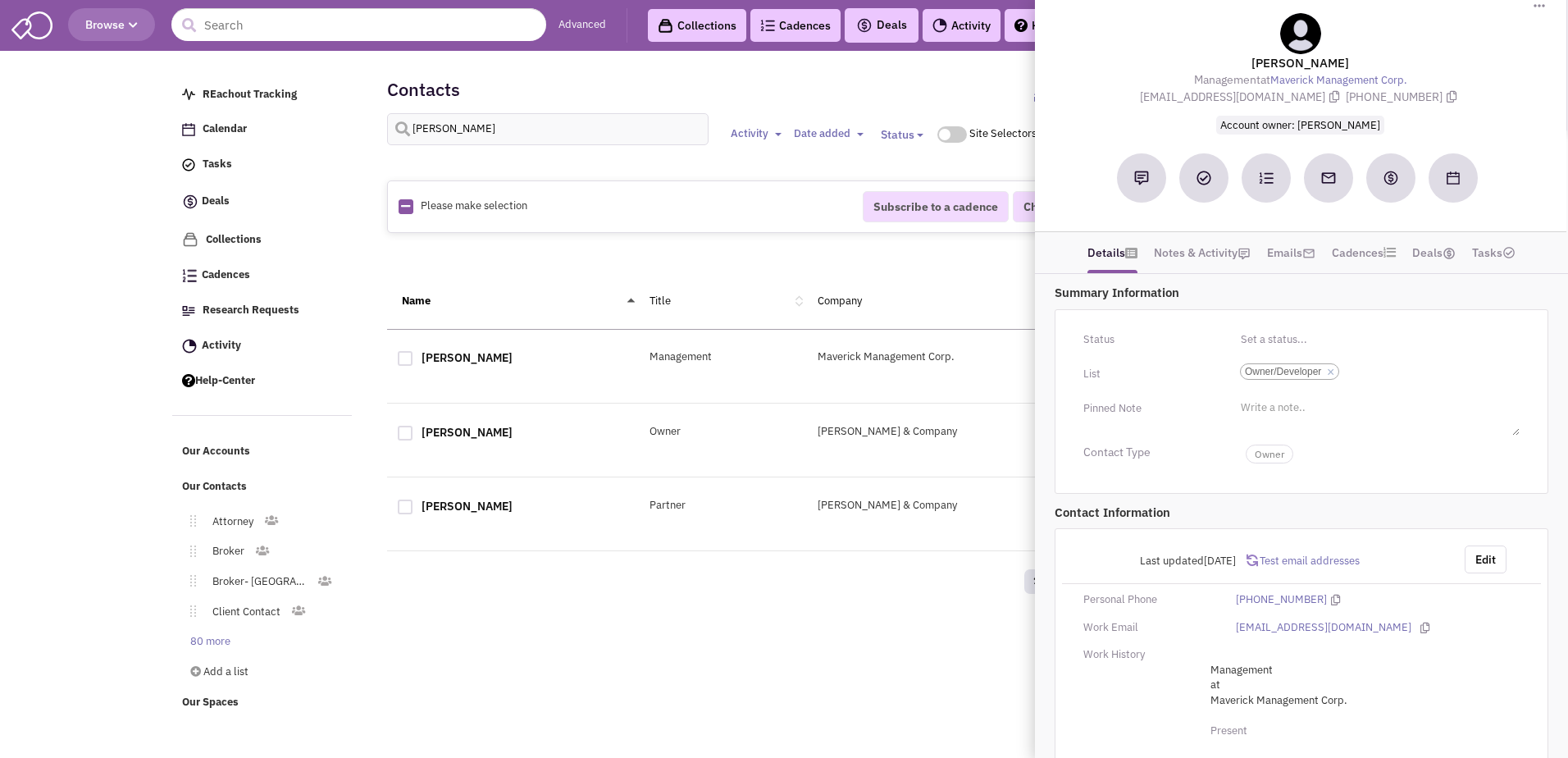
scroll to position [55, 0]
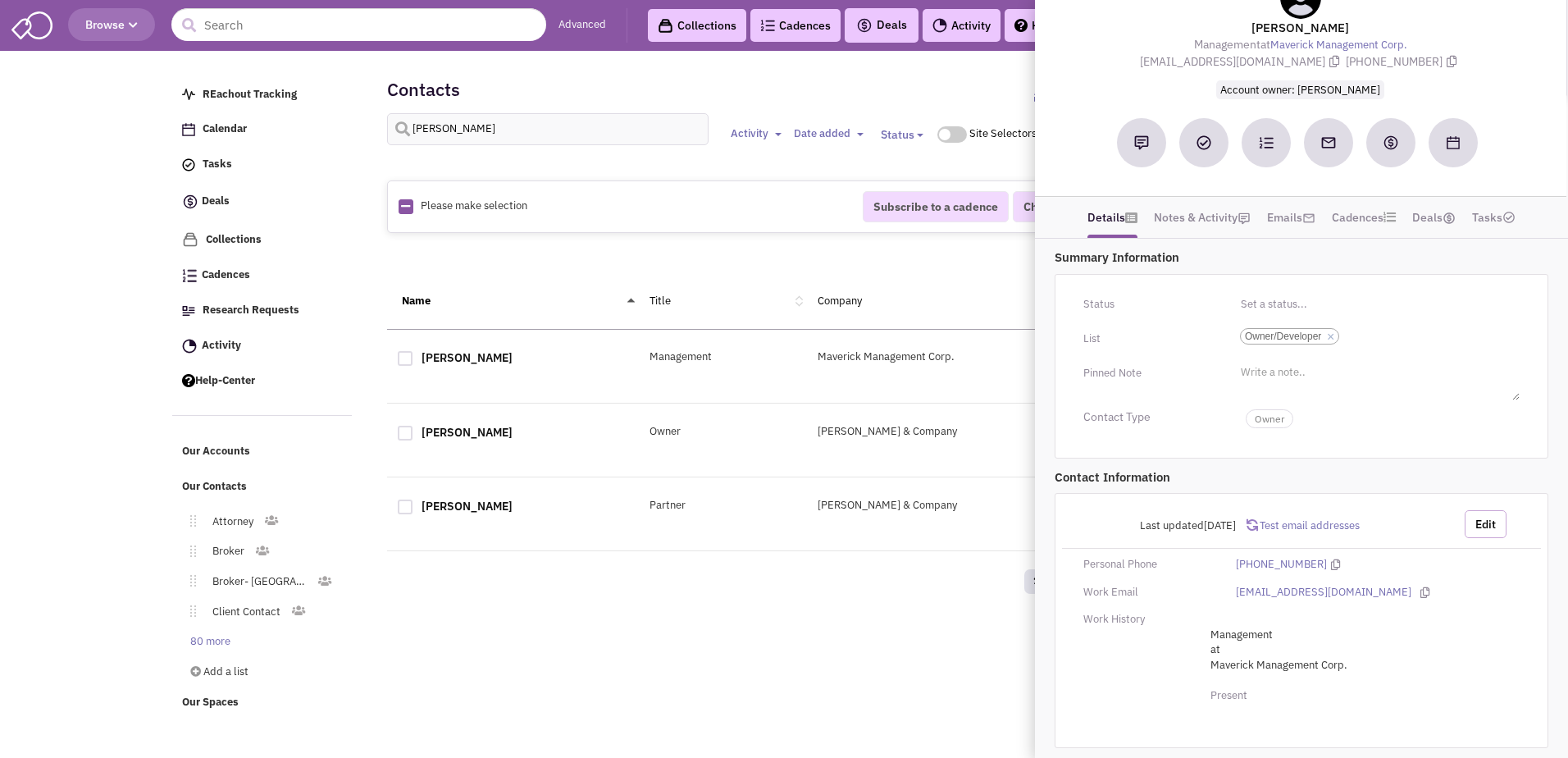
click at [1470, 526] on button "Edit" at bounding box center [1485, 524] width 42 height 27
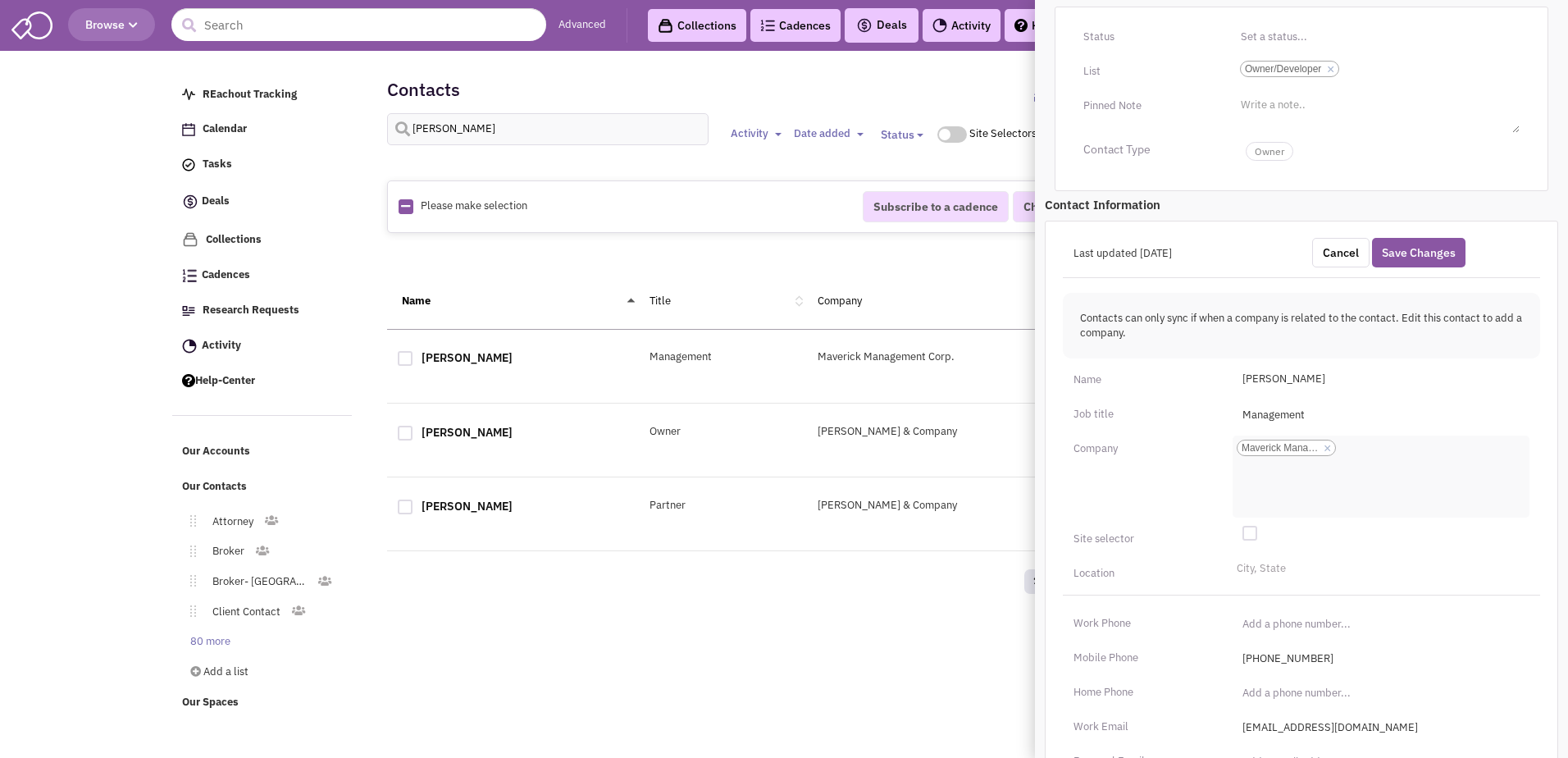
scroll to position [331, 0]
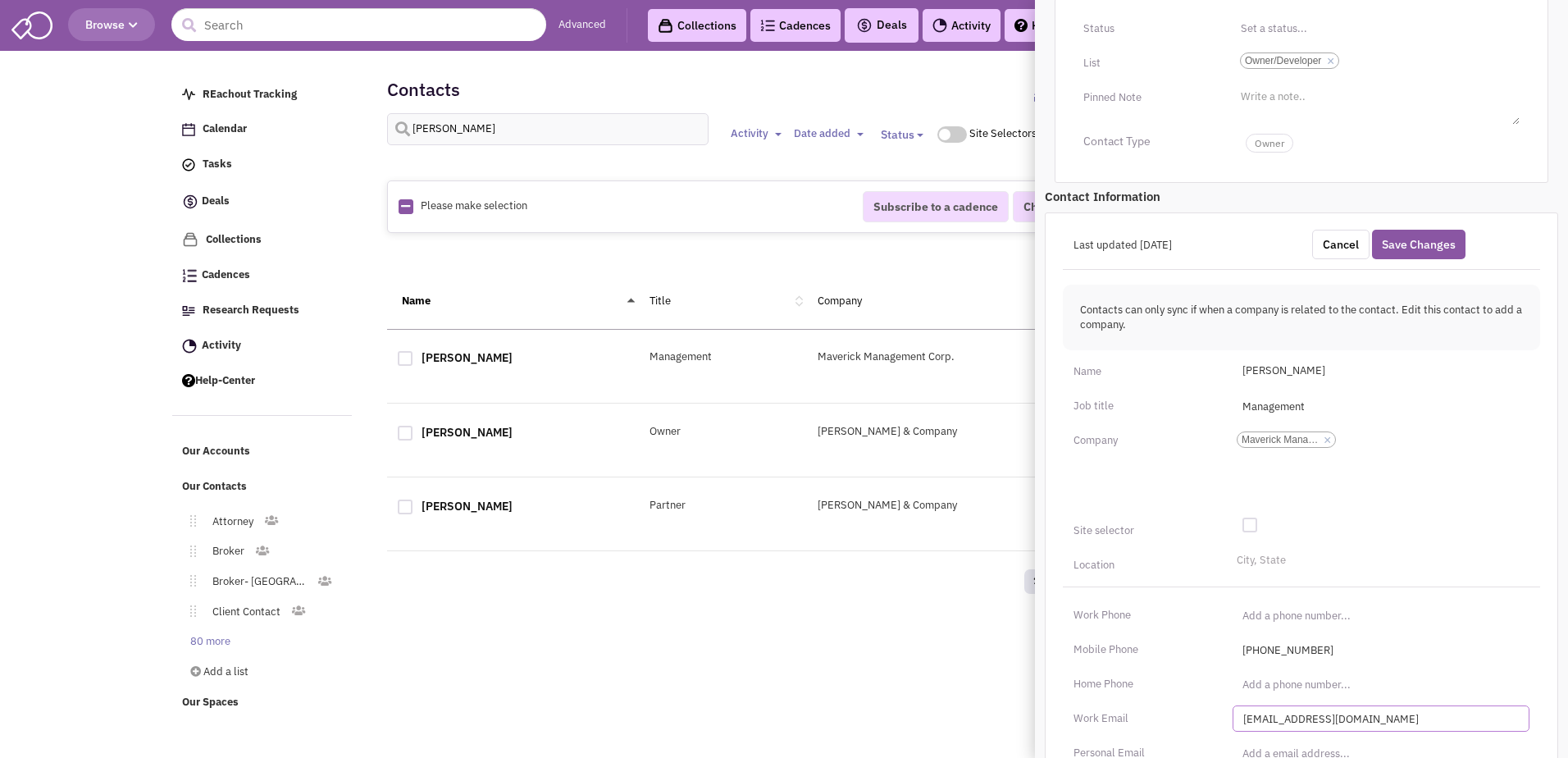
click at [1312, 723] on input "[EMAIL_ADDRESS][DOMAIN_NAME]" at bounding box center [1380, 718] width 297 height 26
type input "[EMAIL_ADDRESS][DOMAIN_NAME]"
click at [1438, 509] on ul "Add a company × Maverick Management Corp." at bounding box center [1380, 468] width 297 height 82
click at [0, 0] on select "Maverick Management Corp." at bounding box center [0, 0] width 0 height 0
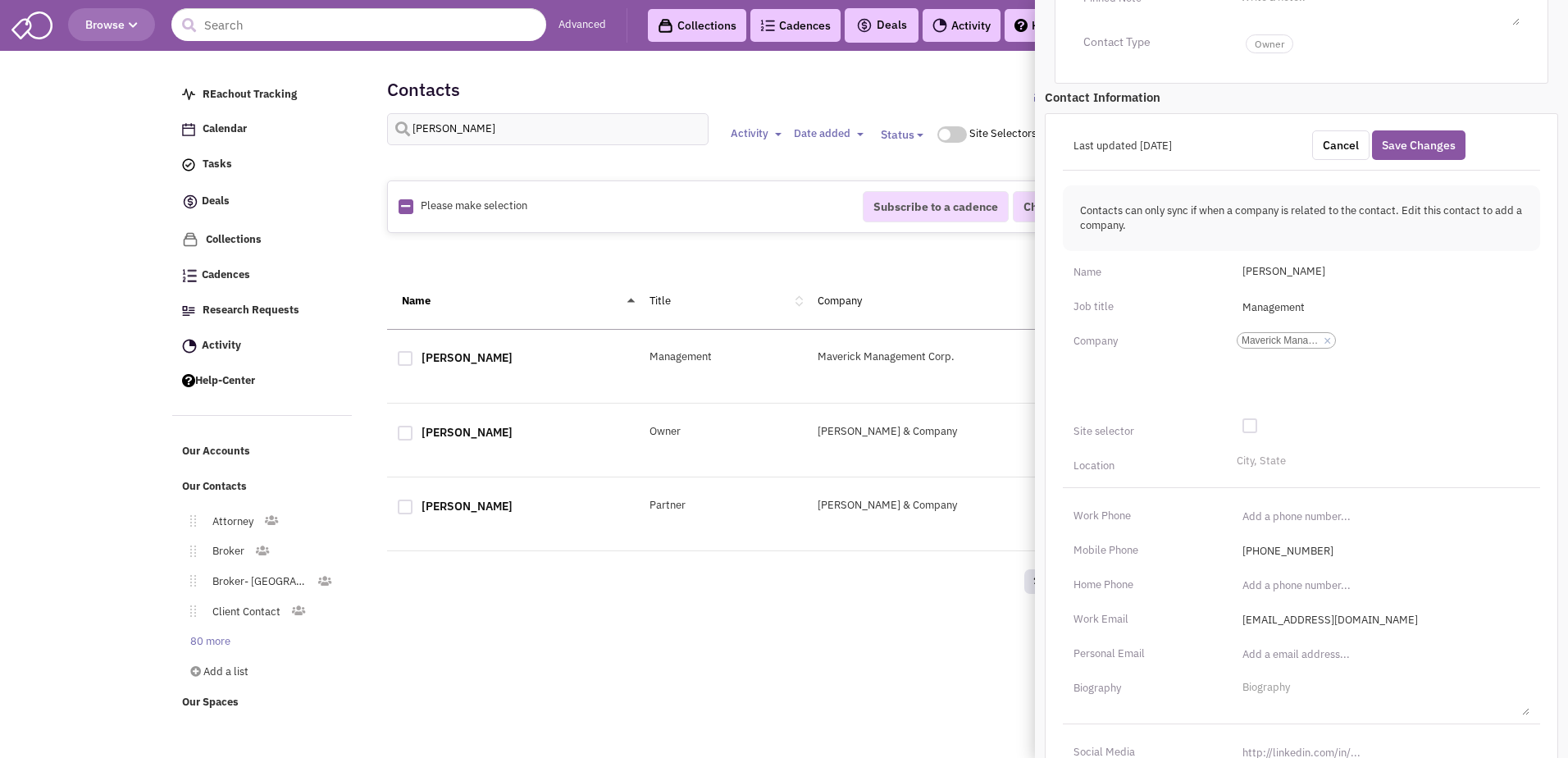
scroll to position [431, 0]
click at [1302, 742] on input "[URL][DOMAIN_NAME]" at bounding box center [1380, 751] width 297 height 26
type input "v"
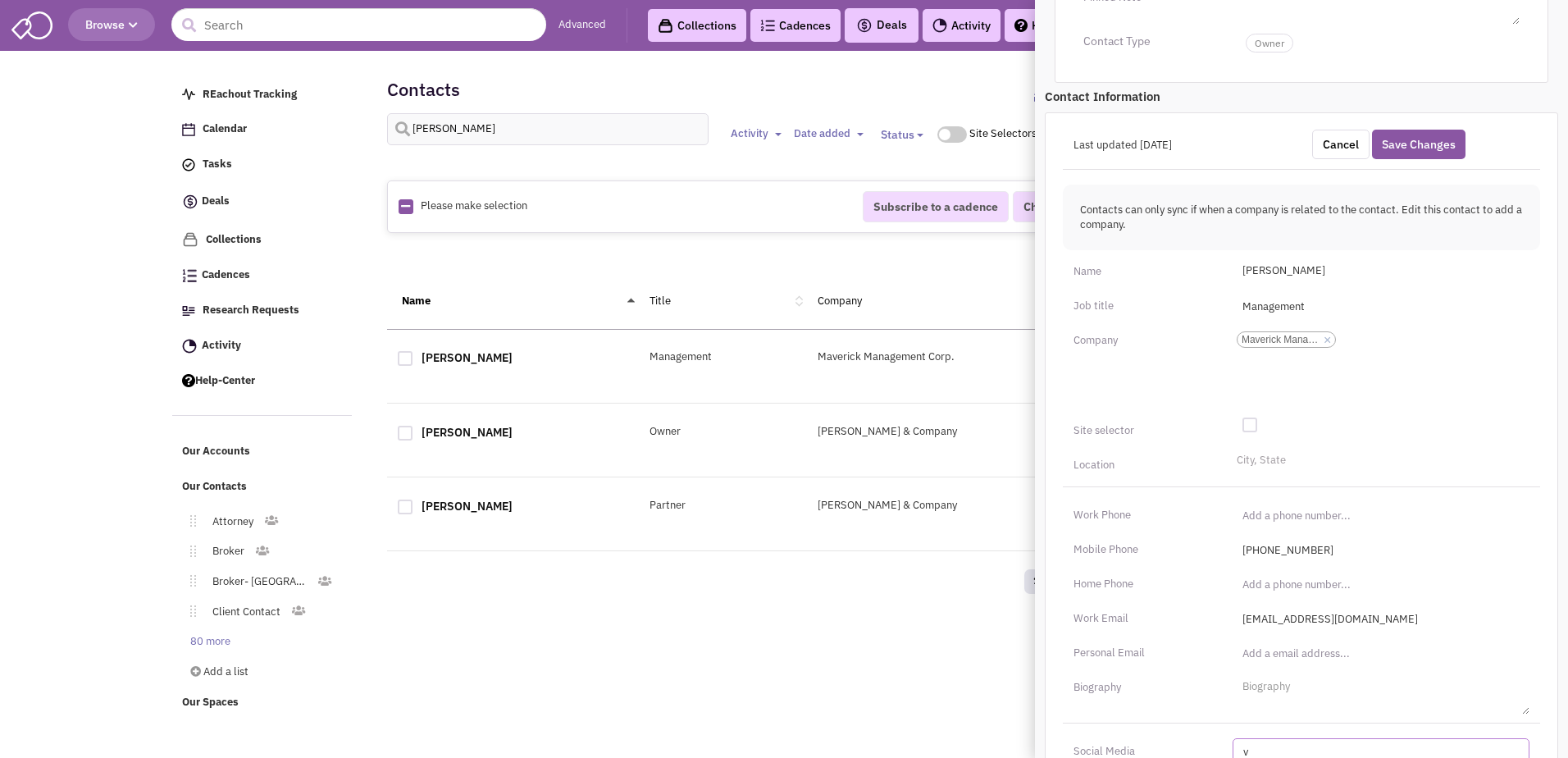
scroll to position [432, 0]
type input "v"
click at [1316, 746] on input "[URL][DOMAIN_NAME]" at bounding box center [1380, 750] width 297 height 26
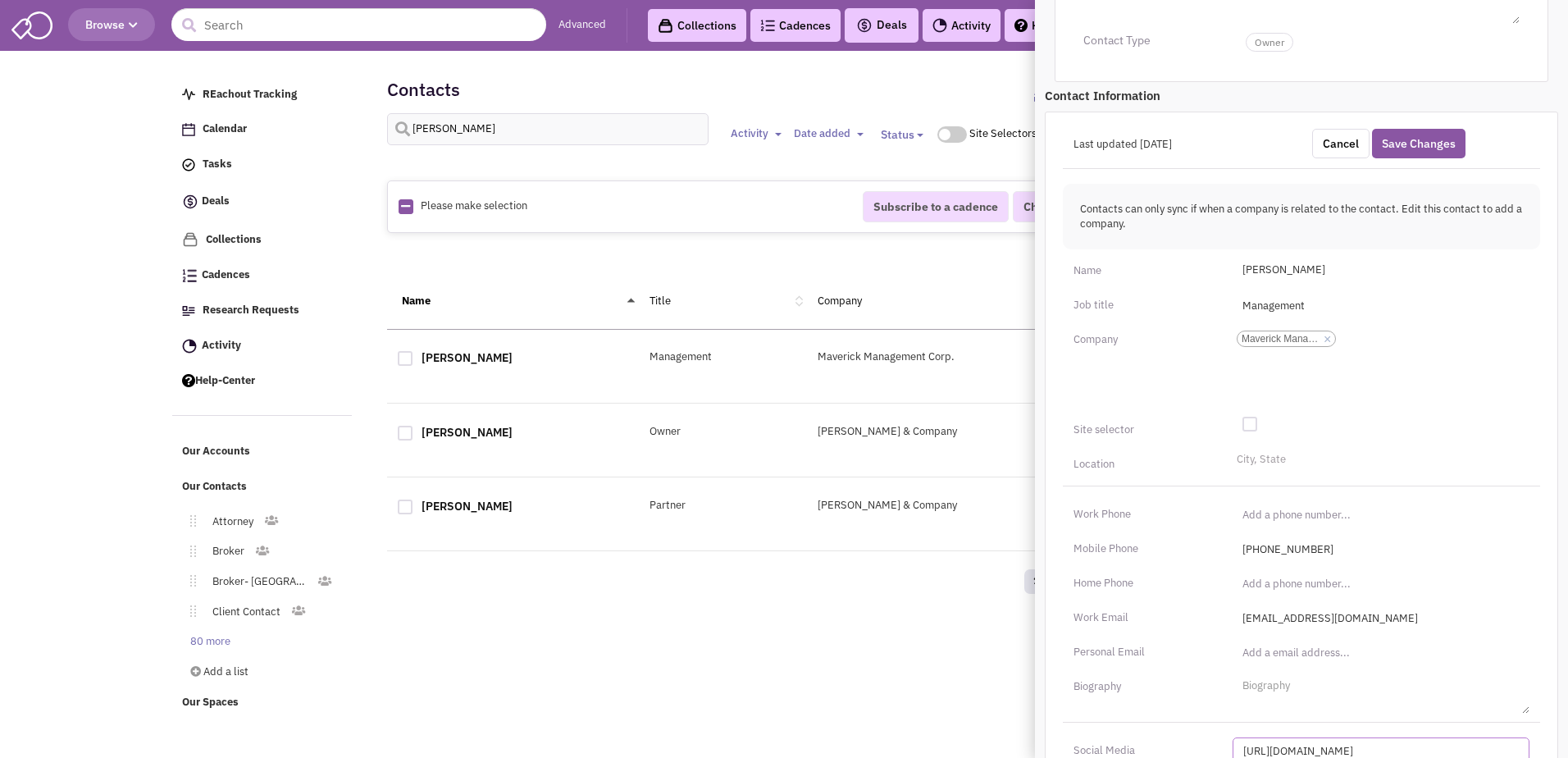
paste input "s://[DOMAIN_NAME][URL][PERSON_NAME]"
type input "[URL][DOMAIN_NAME][PERSON_NAME]"
click at [1428, 143] on button "Save Changes" at bounding box center [1419, 144] width 94 height 29
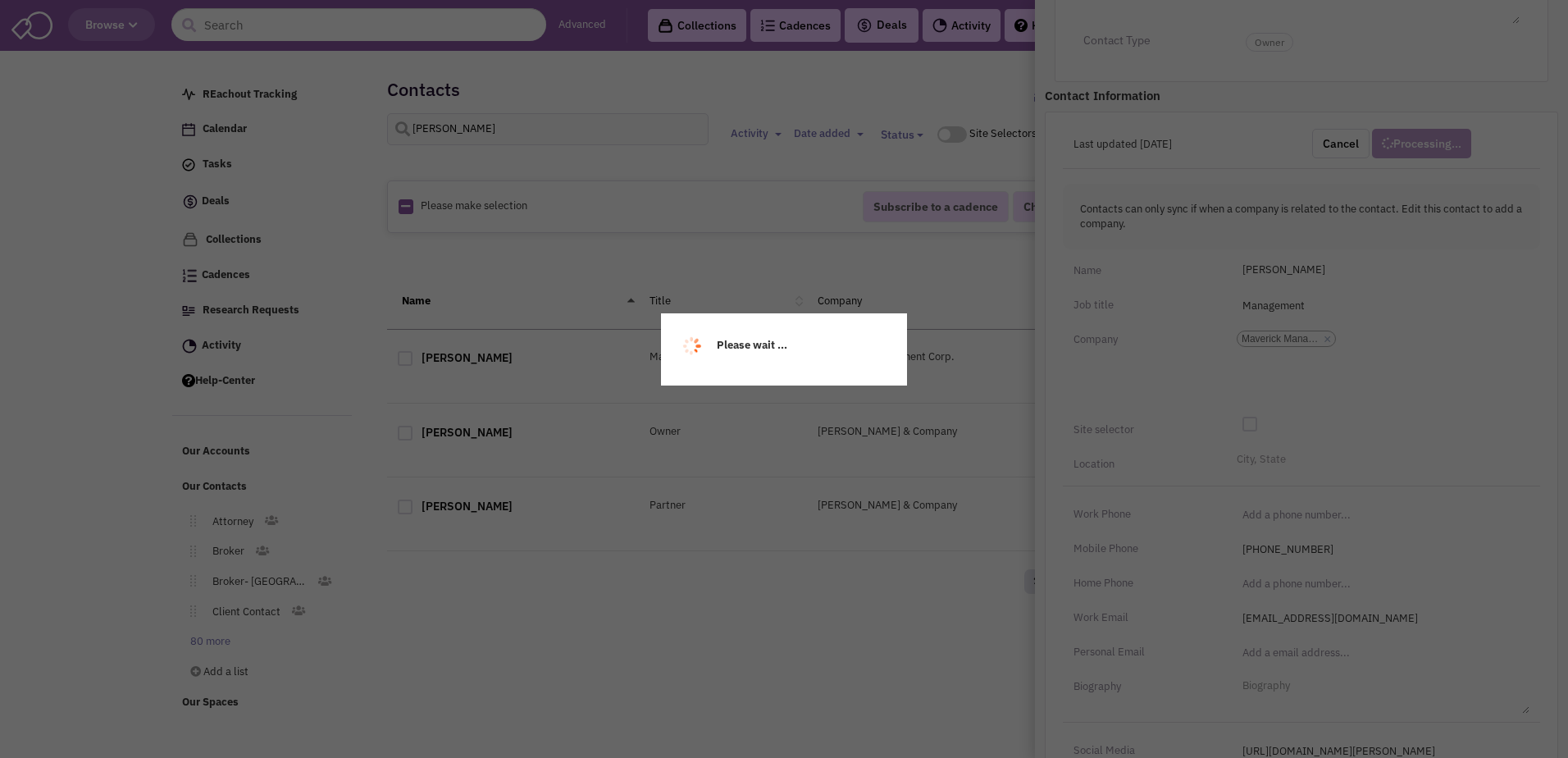
scroll to position [98, 0]
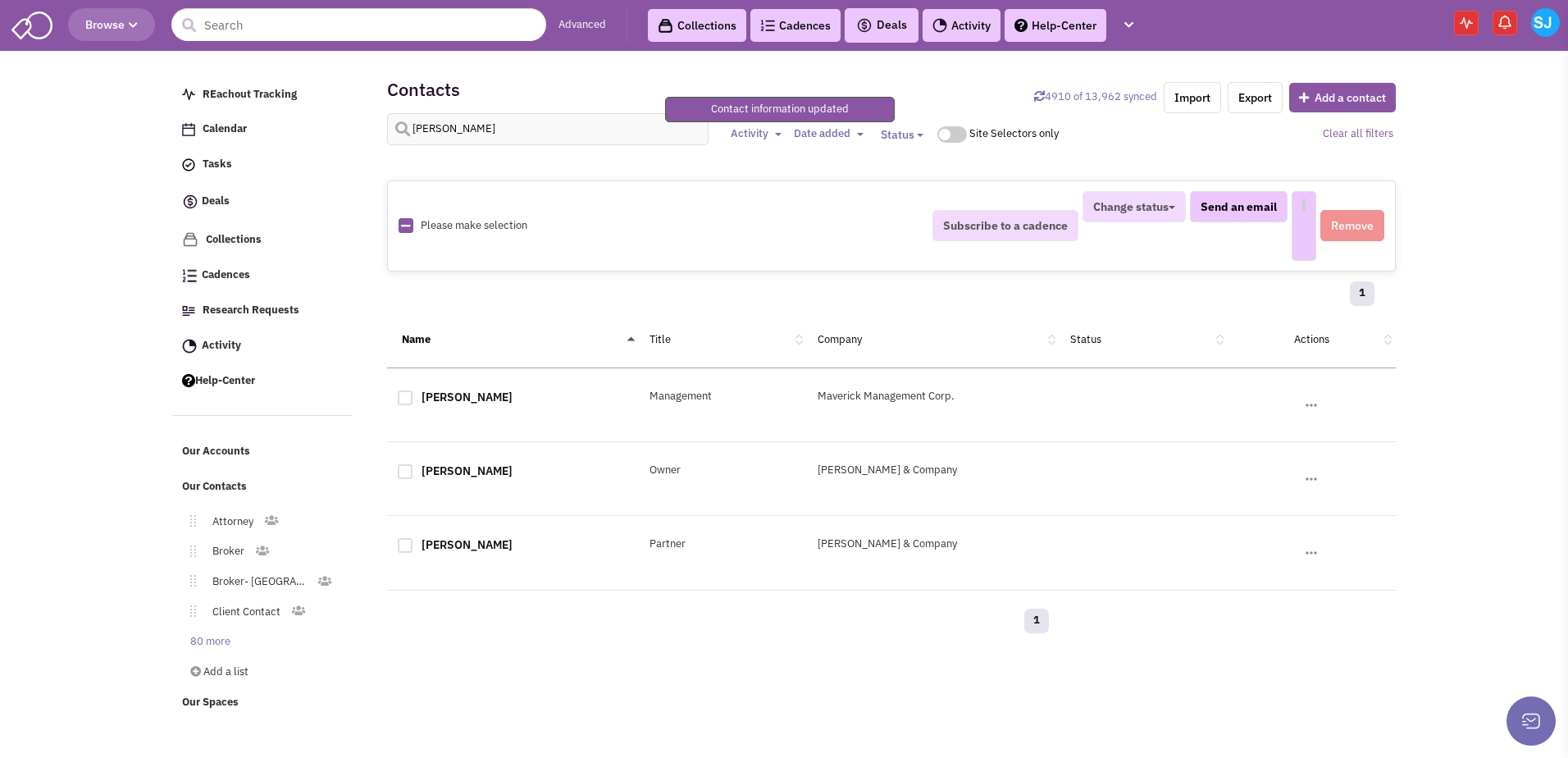
select select
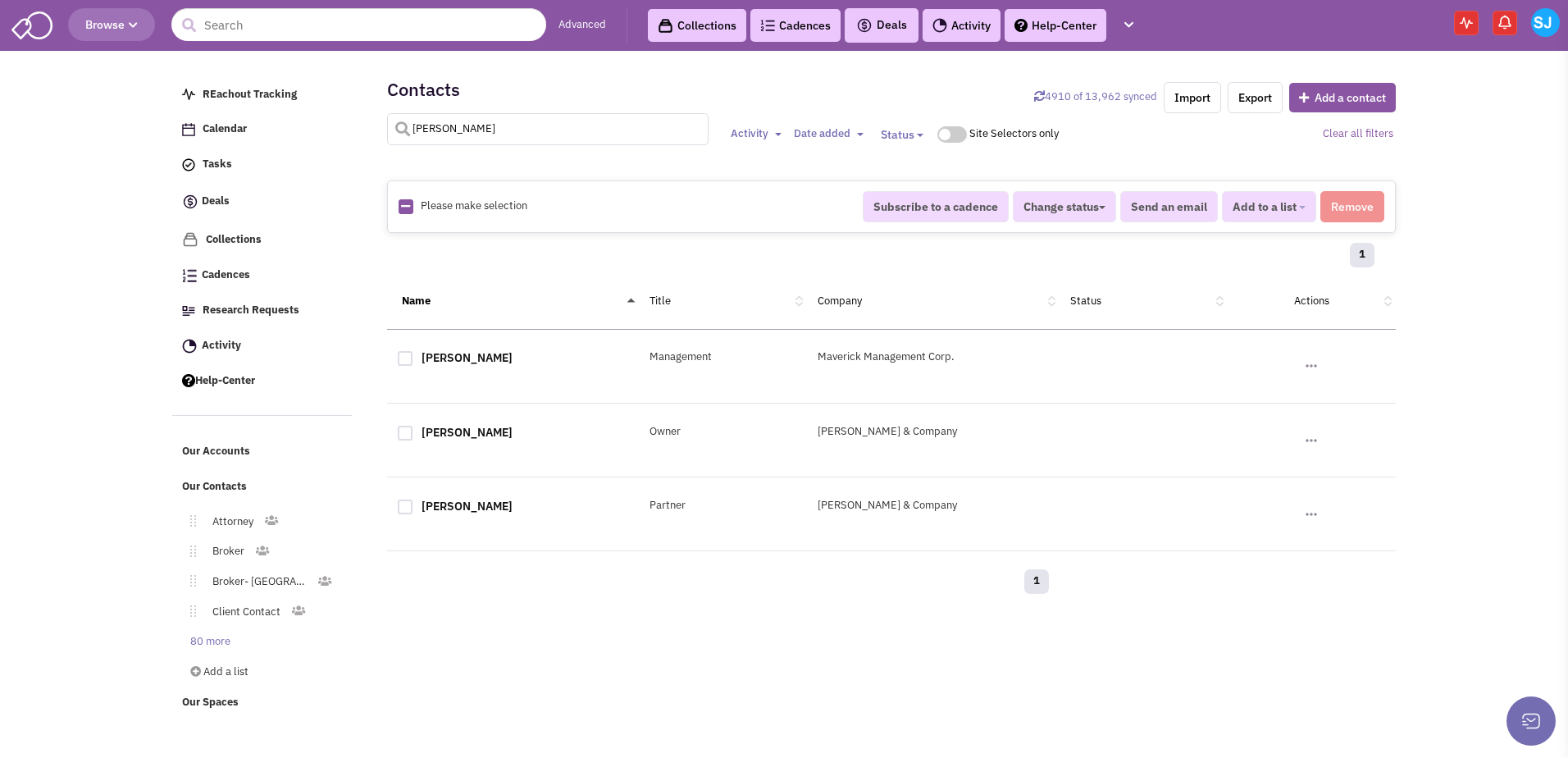
click at [486, 131] on input "[PERSON_NAME]" at bounding box center [547, 129] width 322 height 32
type input "[PERSON_NAME]"
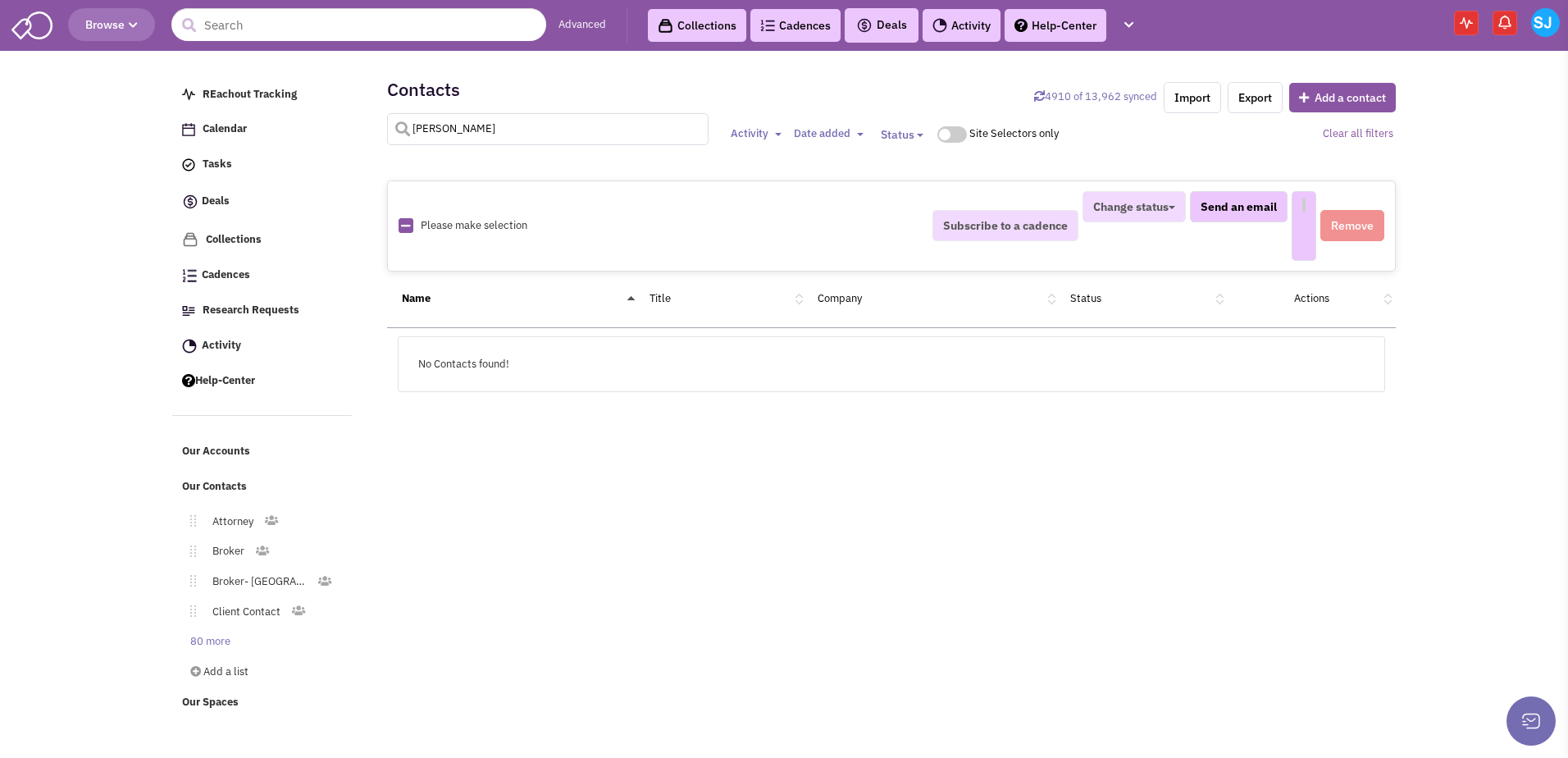
select select
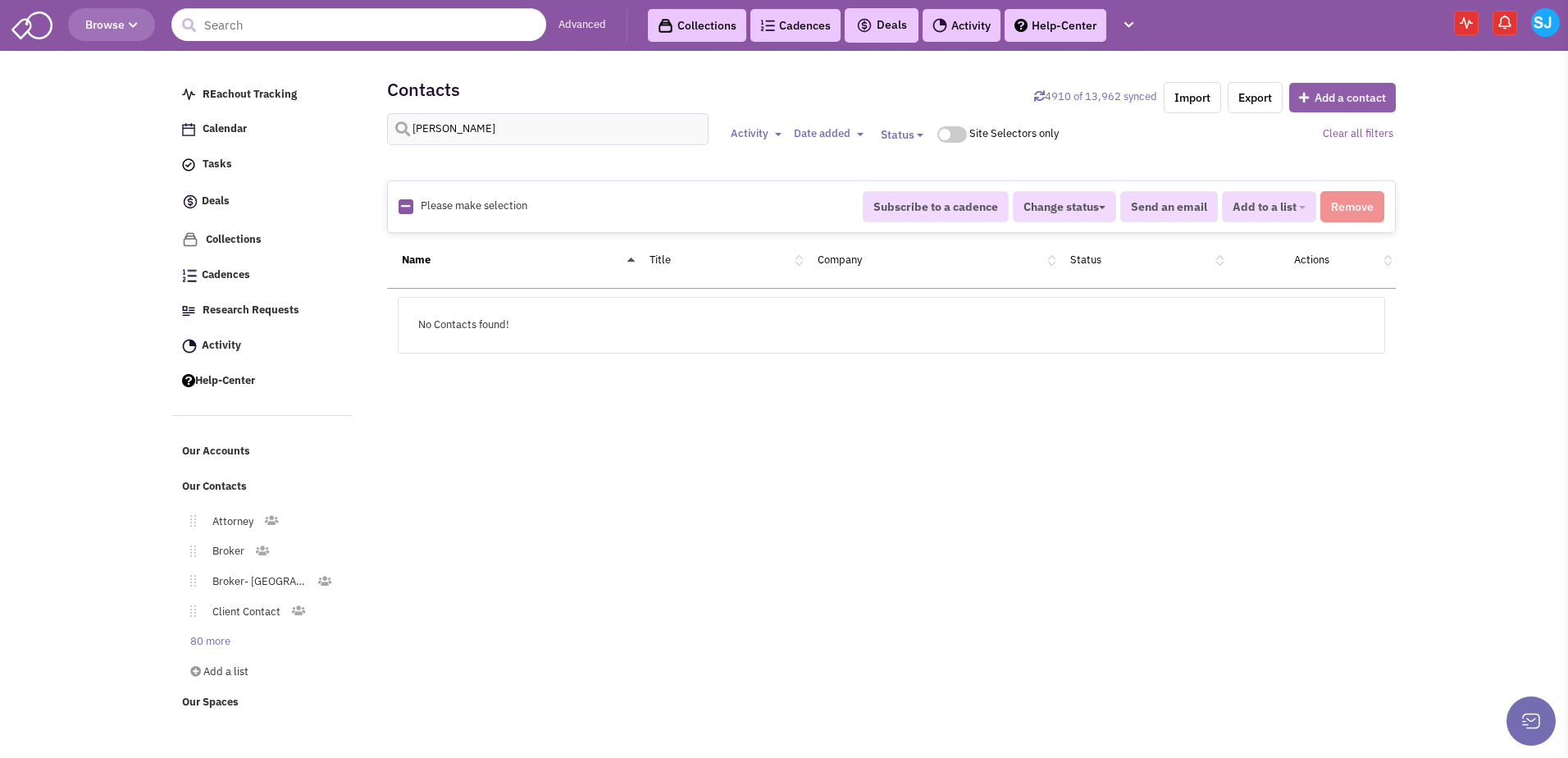
click at [1326, 98] on button "Add a contact" at bounding box center [1342, 98] width 107 height 29
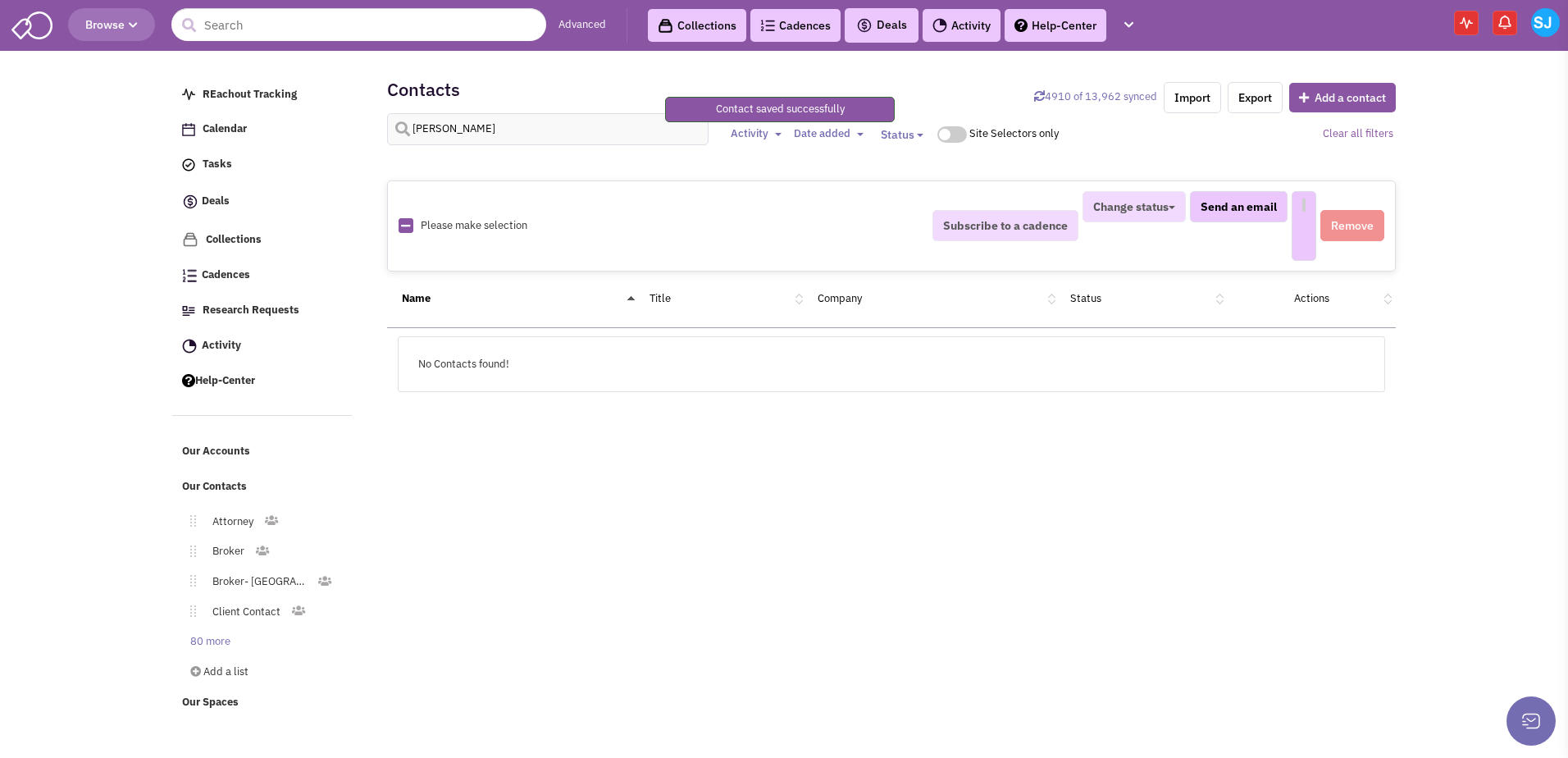
select select
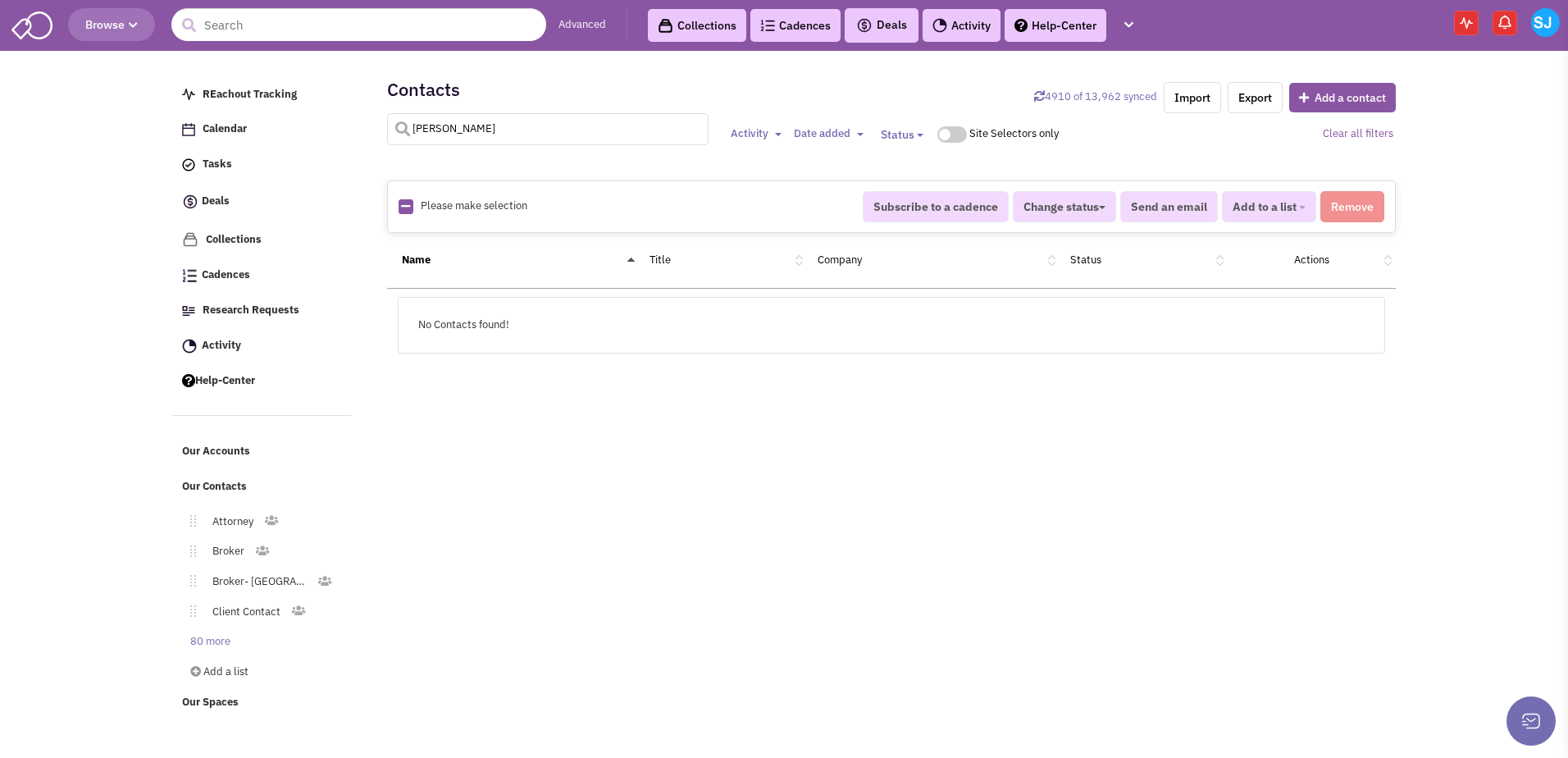
click at [431, 129] on input "[PERSON_NAME]" at bounding box center [547, 129] width 322 height 32
type input "[PERSON_NAME]"
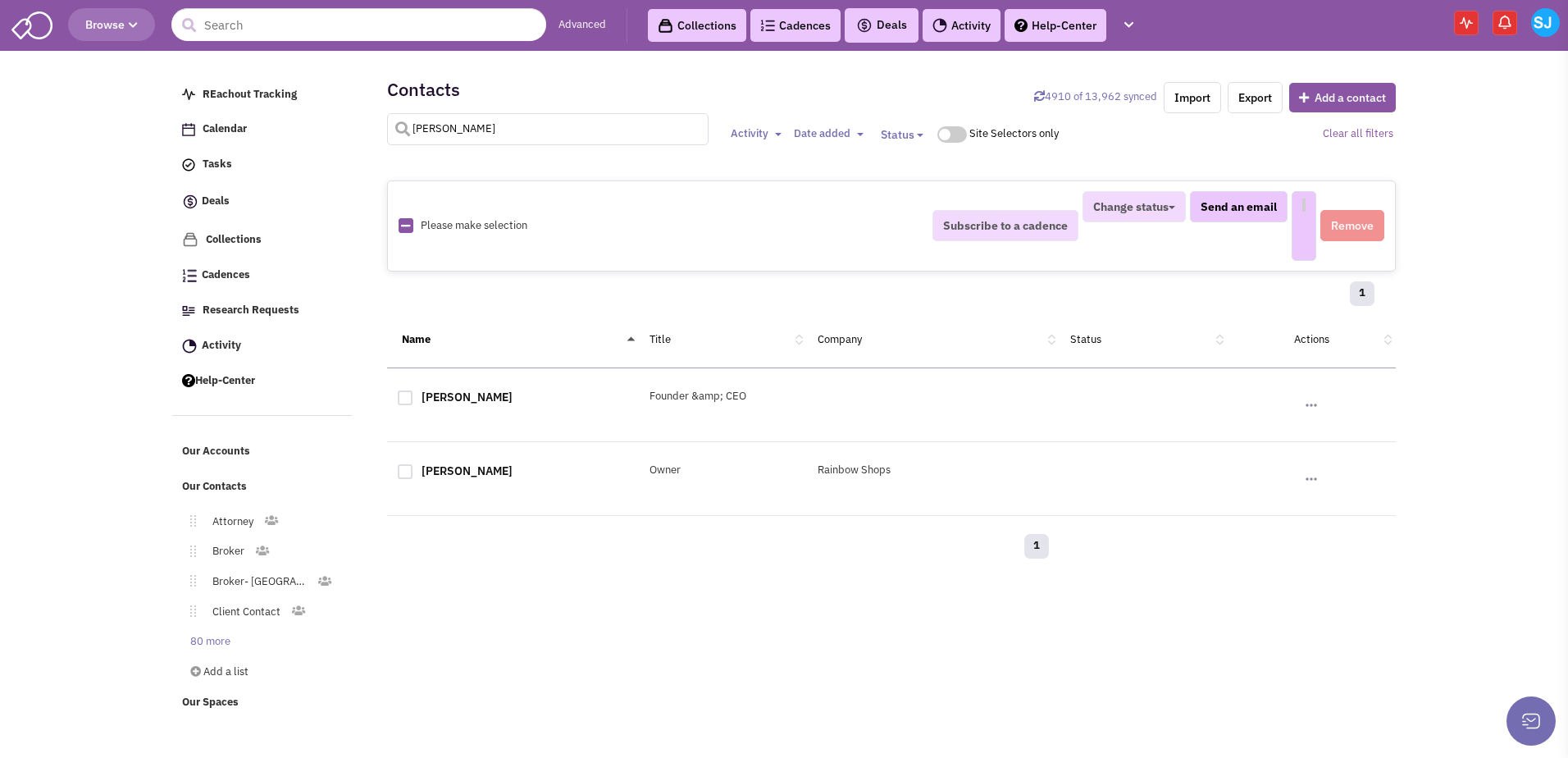
select select
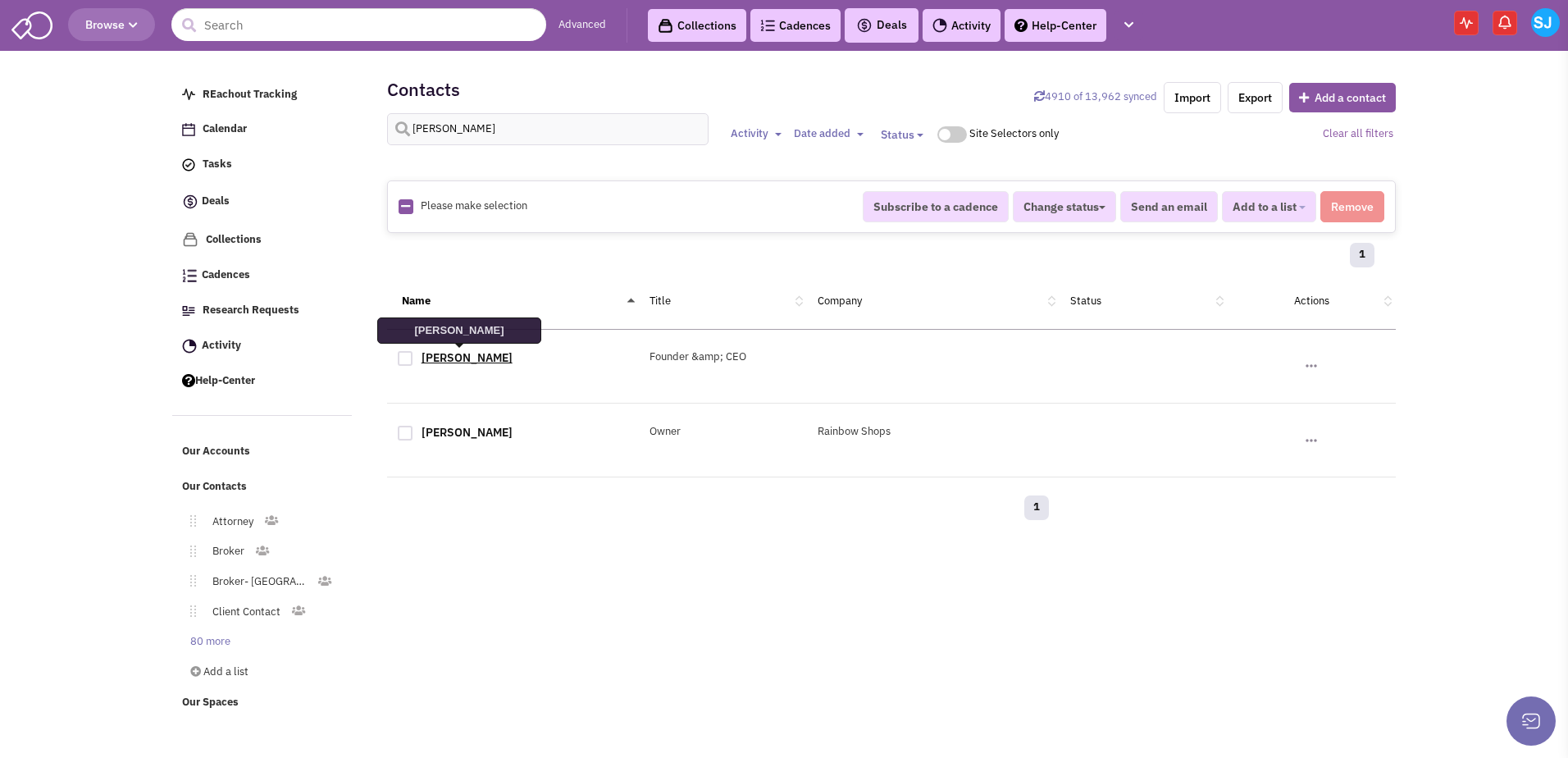
click at [457, 358] on link "[PERSON_NAME]" at bounding box center [467, 357] width 91 height 15
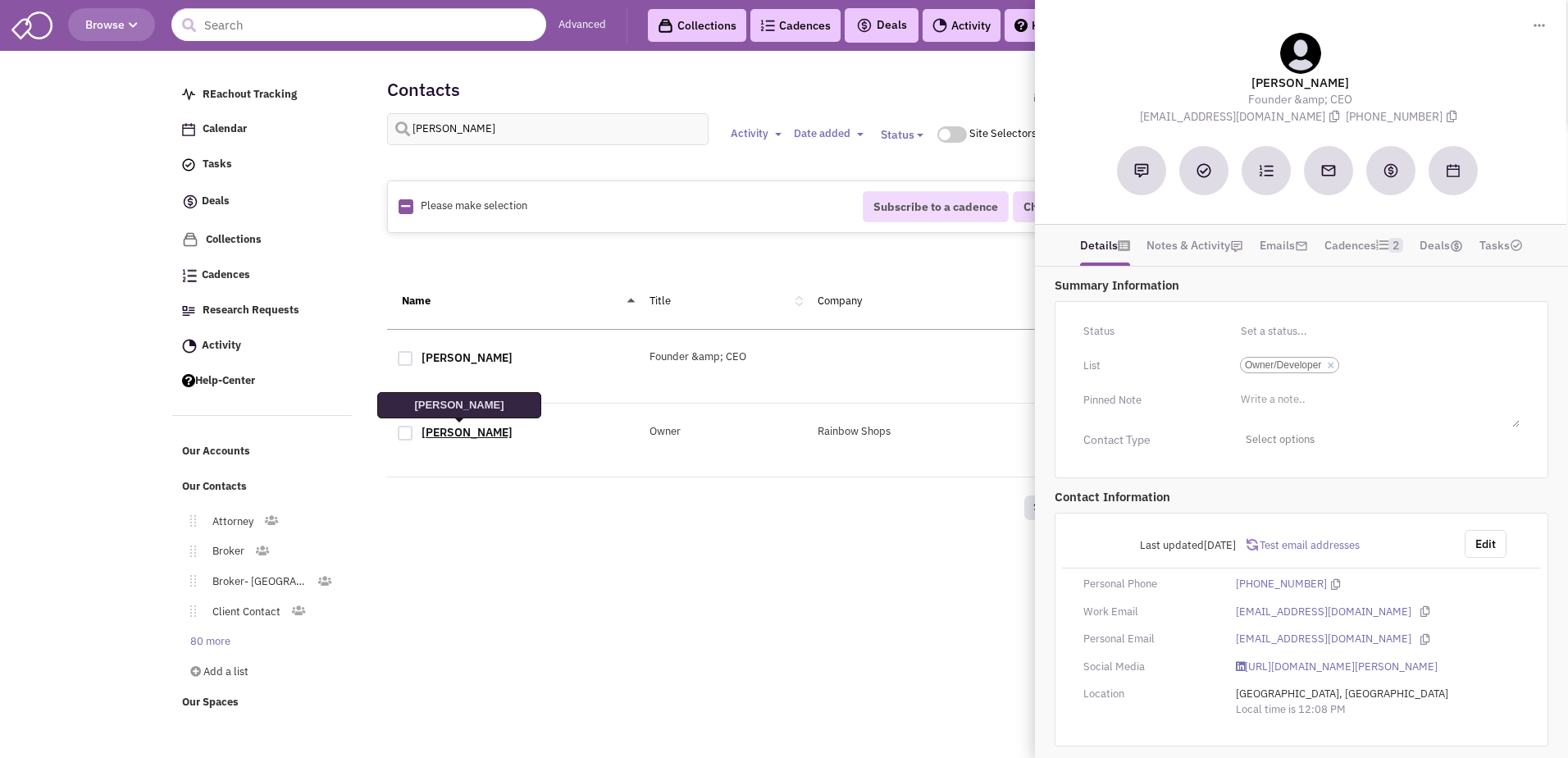
click at [472, 429] on link "[PERSON_NAME]" at bounding box center [467, 432] width 91 height 15
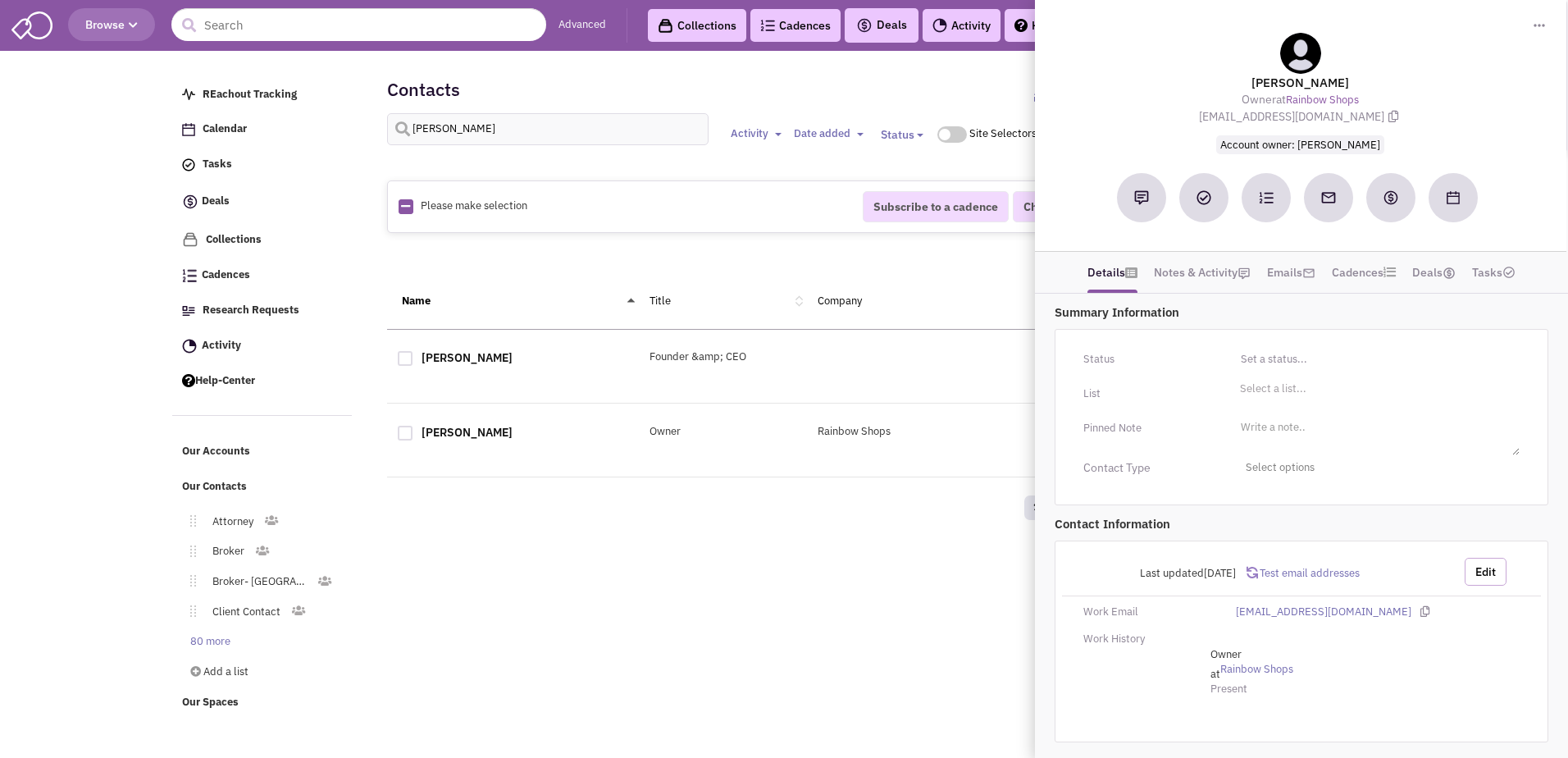
click at [1489, 561] on button "Edit" at bounding box center [1485, 572] width 42 height 27
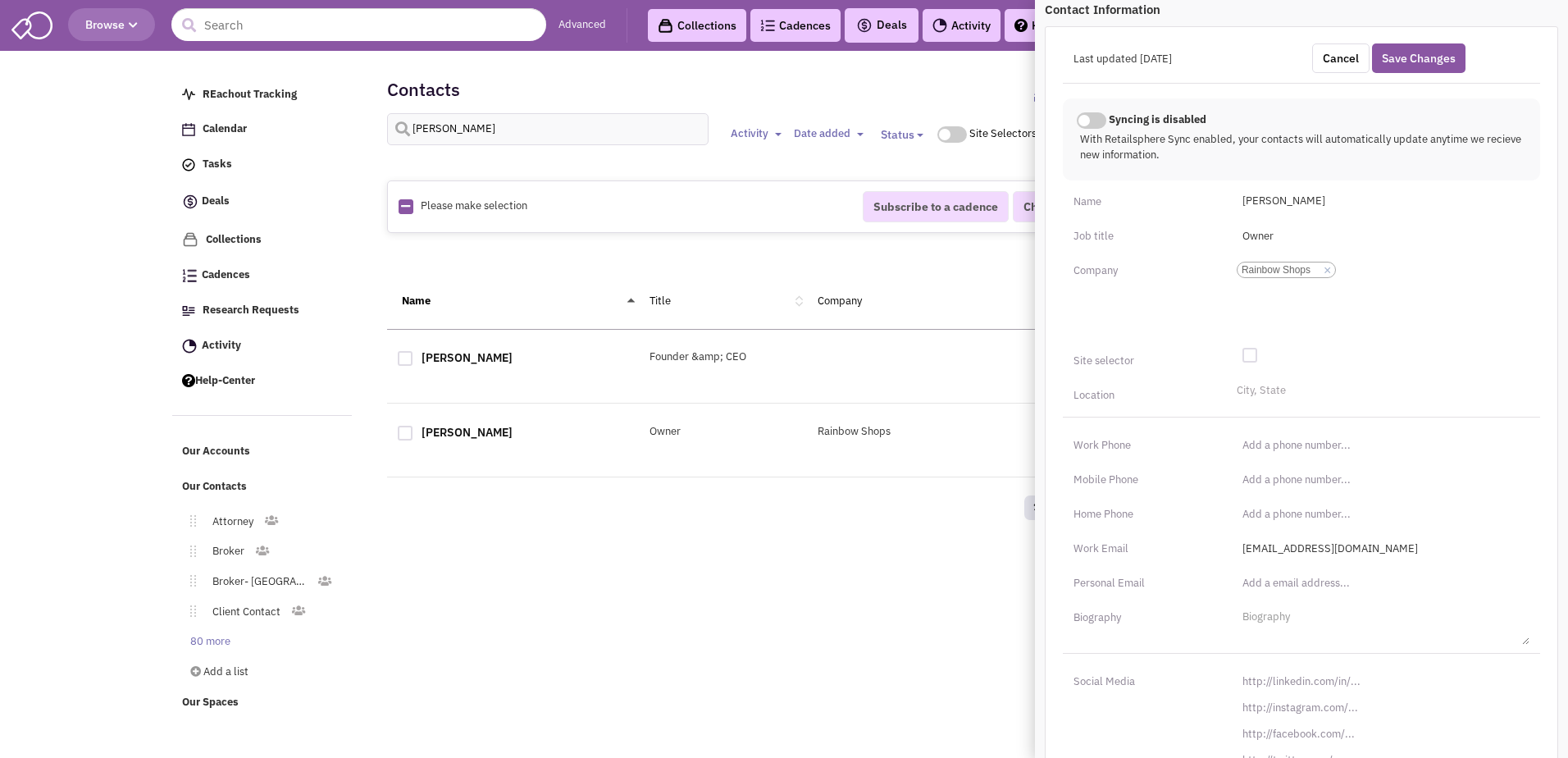
scroll to position [524, 0]
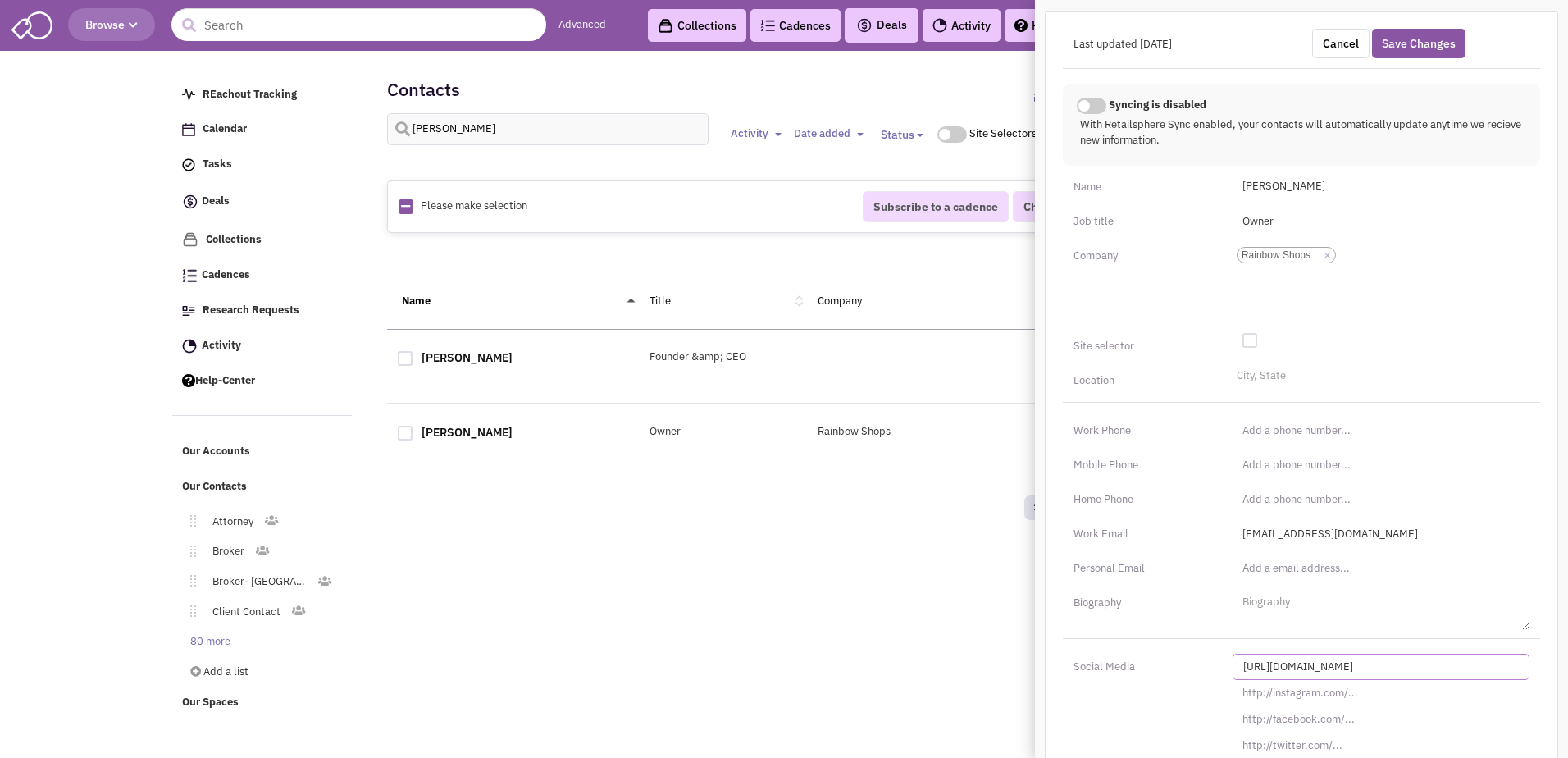
click at [1321, 654] on input "[URL][DOMAIN_NAME]" at bounding box center [1380, 667] width 297 height 26
paste input "s://[DOMAIN_NAME][URL][PERSON_NAME]"
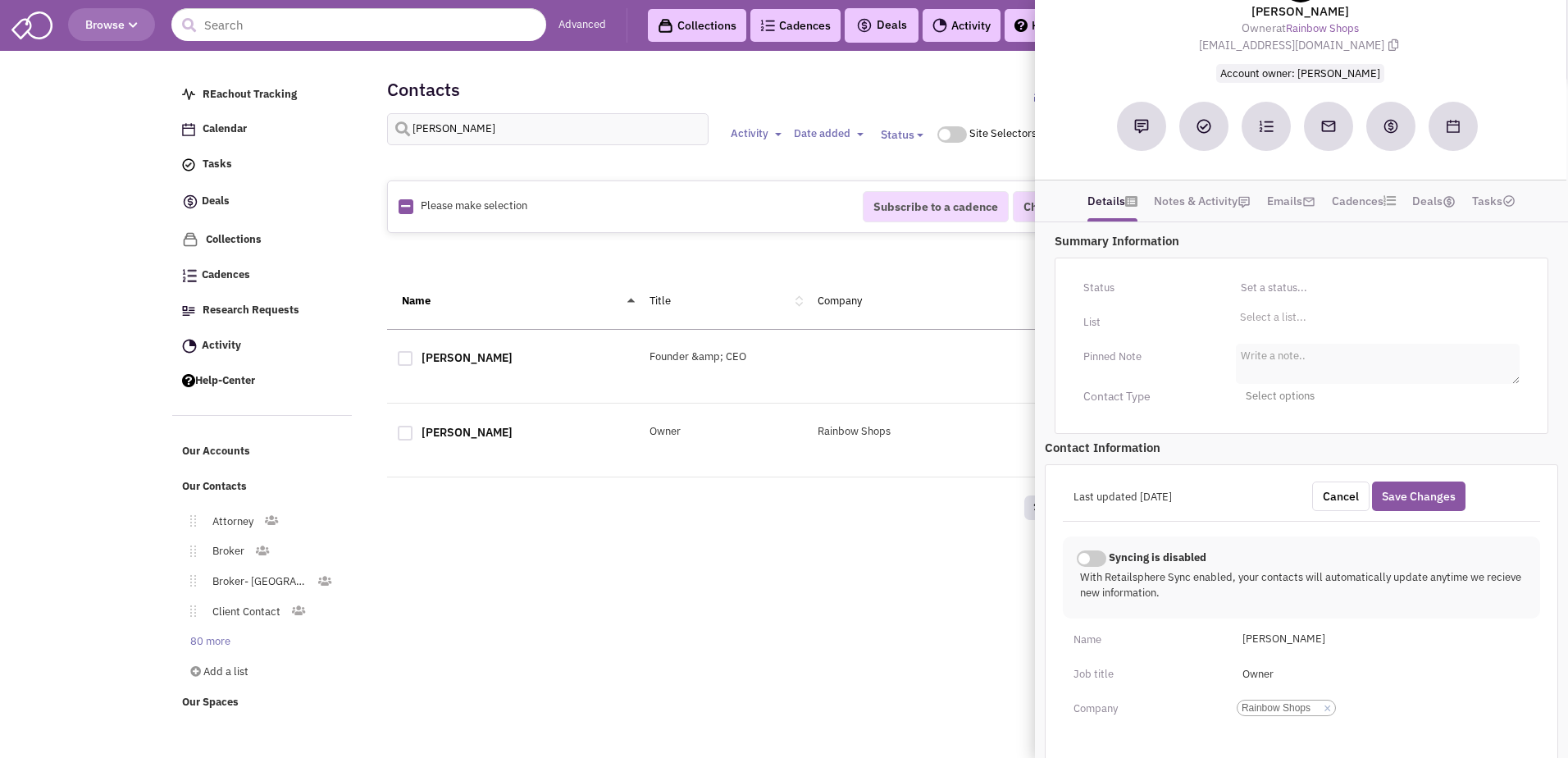
scroll to position [71, 0]
type input "[URL][DOMAIN_NAME][PERSON_NAME]"
click at [1282, 321] on li "Select a list..." at bounding box center [1271, 316] width 70 height 13
click at [0, 0] on select "Select a list..." at bounding box center [0, 0] width 0 height 0
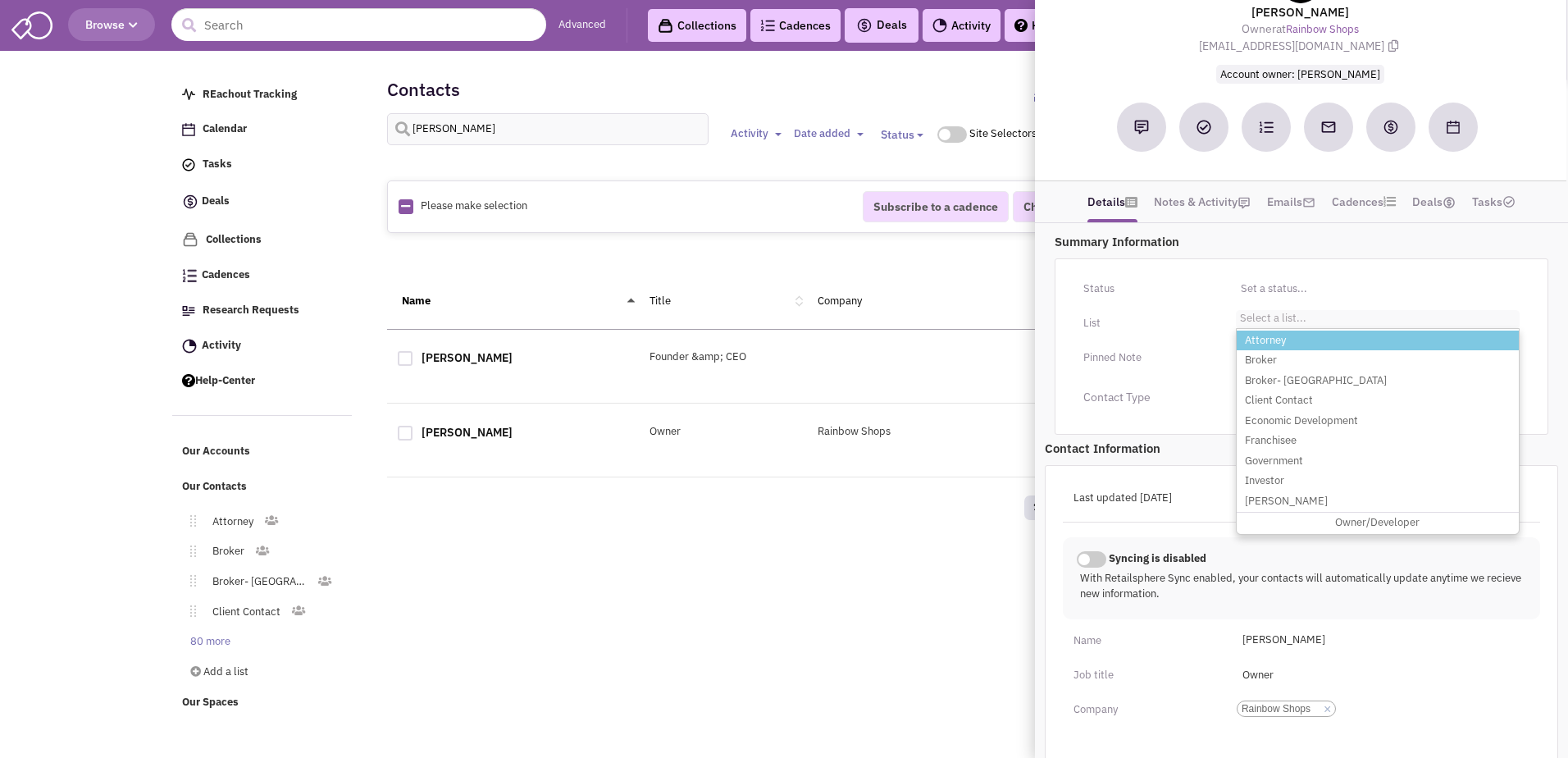
type input "u"
type input "appare"
click at [1318, 331] on li "User- Apparel" at bounding box center [1377, 341] width 282 height 21
click at [0, 0] on select "Select a list..." at bounding box center [0, 0] width 0 height 0
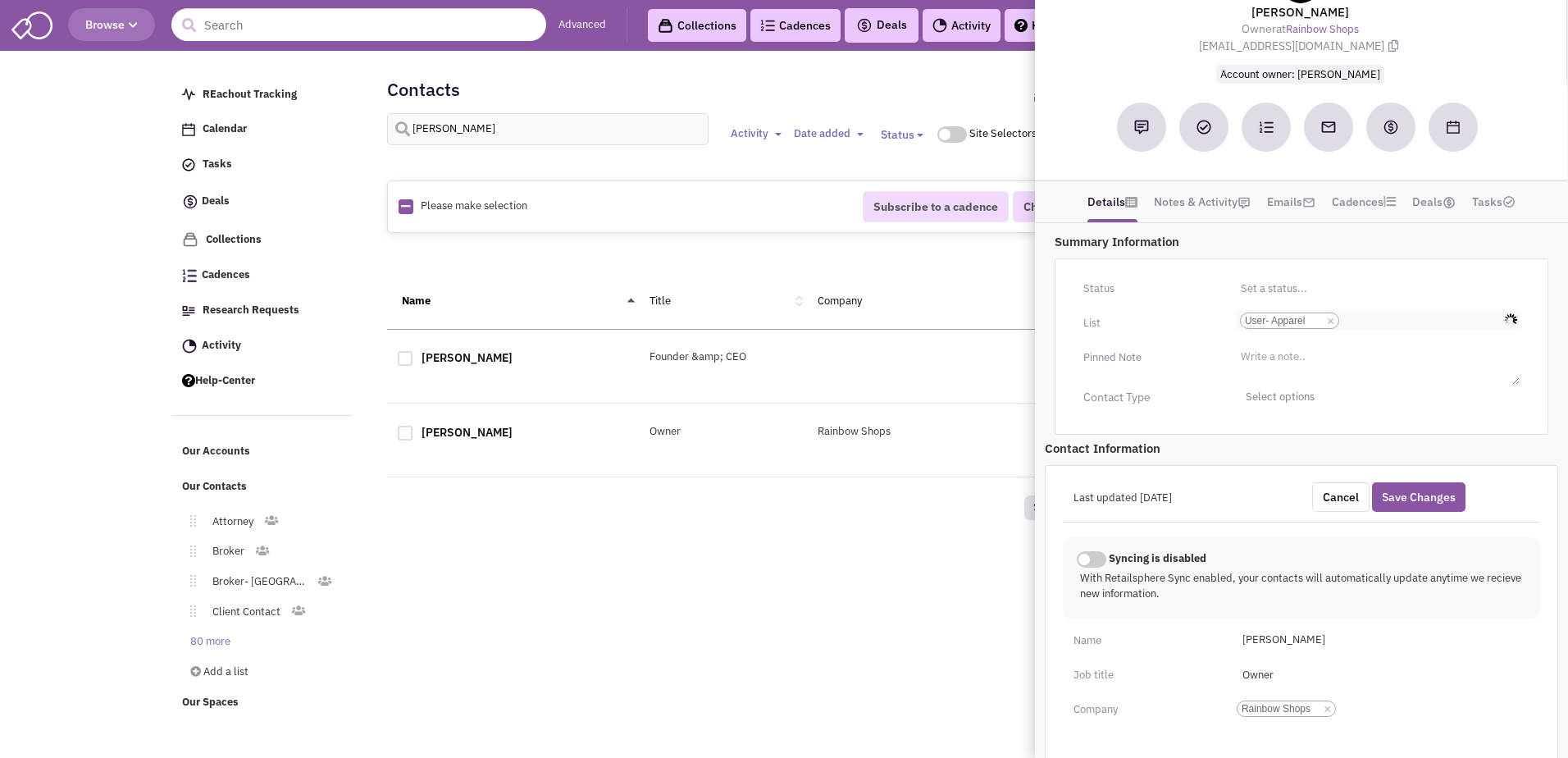
click at [1367, 314] on input "Select a list... User- Apparel Select a list... × User- Apparel" at bounding box center [1360, 320] width 36 height 17
click at [1217, 500] on div "Last updated [DATE]" at bounding box center [1182, 498] width 239 height 31
click at [1391, 317] on ul "Select a list... × User- Apparel appare" at bounding box center [1378, 320] width 284 height 21
click at [0, 0] on select "Select a list... User- Apparel" at bounding box center [0, 0] width 0 height 0
type input "a"
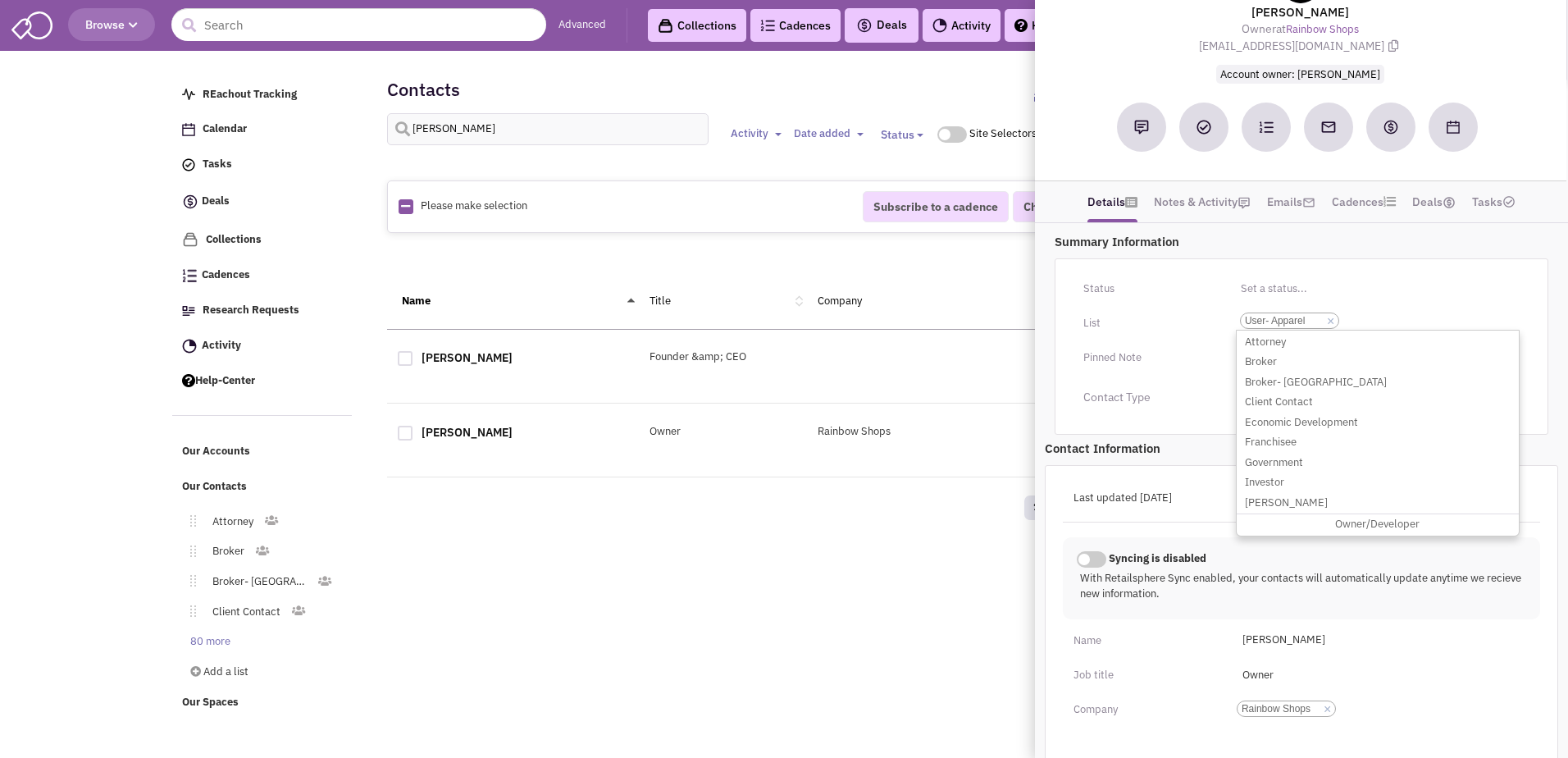
click at [1271, 316] on span "User- Apparel" at bounding box center [1284, 320] width 78 height 15
click at [0, 0] on select "Select a list... User- Apparel" at bounding box center [0, 0] width 0 height 0
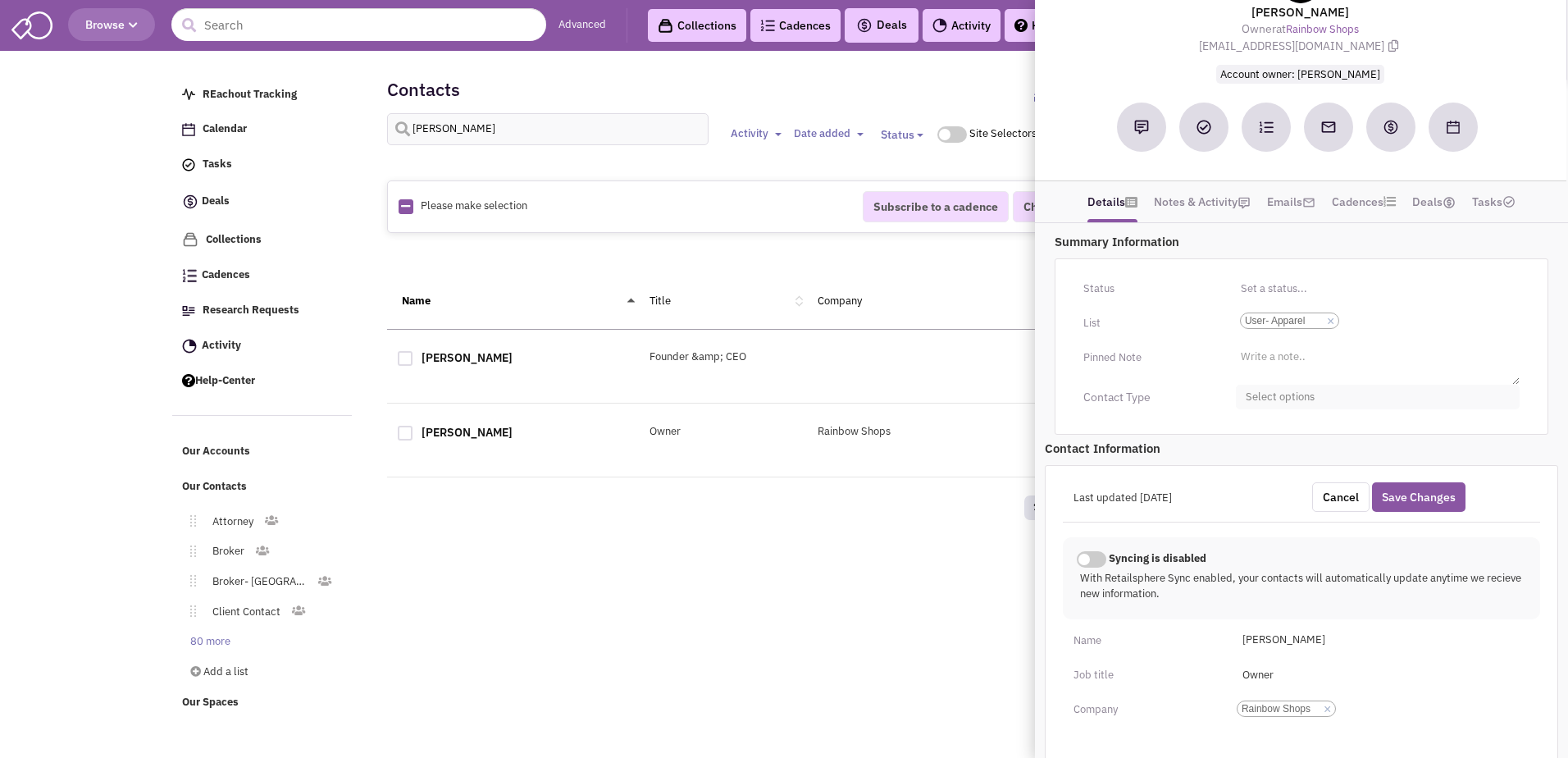
click at [1336, 405] on span "Select options" at bounding box center [1378, 398] width 284 height 25
click at [1324, 391] on span "Select options" at bounding box center [1378, 398] width 284 height 25
click at [1399, 492] on button "Save Changes" at bounding box center [1419, 497] width 94 height 29
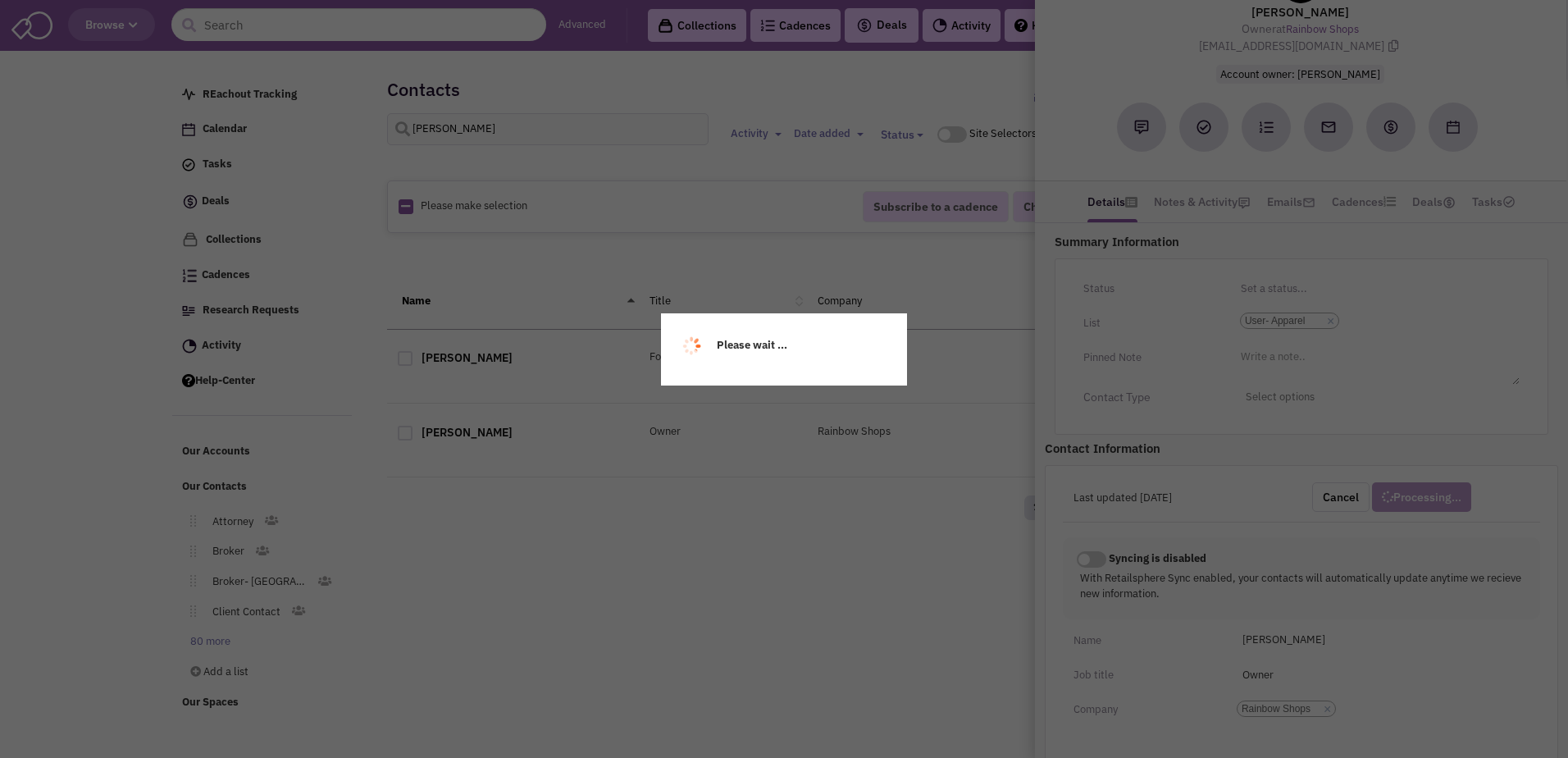
scroll to position [52, 0]
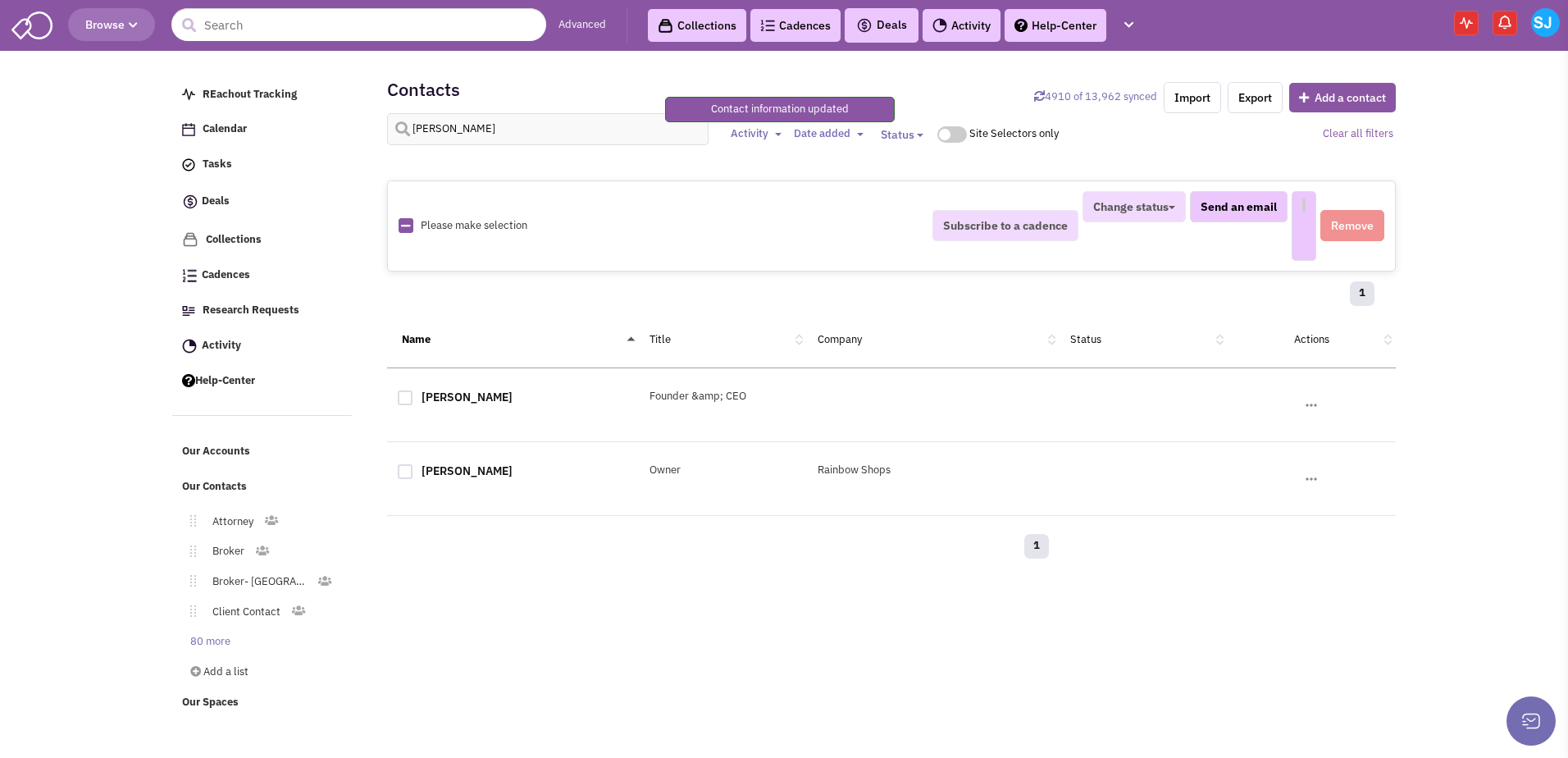
select select
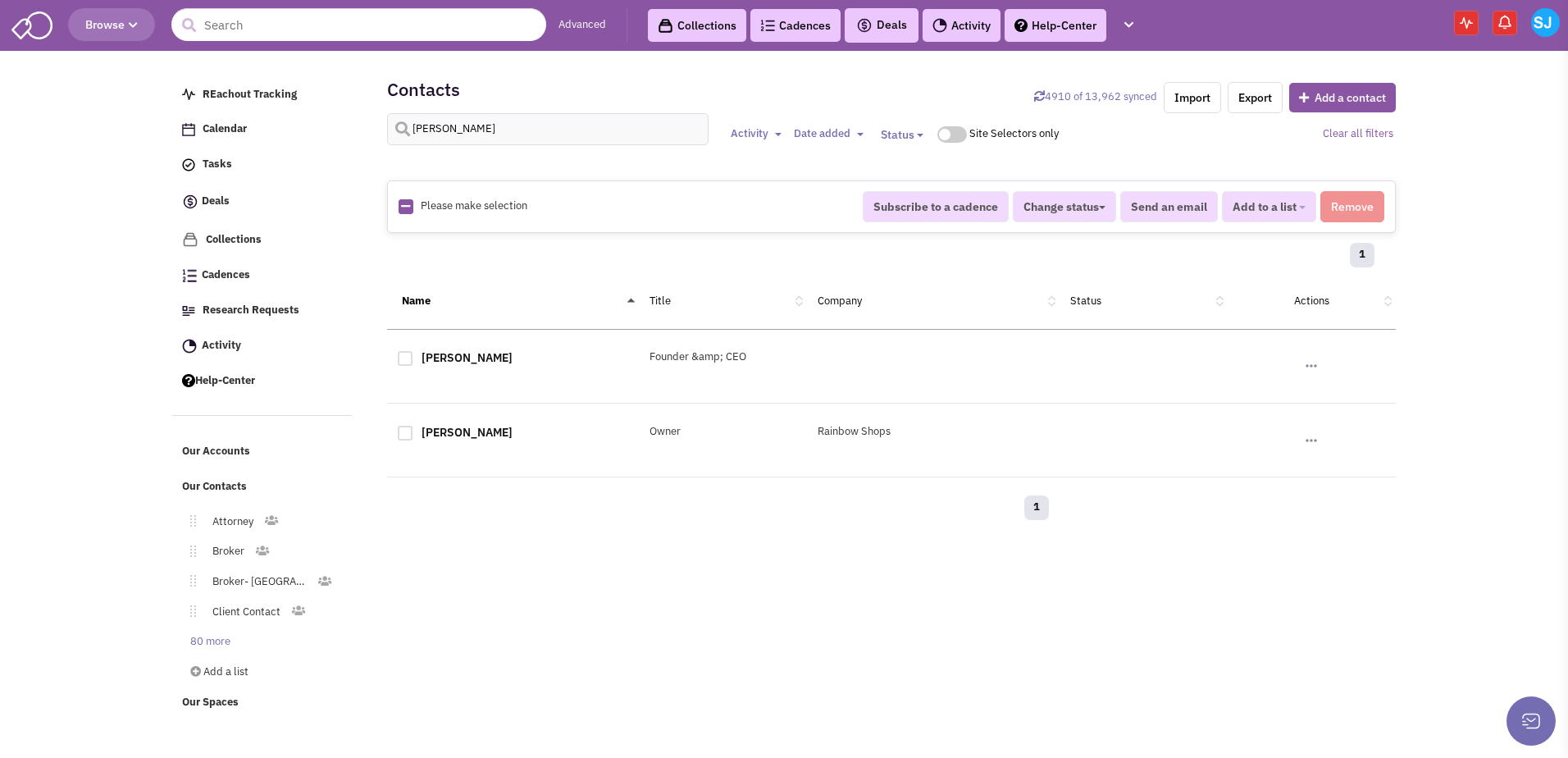
click at [404, 362] on div at bounding box center [404, 358] width 15 height 15
click at [414, 362] on input "checkbox" at bounding box center [419, 359] width 11 height 11
checkbox input "true"
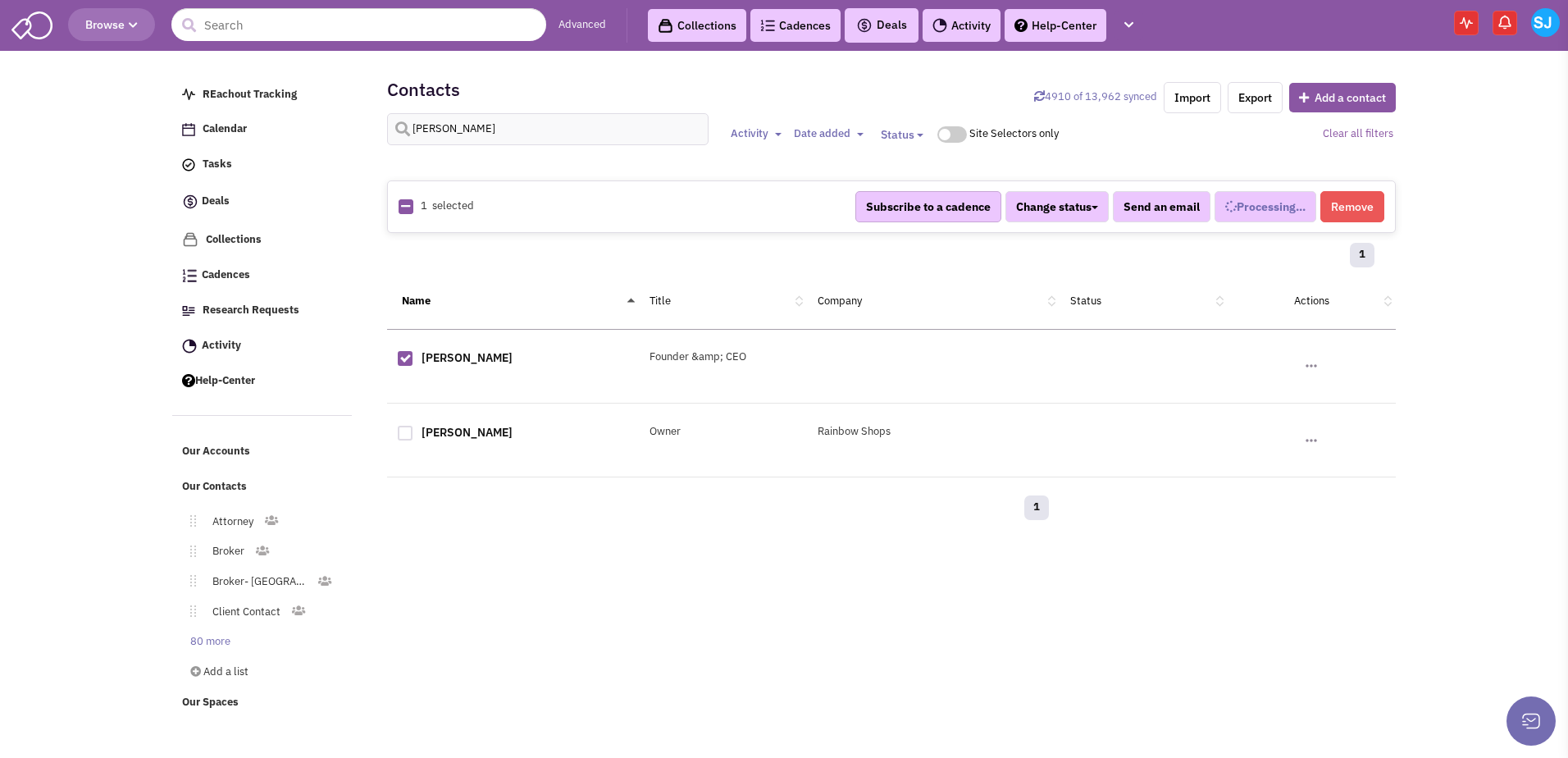
select select
click at [1357, 206] on button "Remove" at bounding box center [1352, 207] width 64 height 31
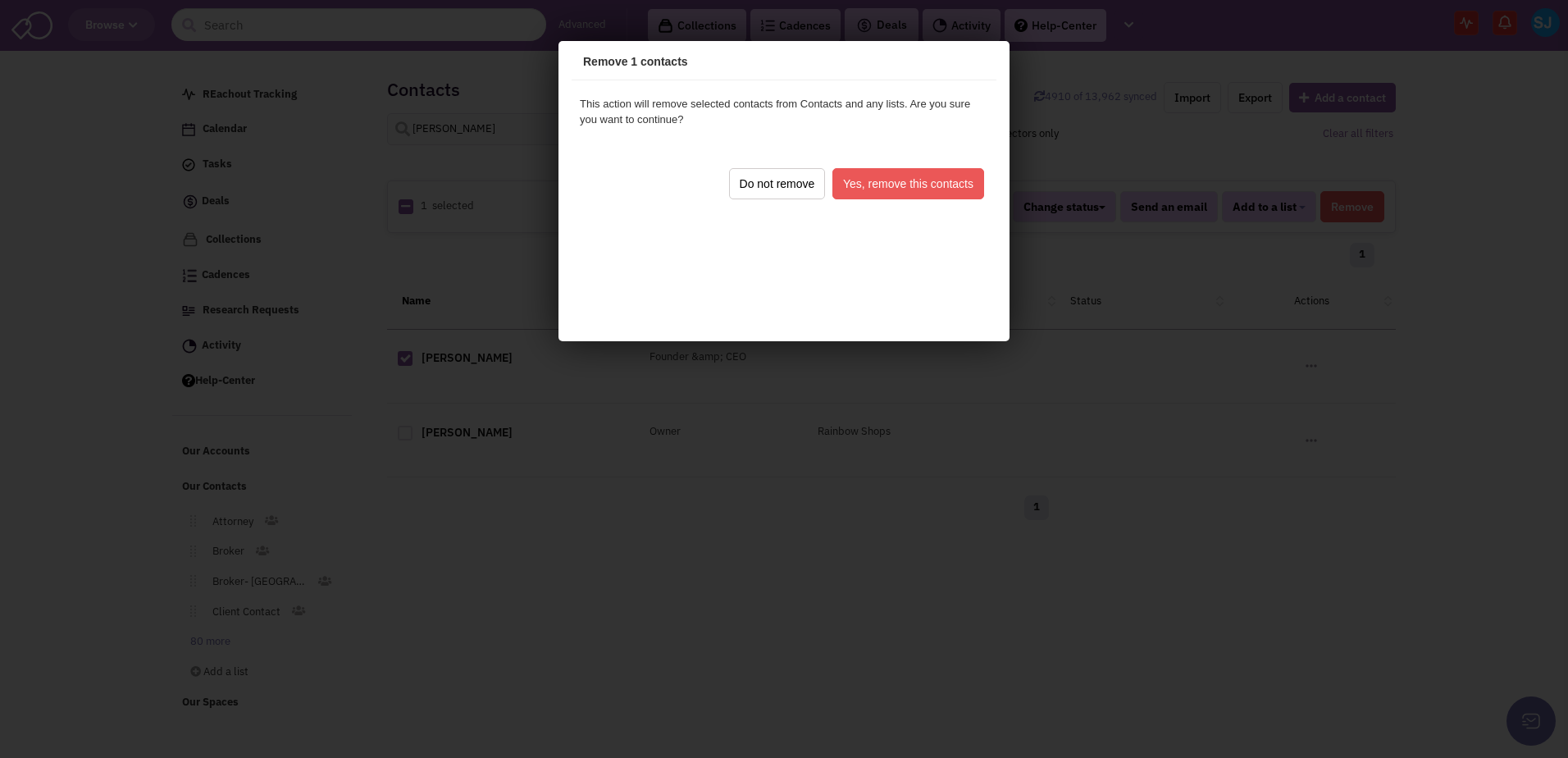
scroll to position [0, 0]
click at [898, 176] on button "Yes, remove this contacts" at bounding box center [905, 181] width 152 height 31
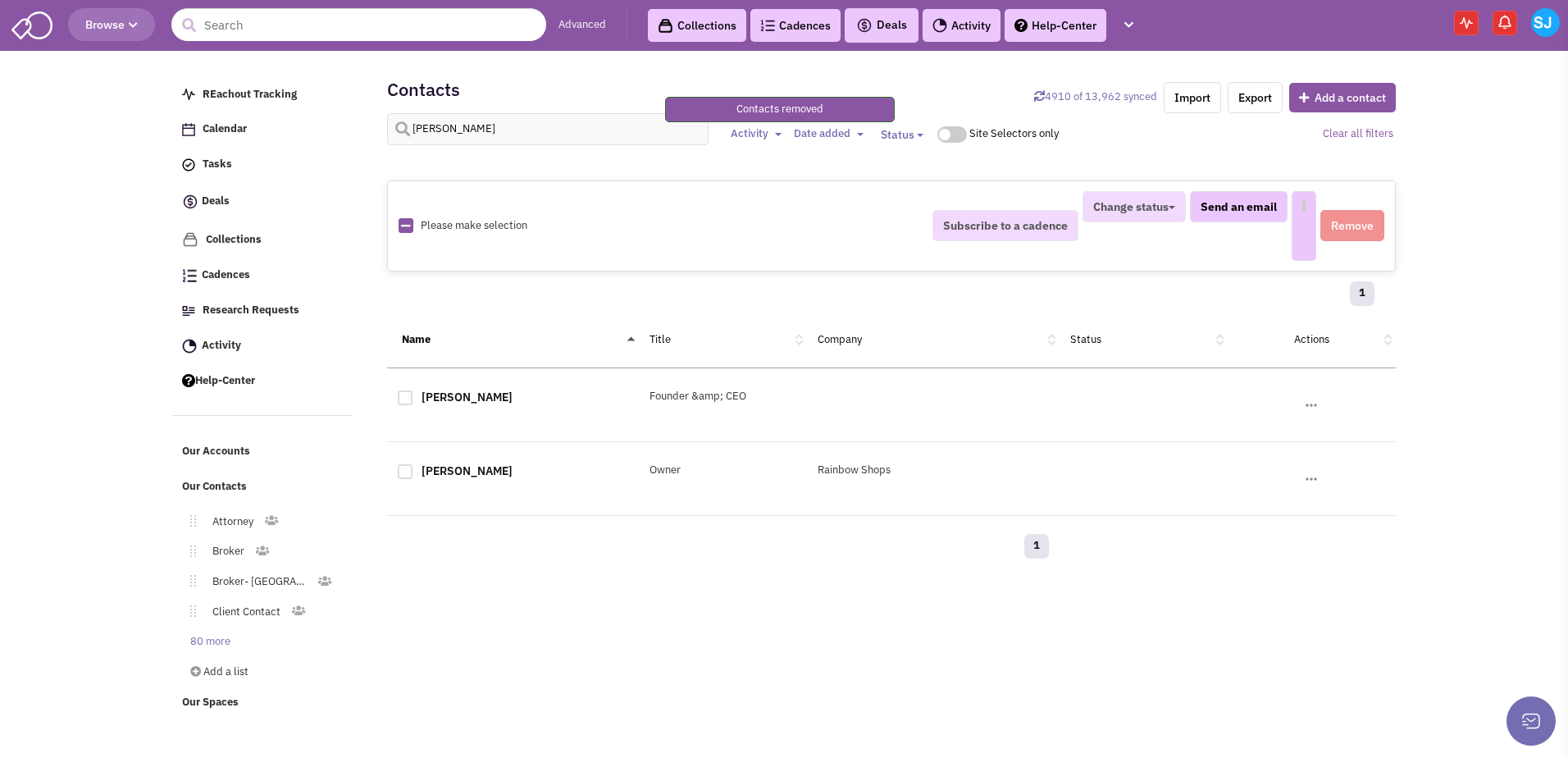
select select
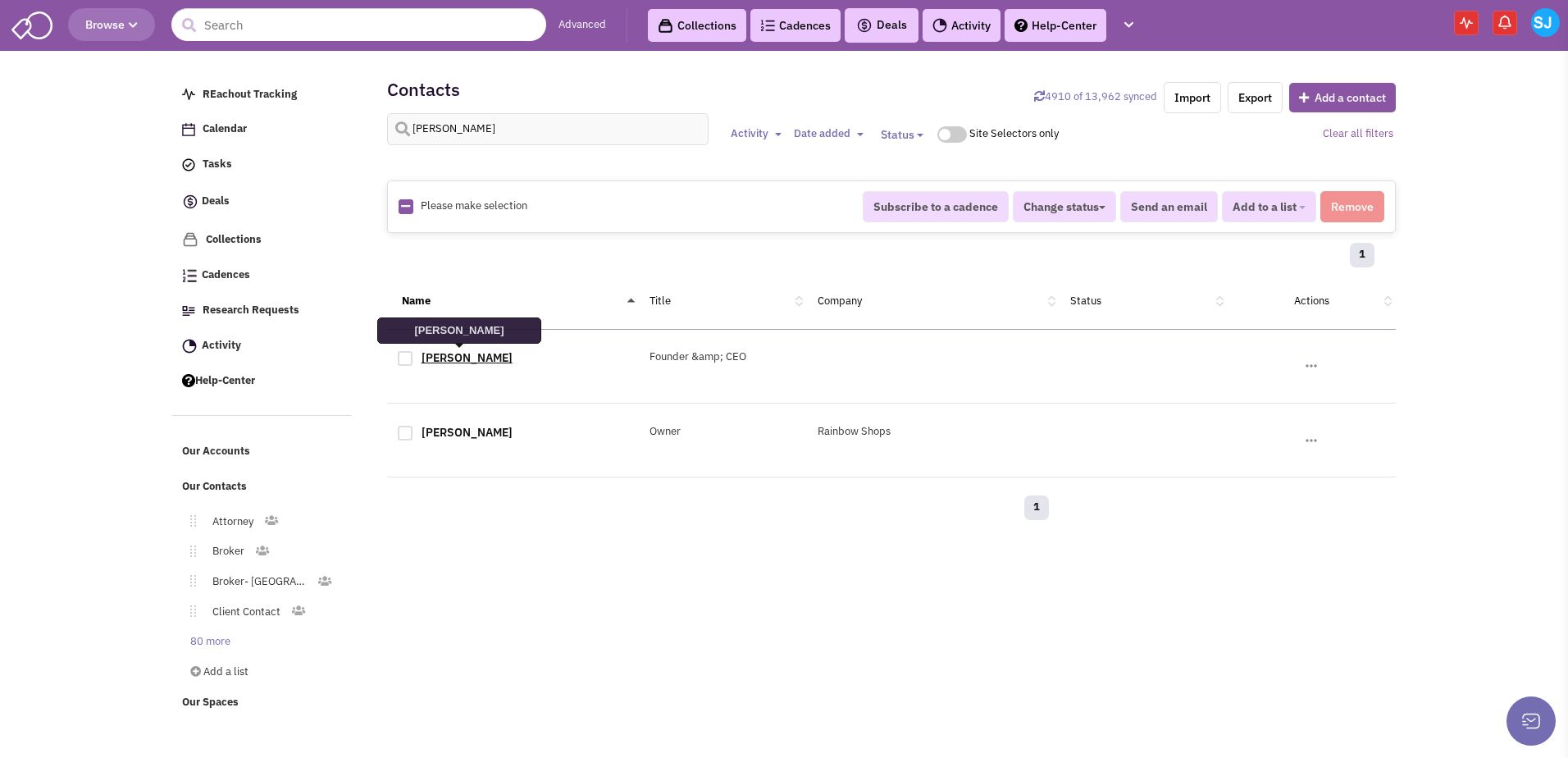
click at [438, 355] on link "[PERSON_NAME]" at bounding box center [467, 357] width 91 height 15
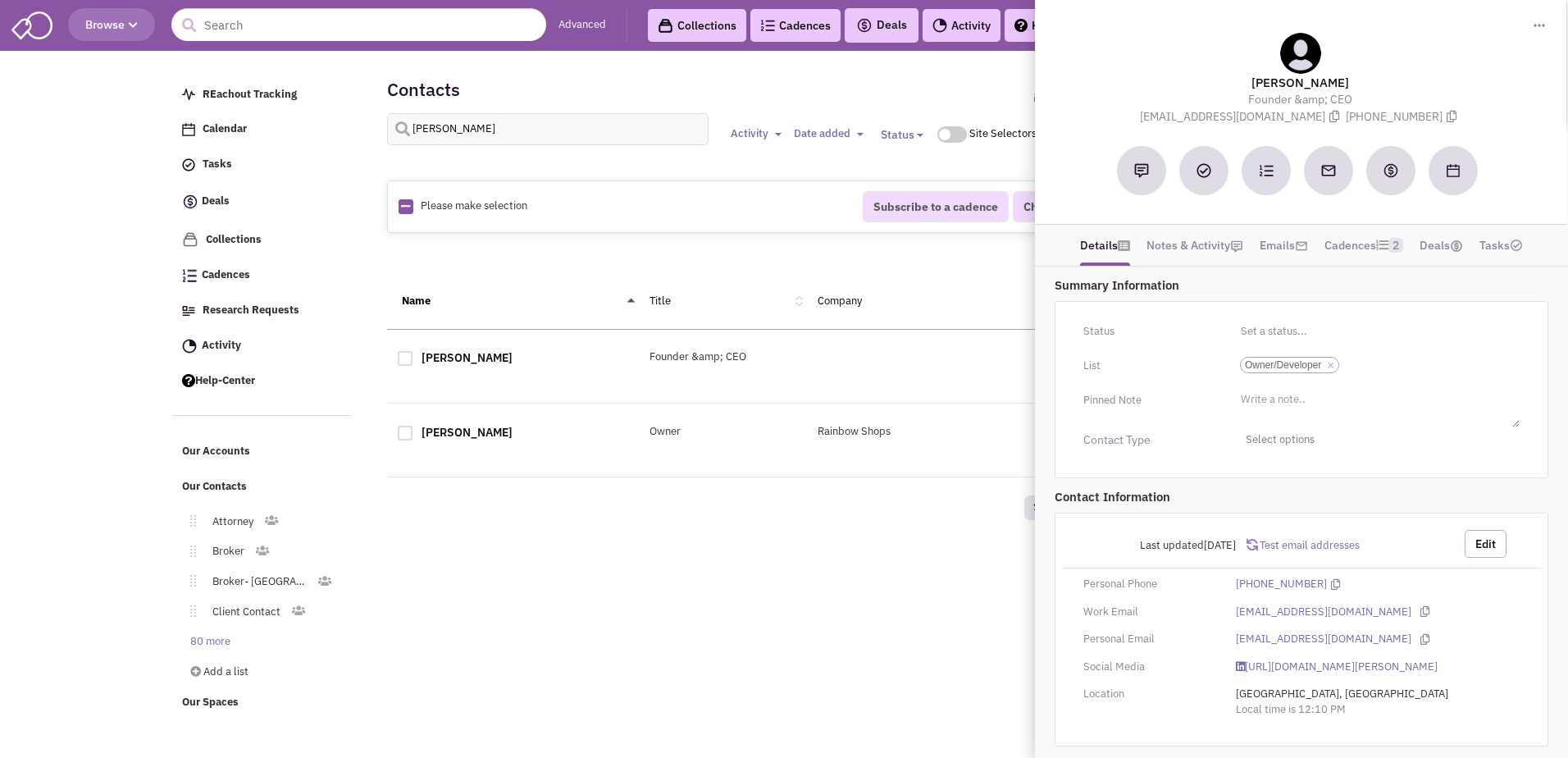
click at [1477, 548] on button "Edit" at bounding box center [1485, 544] width 42 height 27
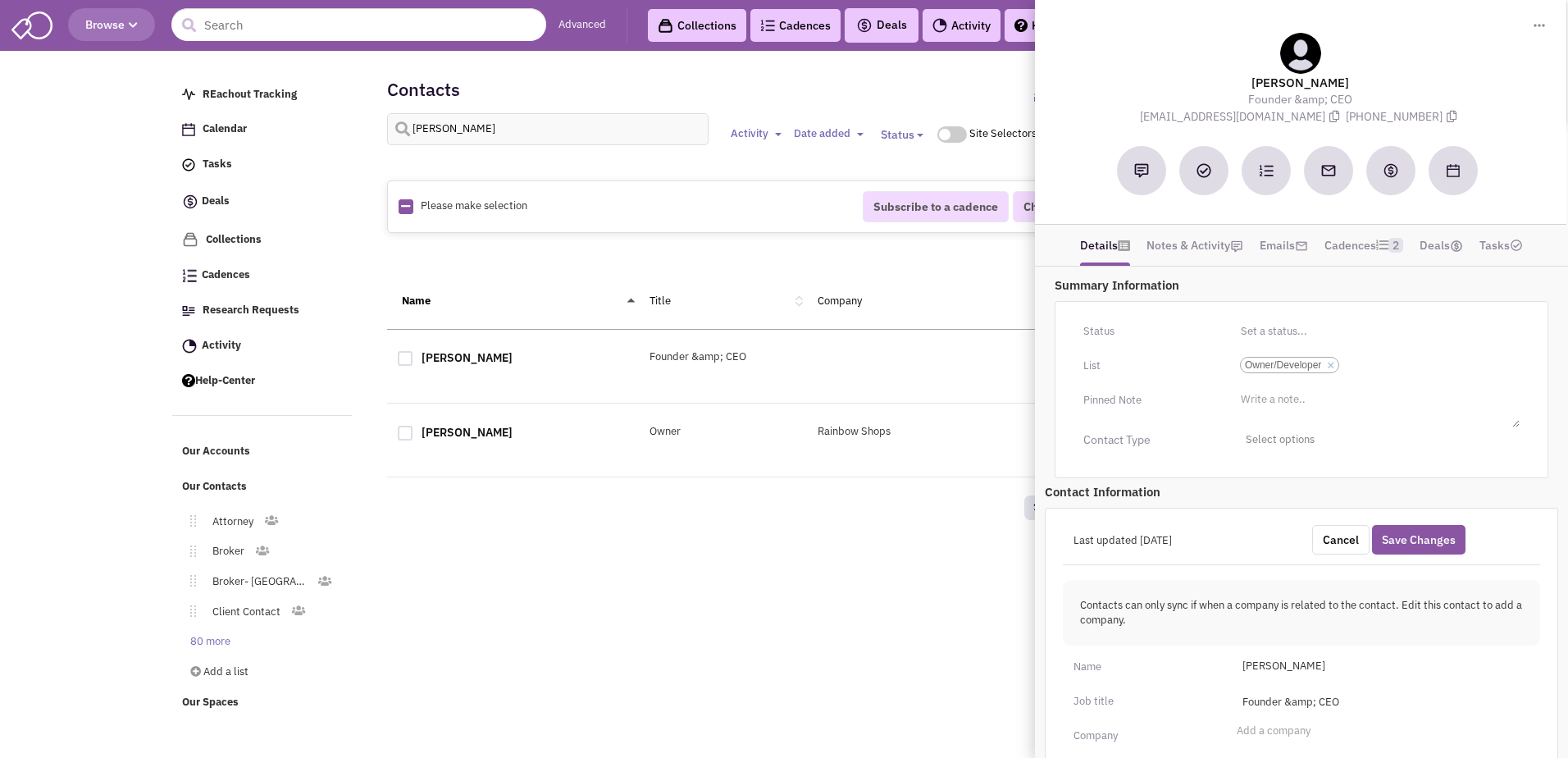
click at [948, 585] on div "Retailsphere Support Message Send REachout Tracking Calendar Tasks Completed Ta…" at bounding box center [784, 389] width 1230 height 666
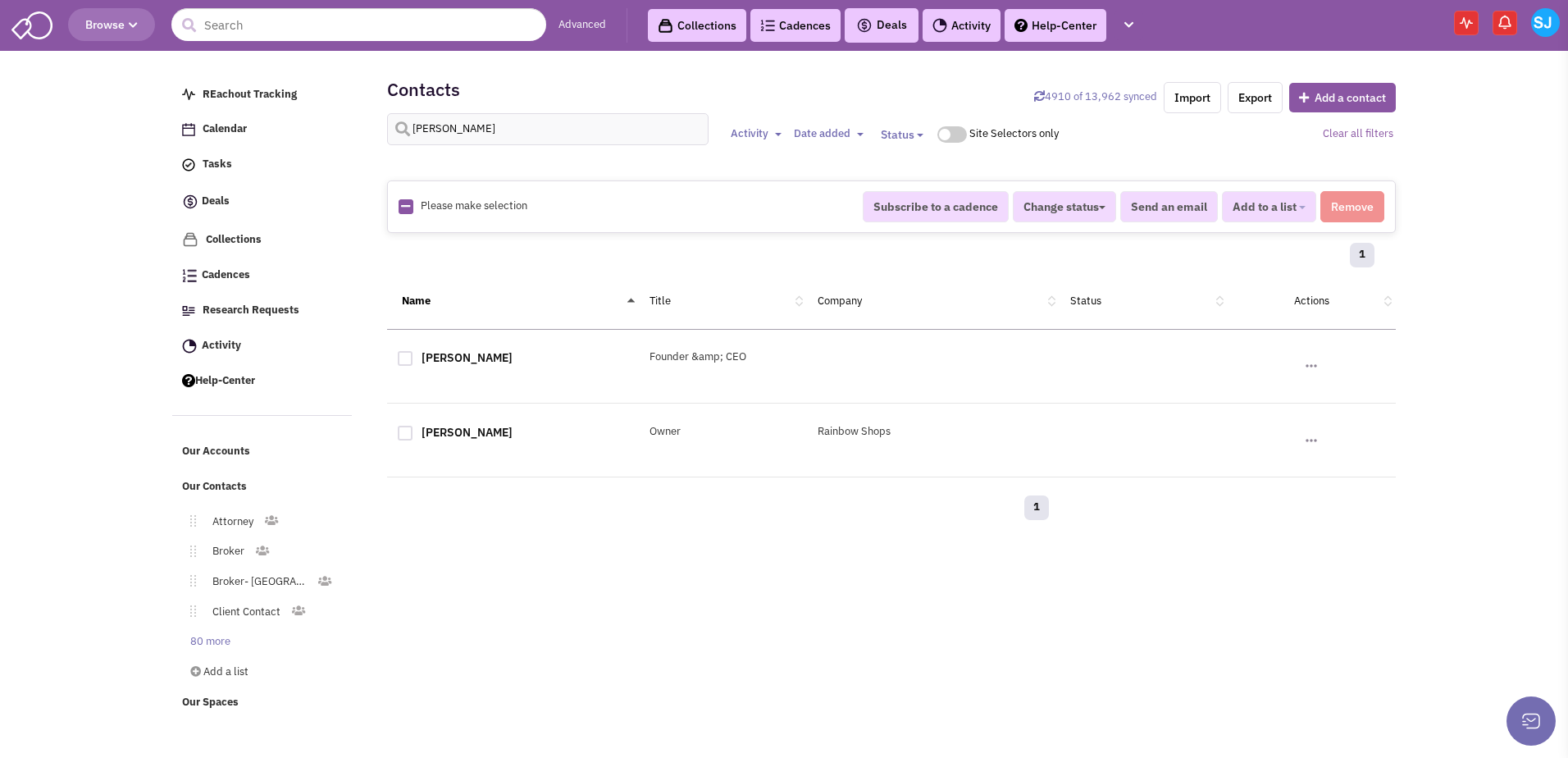
click at [409, 351] on div "[PERSON_NAME]" at bounding box center [513, 360] width 253 height 22
click at [407, 353] on div at bounding box center [404, 358] width 15 height 15
click at [414, 355] on input "checkbox" at bounding box center [419, 359] width 11 height 11
checkbox input "true"
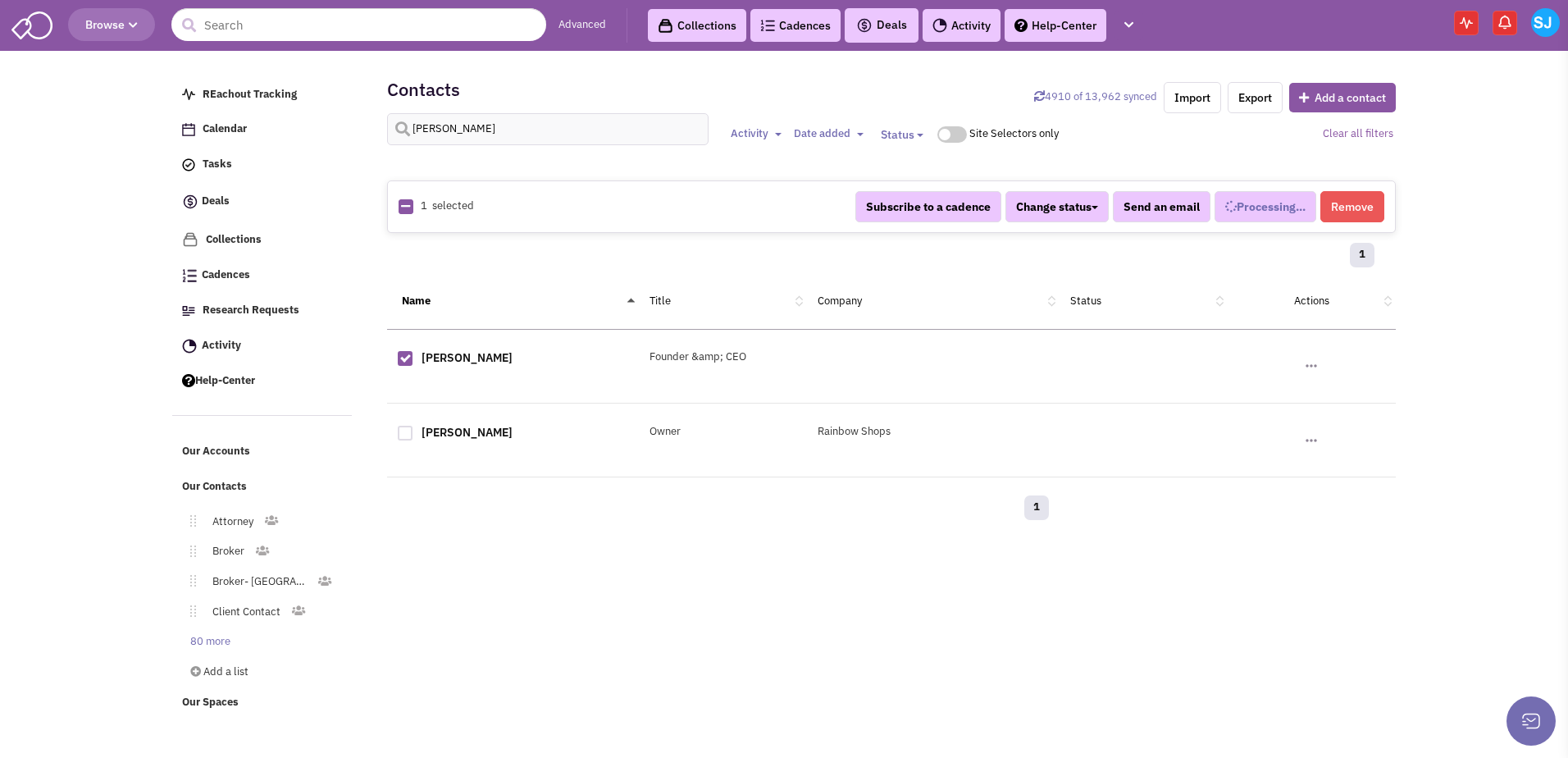
select select
click at [1351, 213] on button "Remove" at bounding box center [1352, 207] width 64 height 31
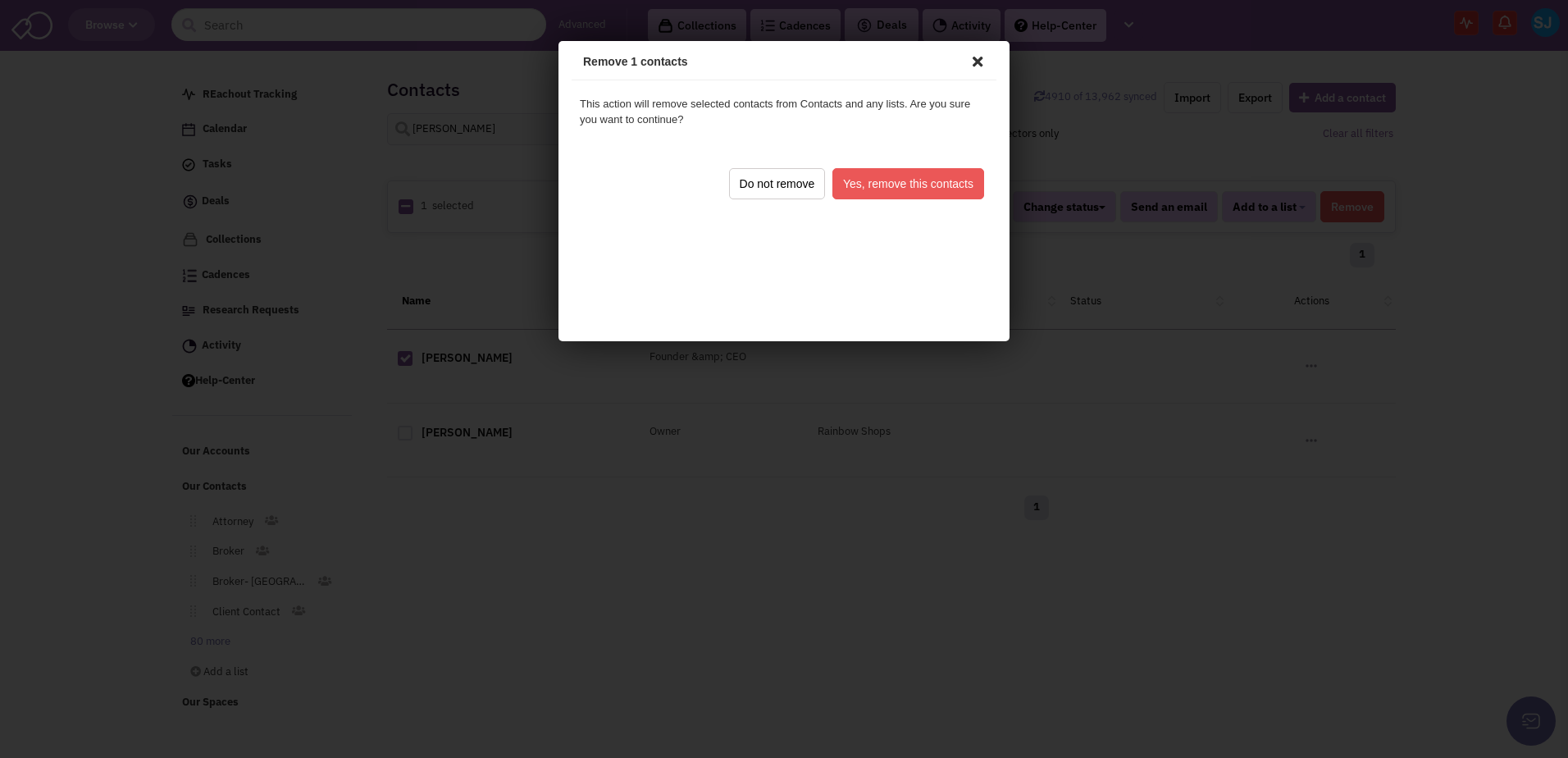
click at [942, 183] on button "Yes, remove this contacts" at bounding box center [905, 181] width 152 height 31
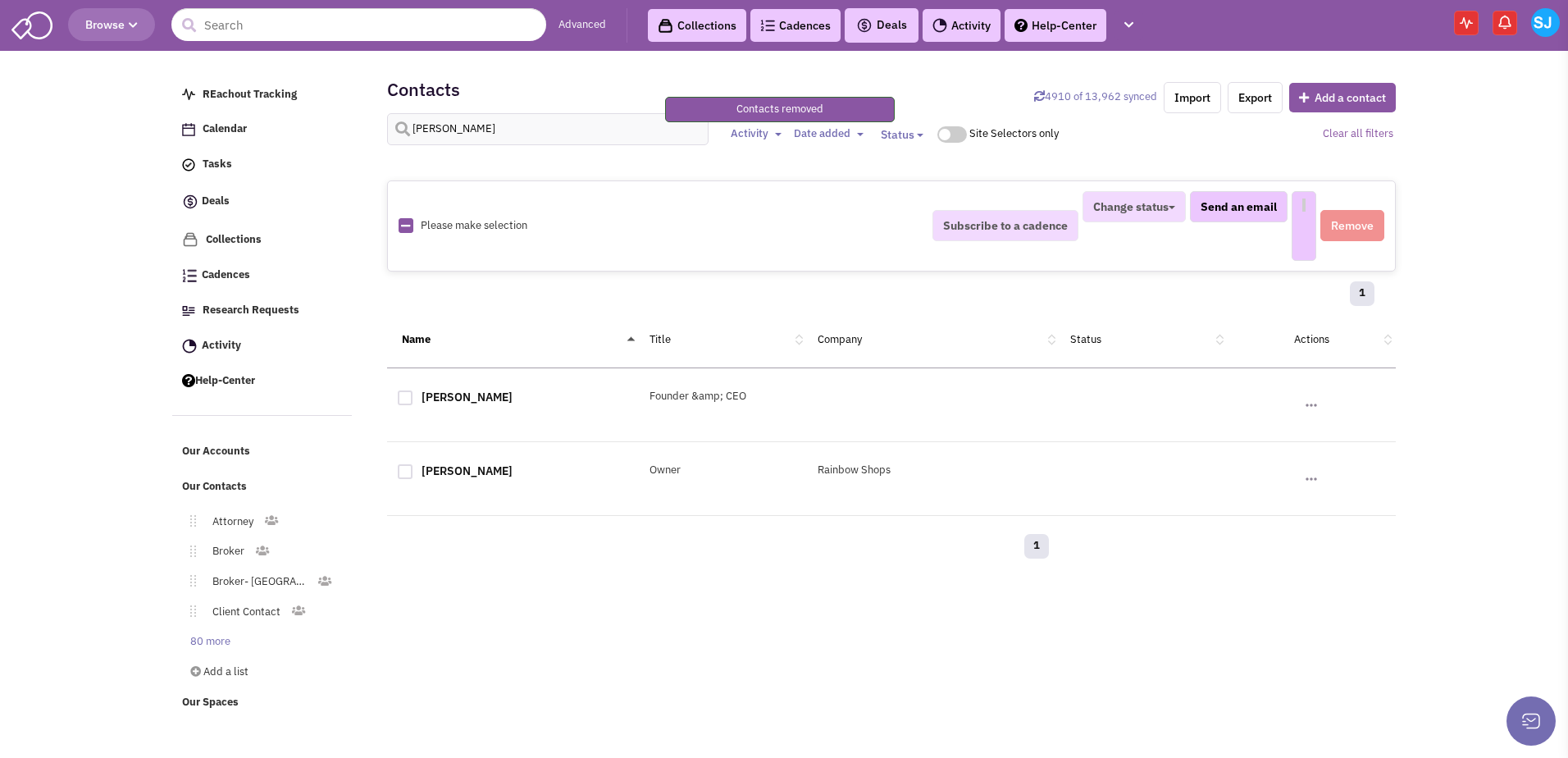
select select
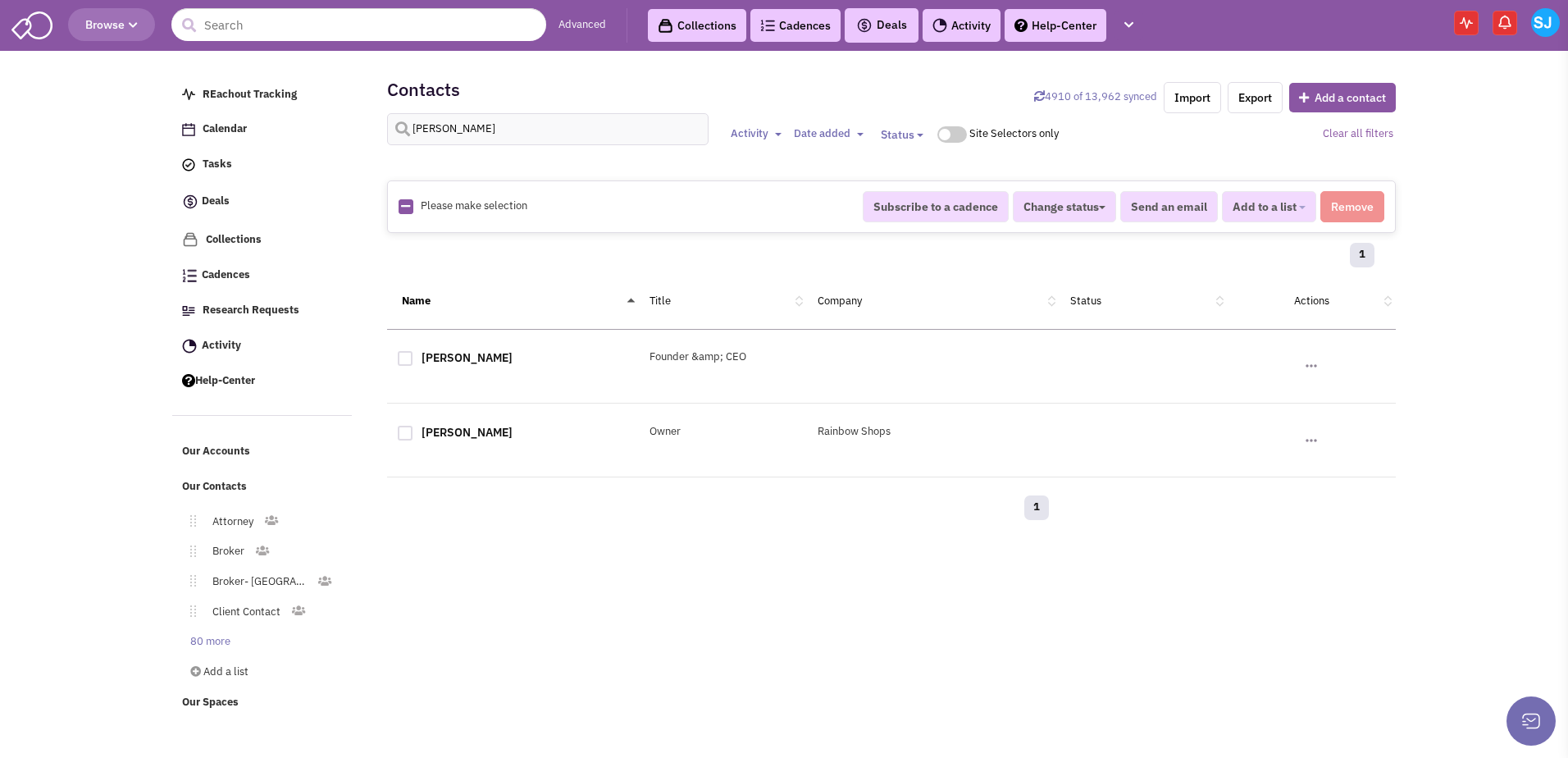
click at [402, 359] on div at bounding box center [404, 358] width 15 height 15
click at [414, 359] on input "checkbox" at bounding box center [419, 359] width 11 height 11
checkbox input "true"
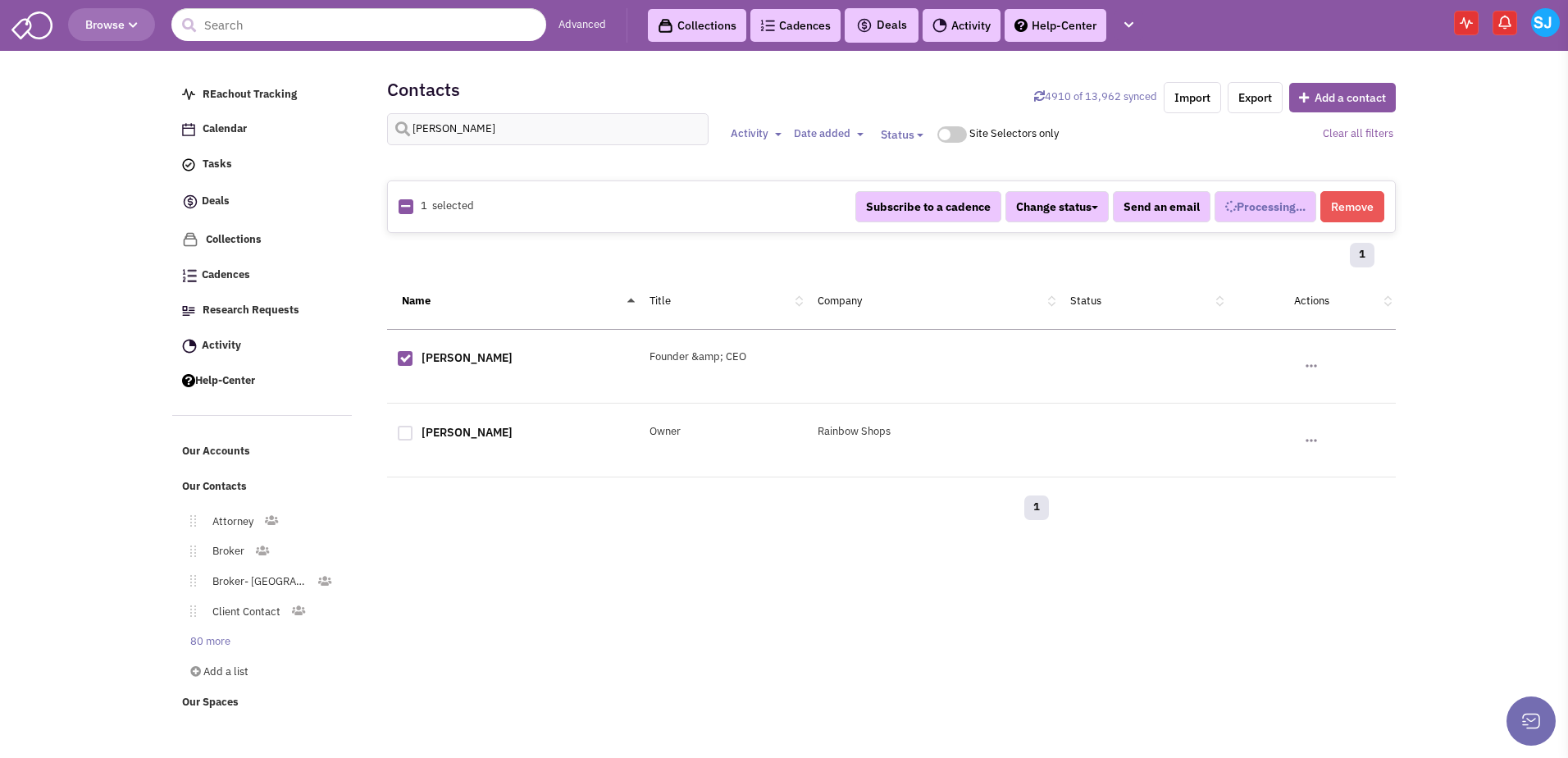
select select
click at [1338, 215] on button "Remove" at bounding box center [1352, 207] width 64 height 31
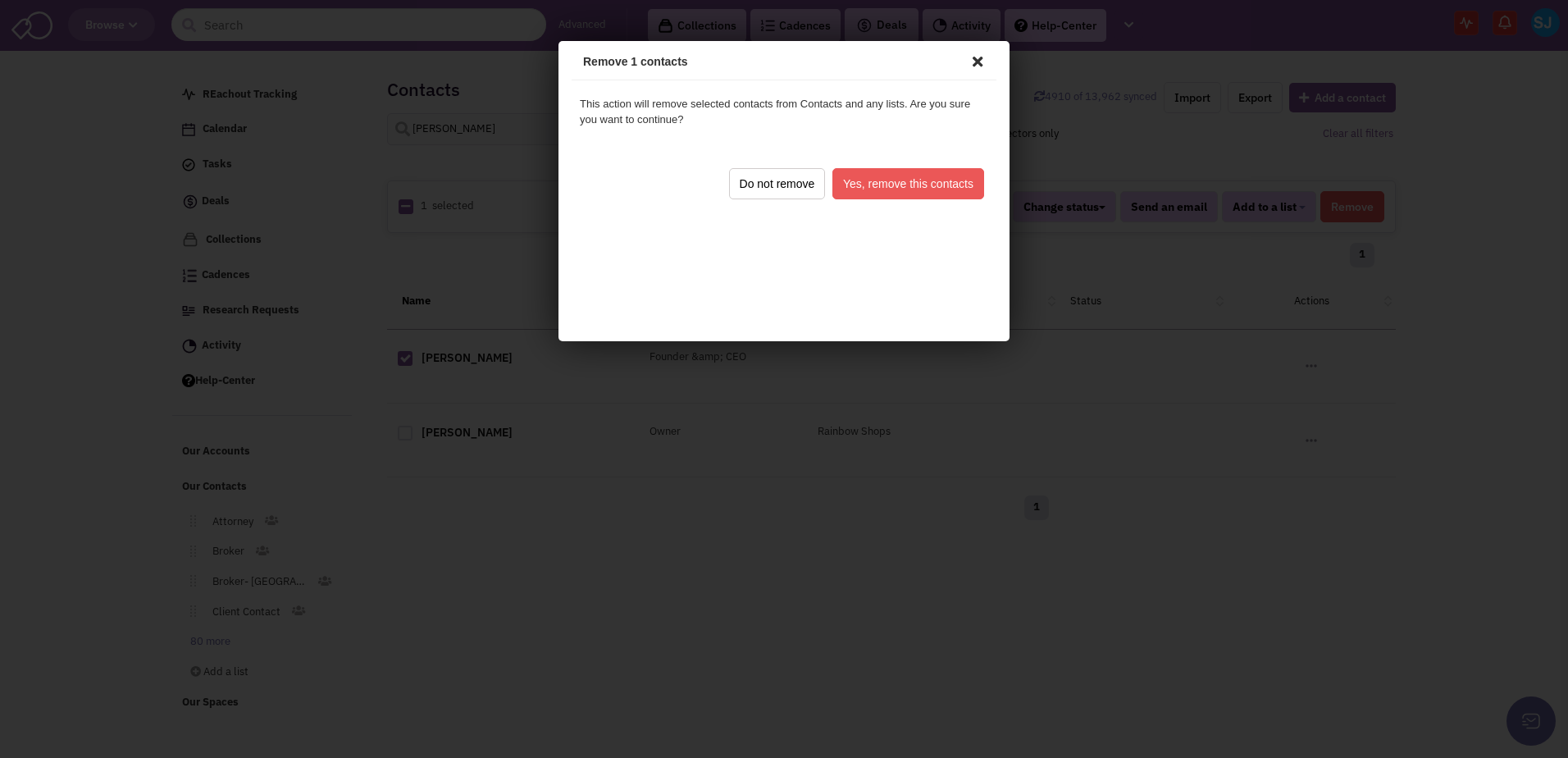
click at [908, 171] on button "Yes, remove this contacts" at bounding box center [905, 181] width 152 height 31
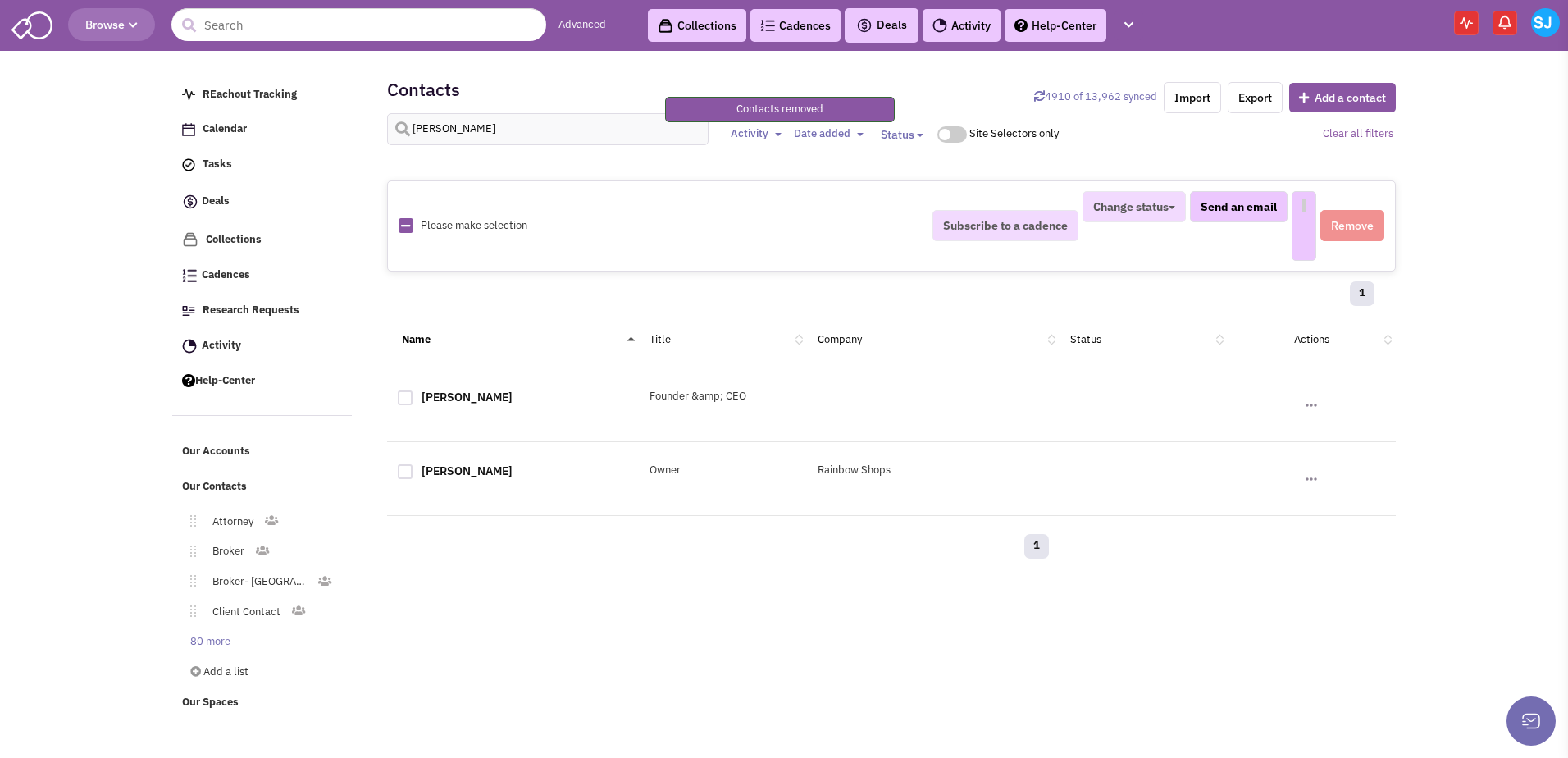
select select
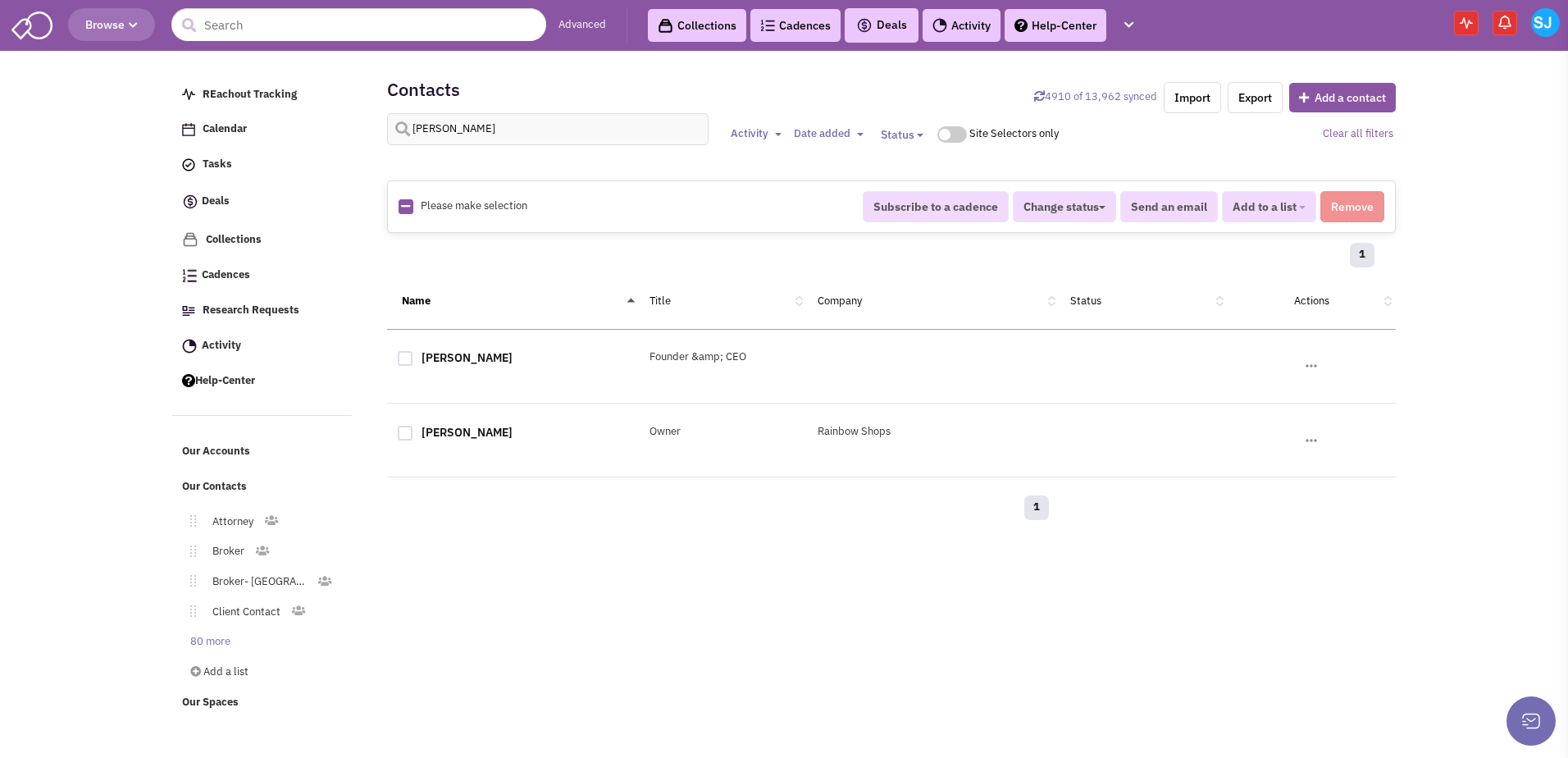
click at [1539, 27] on img at bounding box center [1545, 22] width 28 height 28
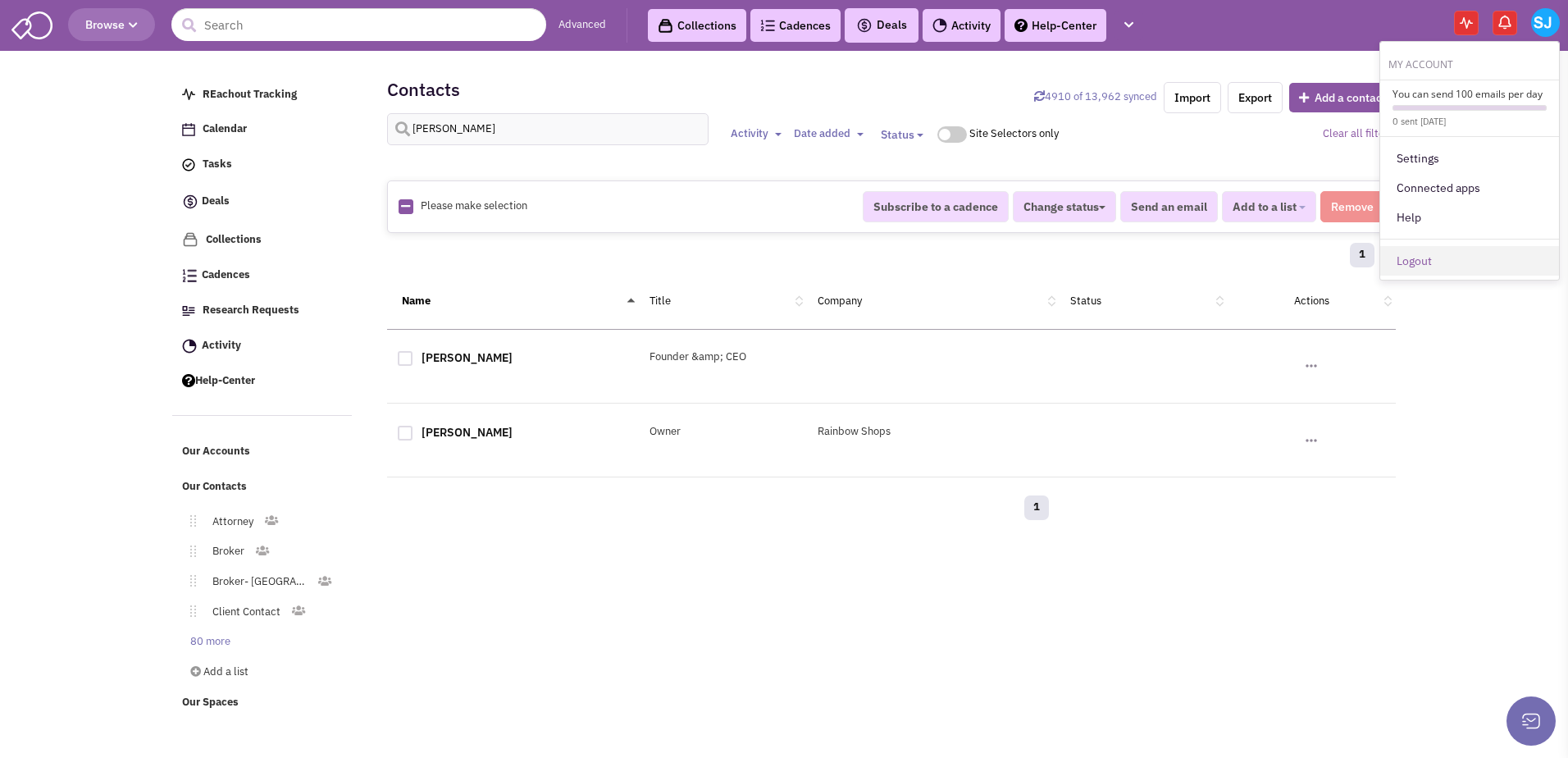
click at [1433, 270] on link "Logout" at bounding box center [1469, 261] width 179 height 29
